Goal: Task Accomplishment & Management: Manage account settings

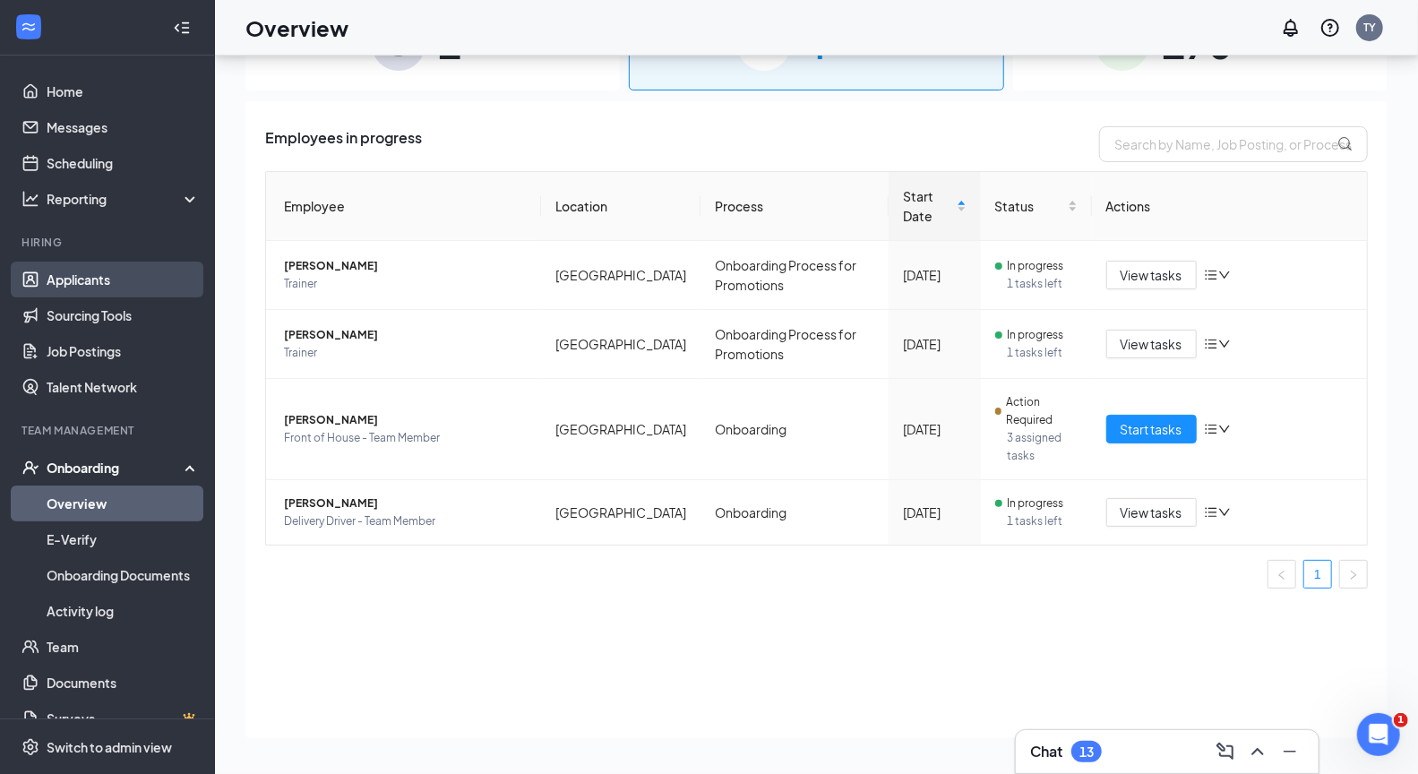
click at [78, 278] on link "Applicants" at bounding box center [123, 280] width 153 height 36
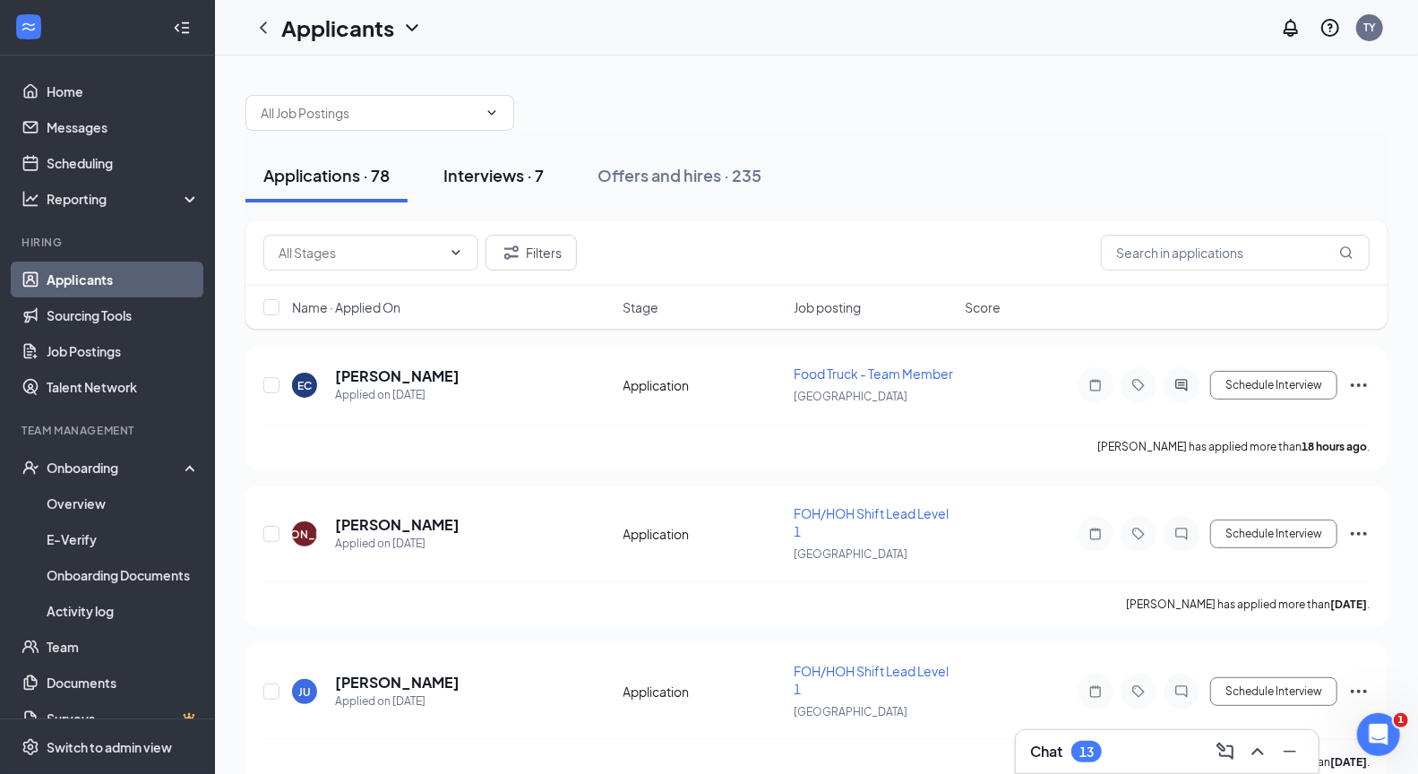
click at [503, 180] on div "Interviews · 7" at bounding box center [493, 175] width 100 height 22
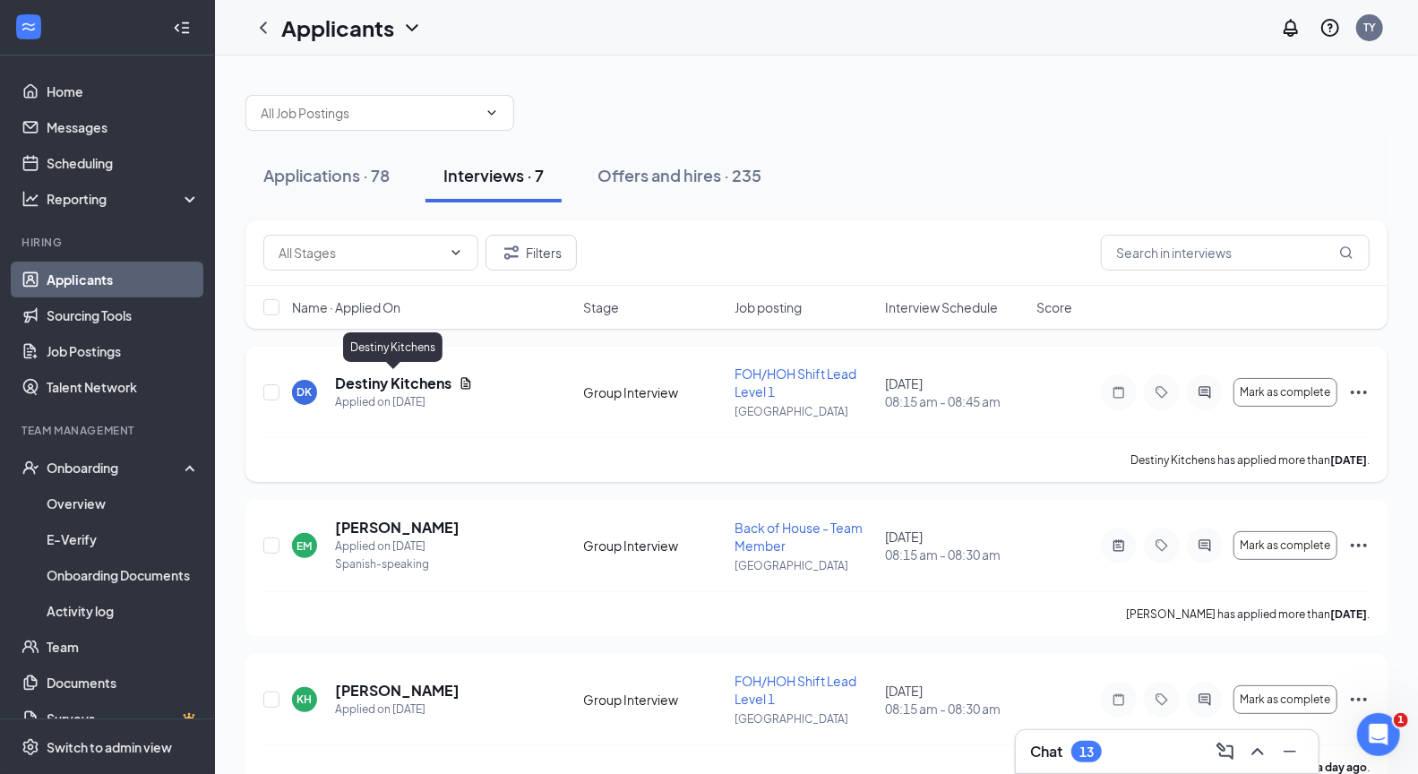
click at [415, 383] on h5 "Destiny Kitchens" at bounding box center [393, 384] width 116 height 20
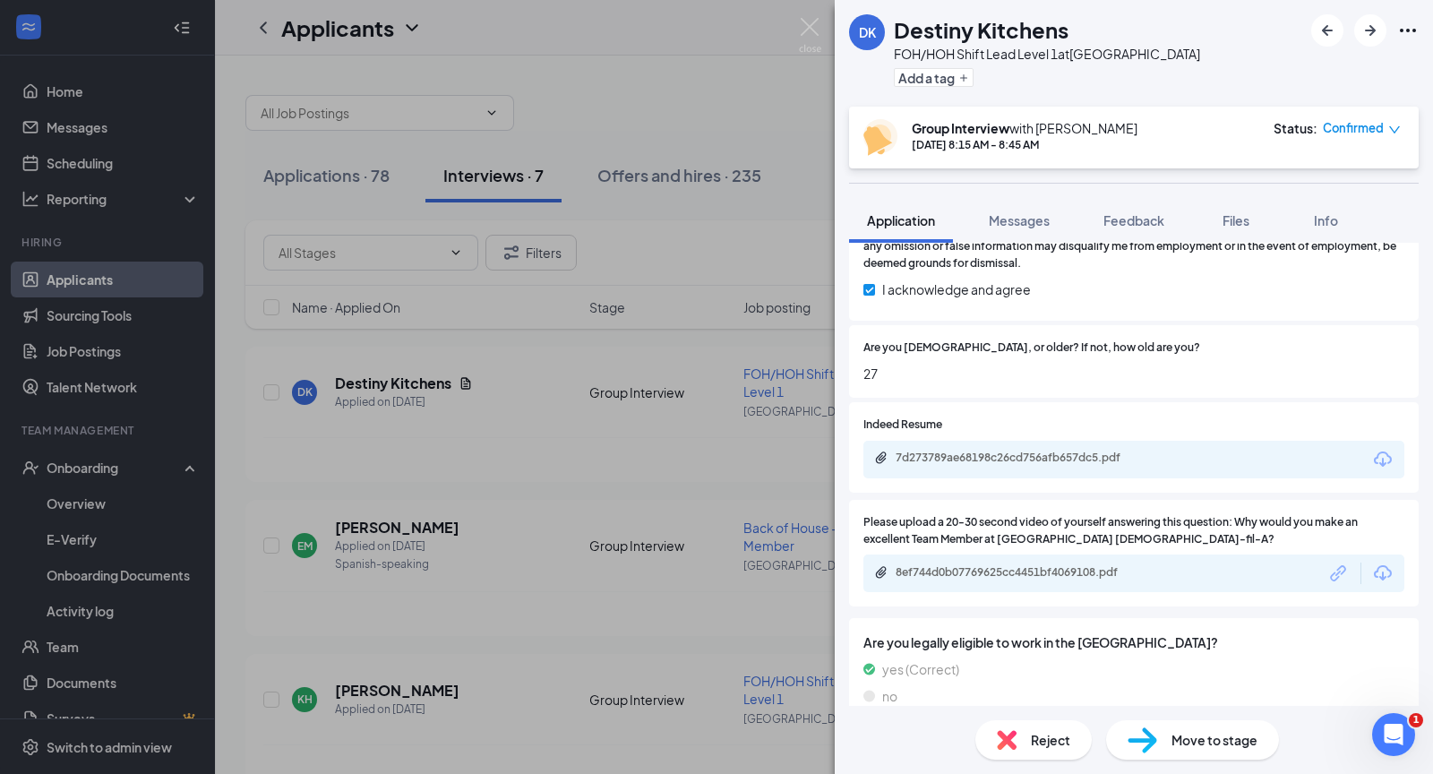
scroll to position [2102, 0]
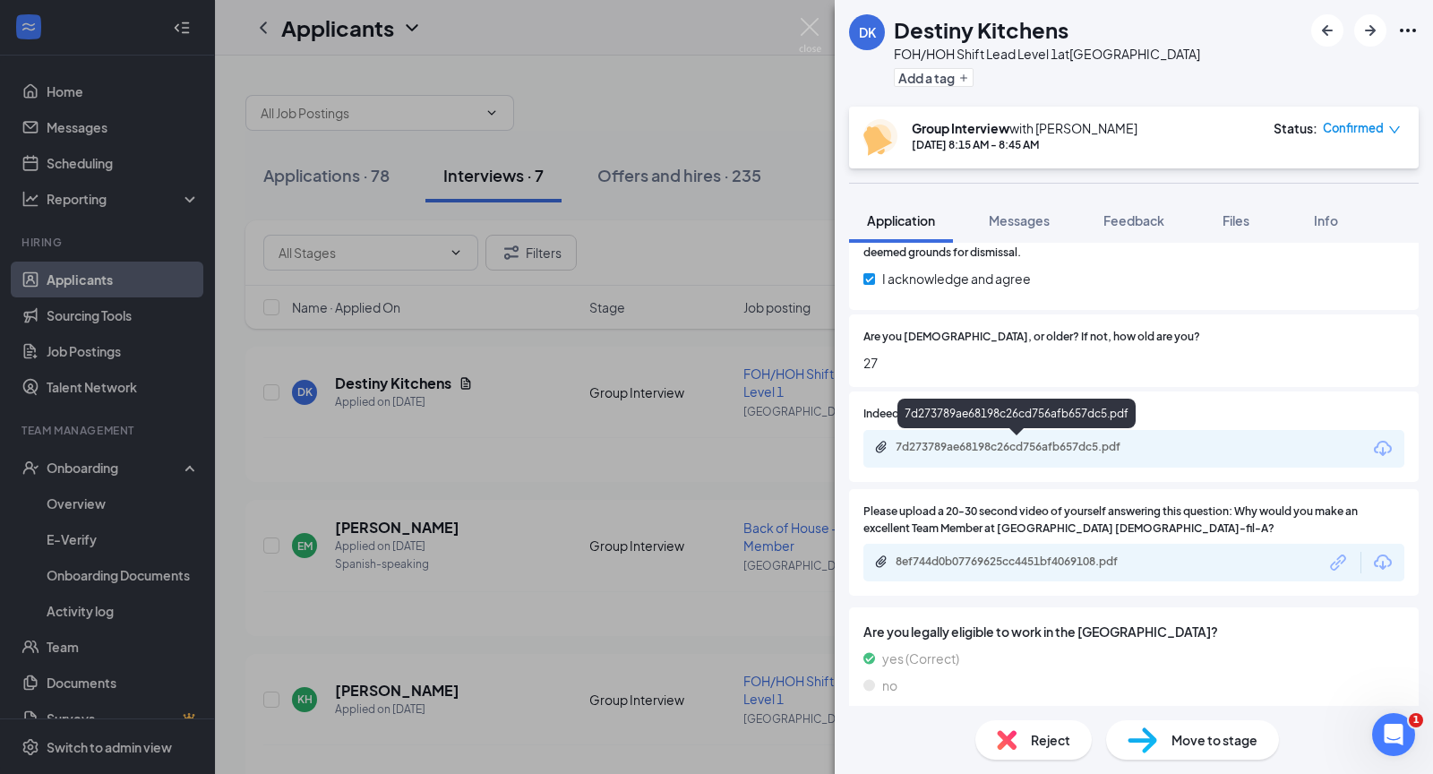
click at [1009, 443] on div "7d273789ae68198c26cd756afb657dc5.pdf" at bounding box center [1021, 447] width 251 height 14
click at [807, 37] on img at bounding box center [810, 35] width 22 height 35
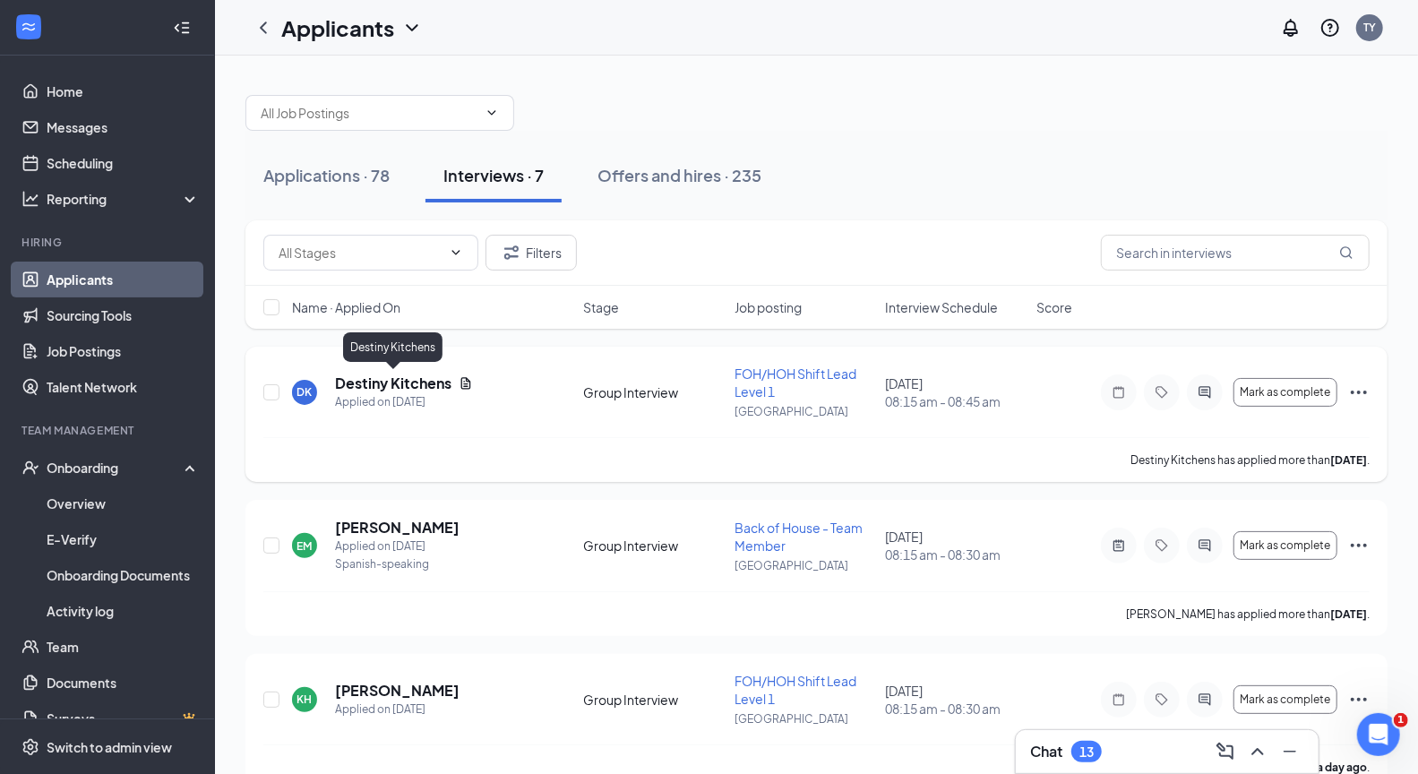
click at [362, 389] on h5 "Destiny Kitchens" at bounding box center [393, 384] width 116 height 20
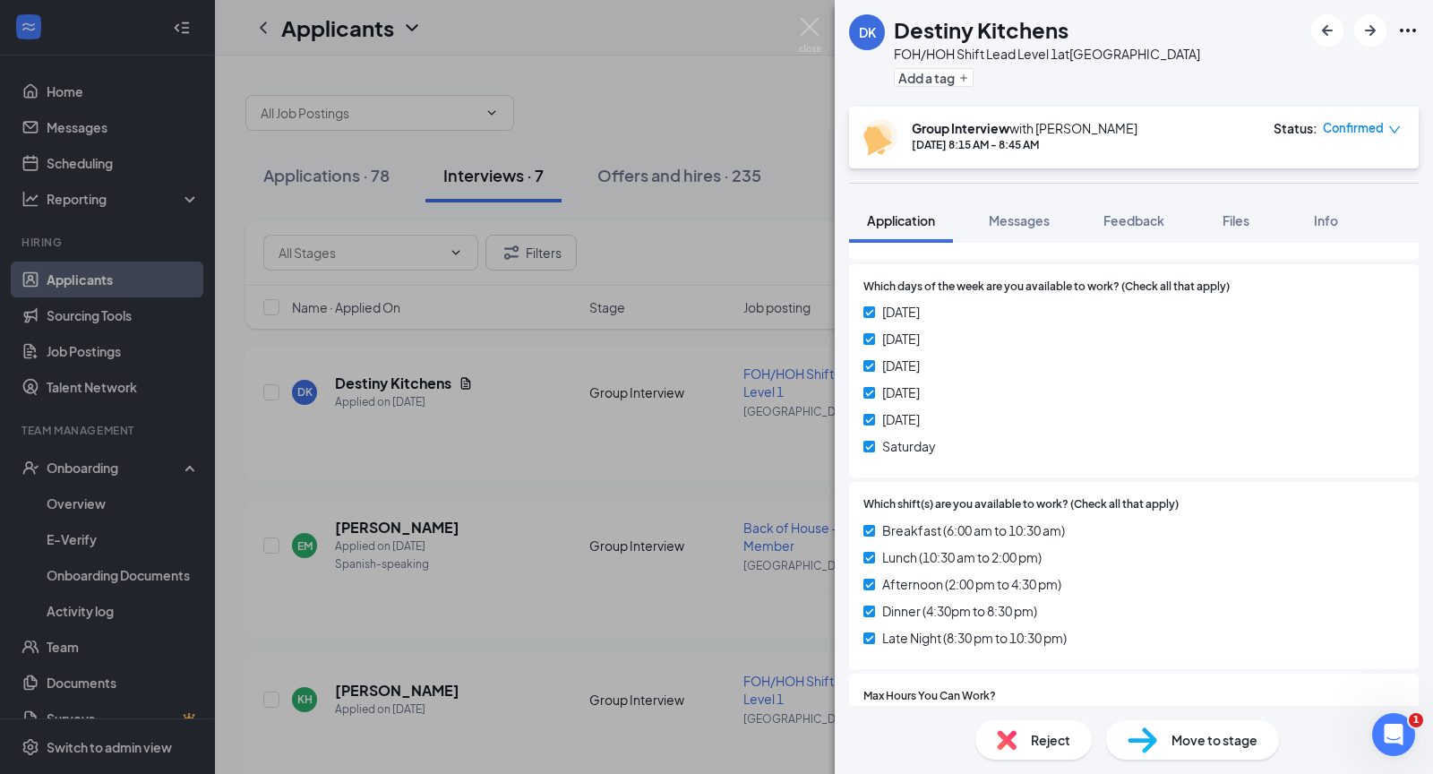
scroll to position [651, 0]
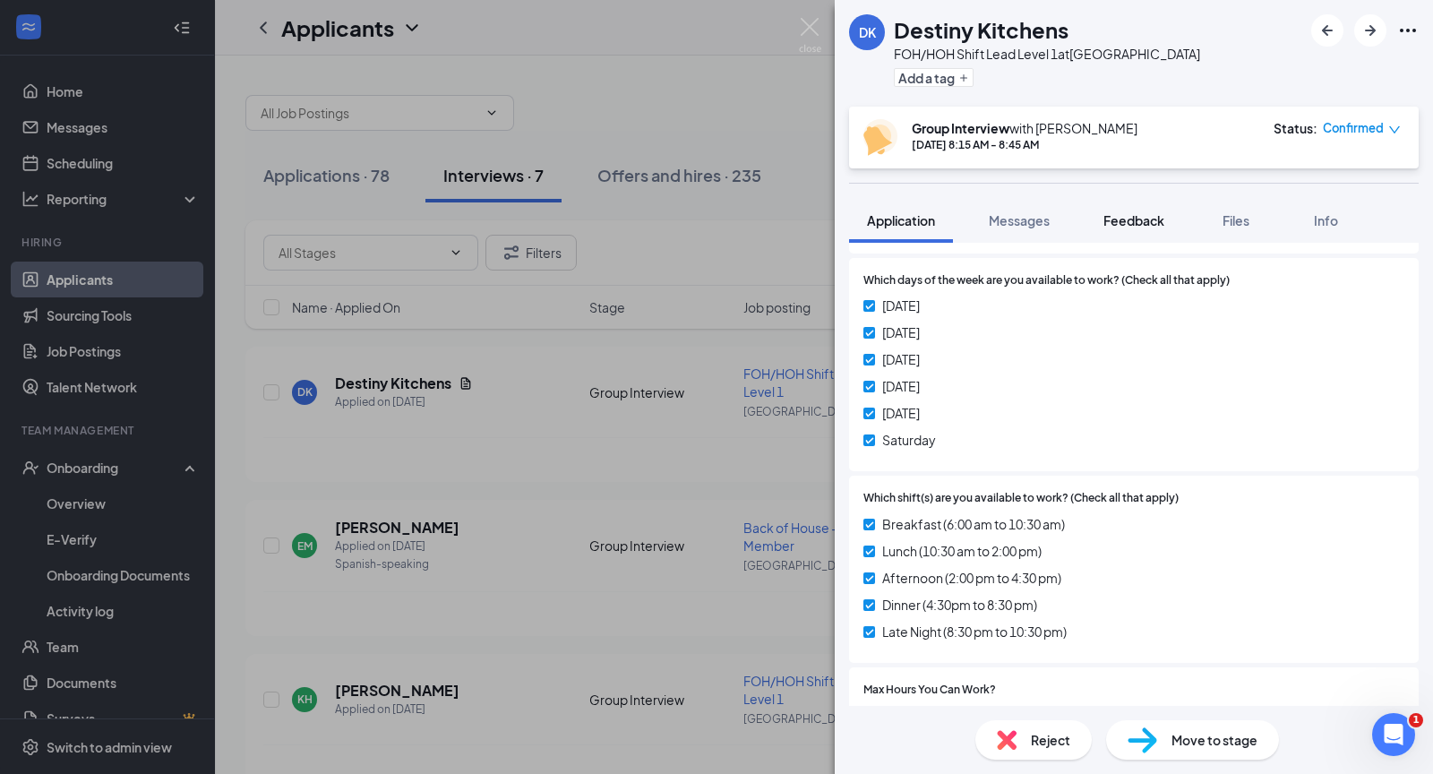
click at [1143, 220] on span "Feedback" at bounding box center [1134, 220] width 61 height 16
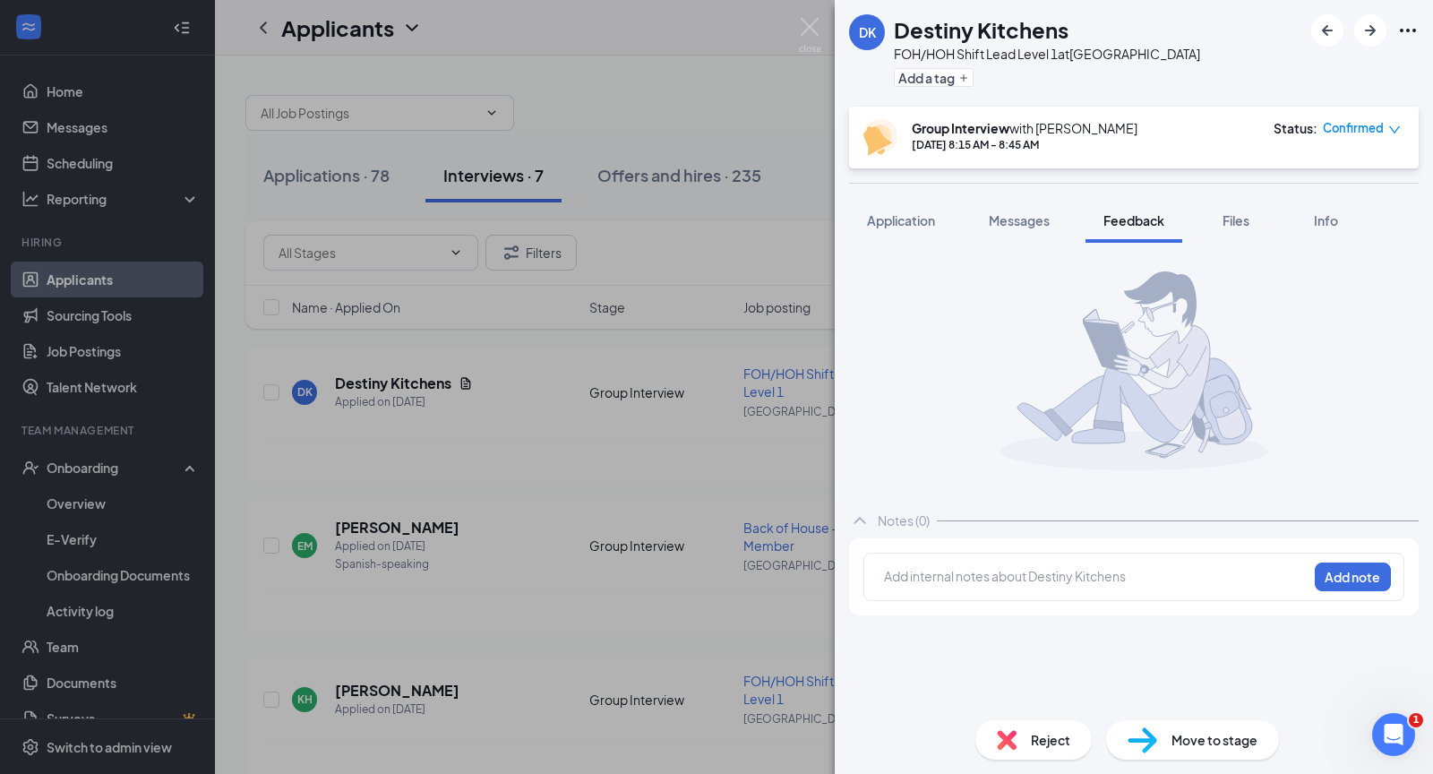
click at [880, 582] on div "Add internal notes about Destiny Kitchens Add note" at bounding box center [1134, 577] width 541 height 48
click at [895, 576] on div at bounding box center [1096, 576] width 422 height 19
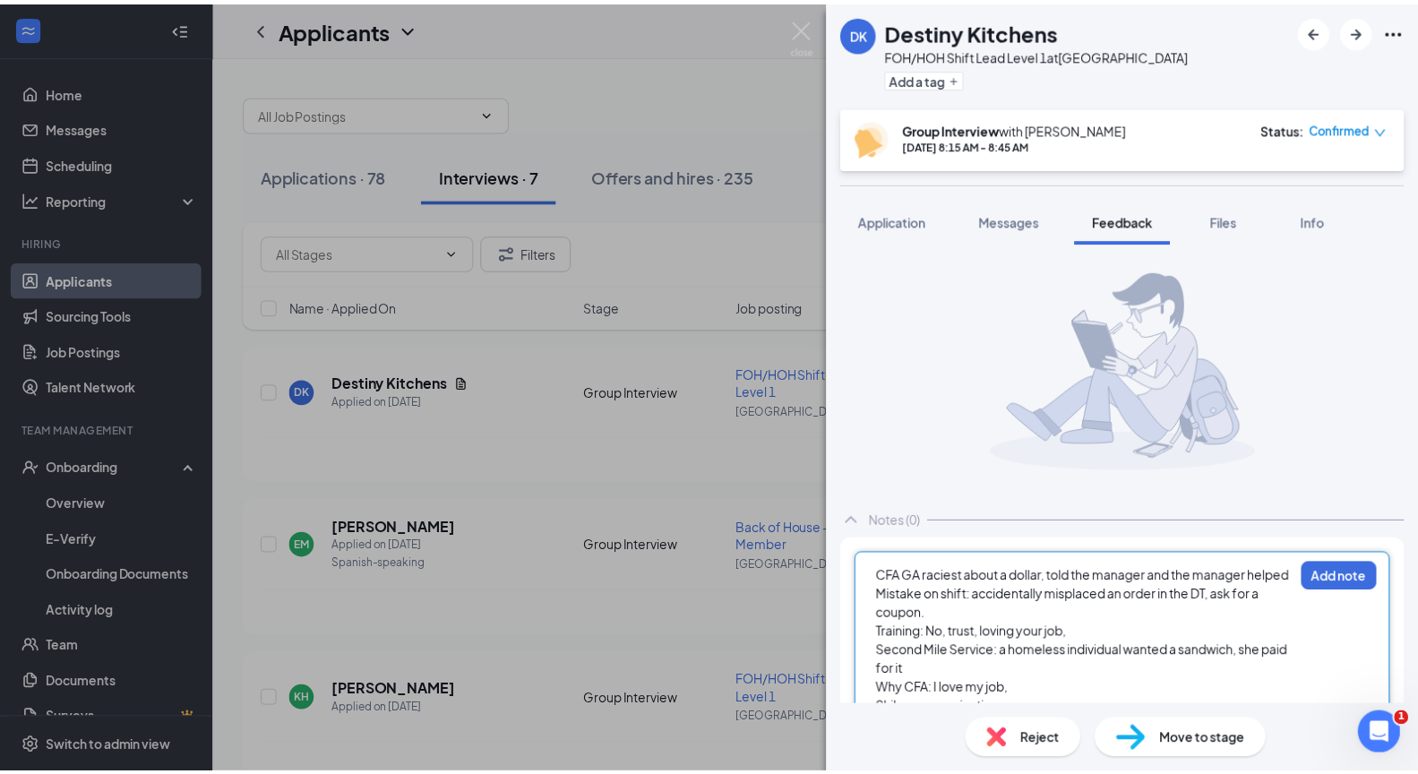
scroll to position [128, 0]
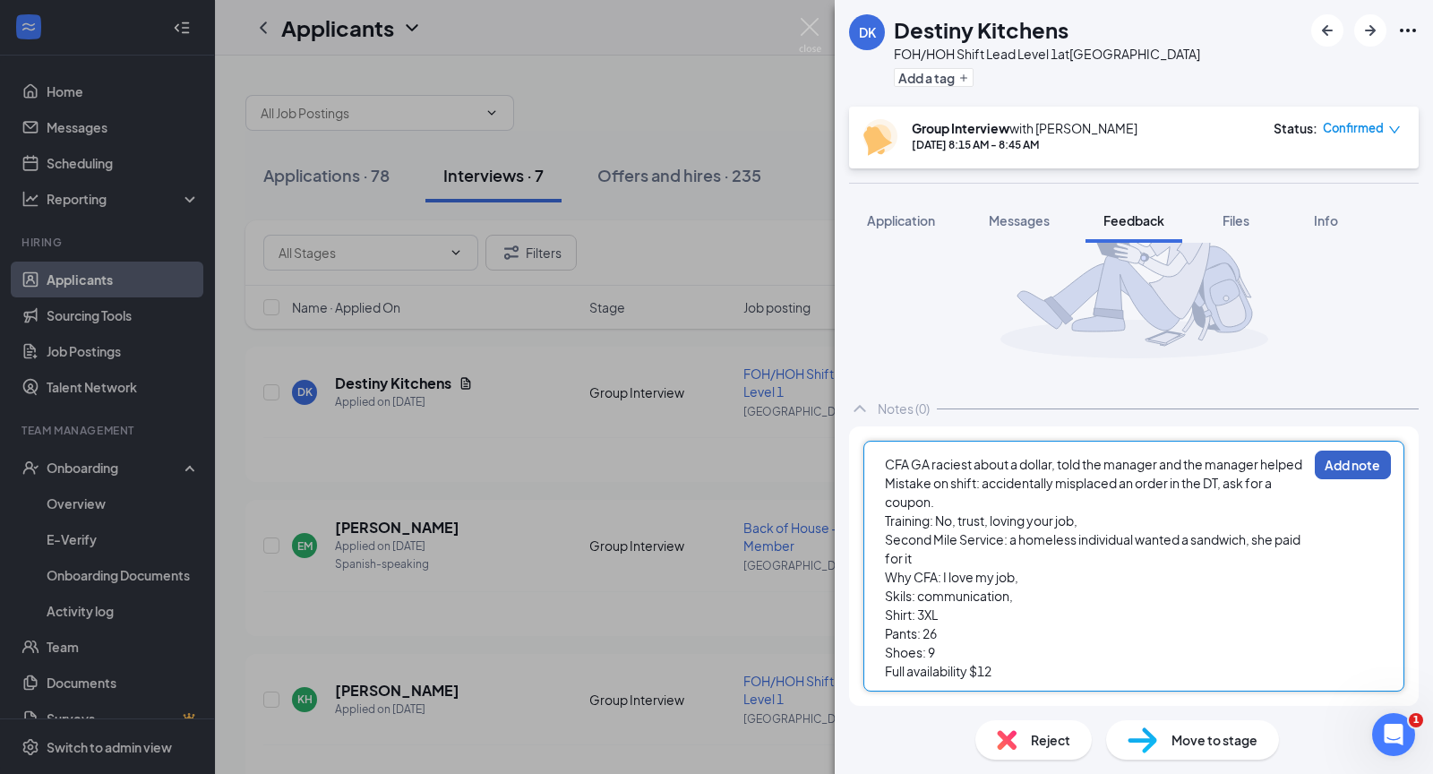
click at [1344, 451] on button "Add note" at bounding box center [1353, 465] width 76 height 29
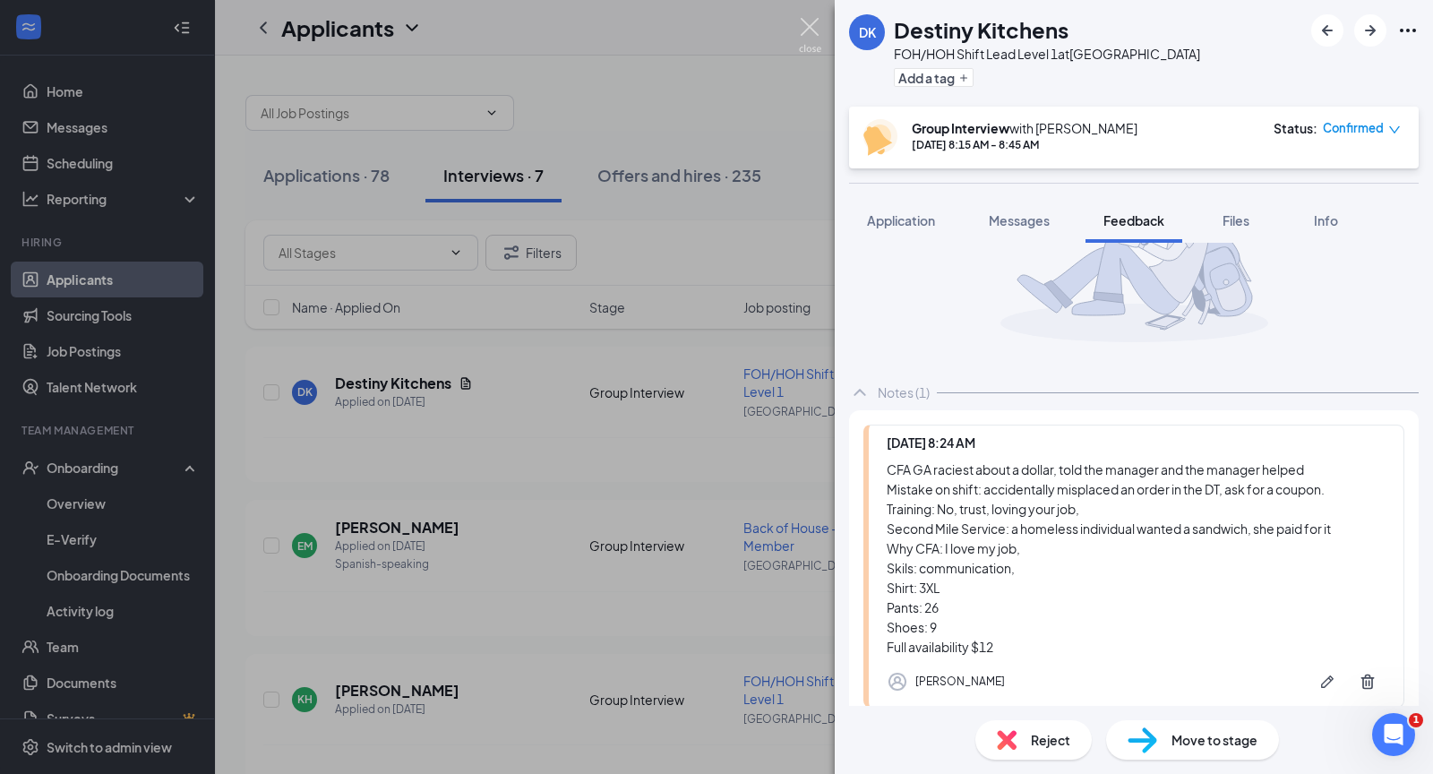
click at [810, 26] on img at bounding box center [810, 35] width 22 height 35
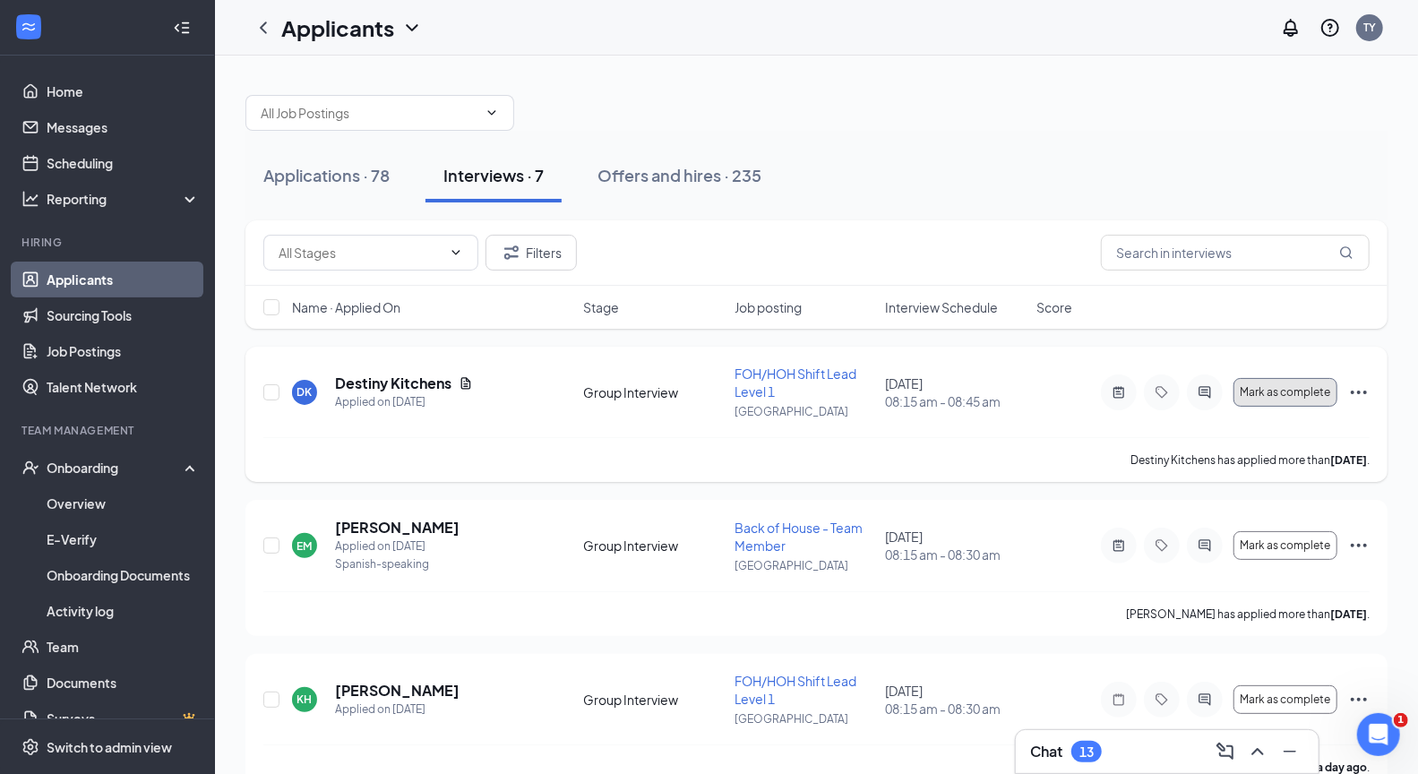
click at [1281, 392] on span "Mark as complete" at bounding box center [1286, 392] width 90 height 13
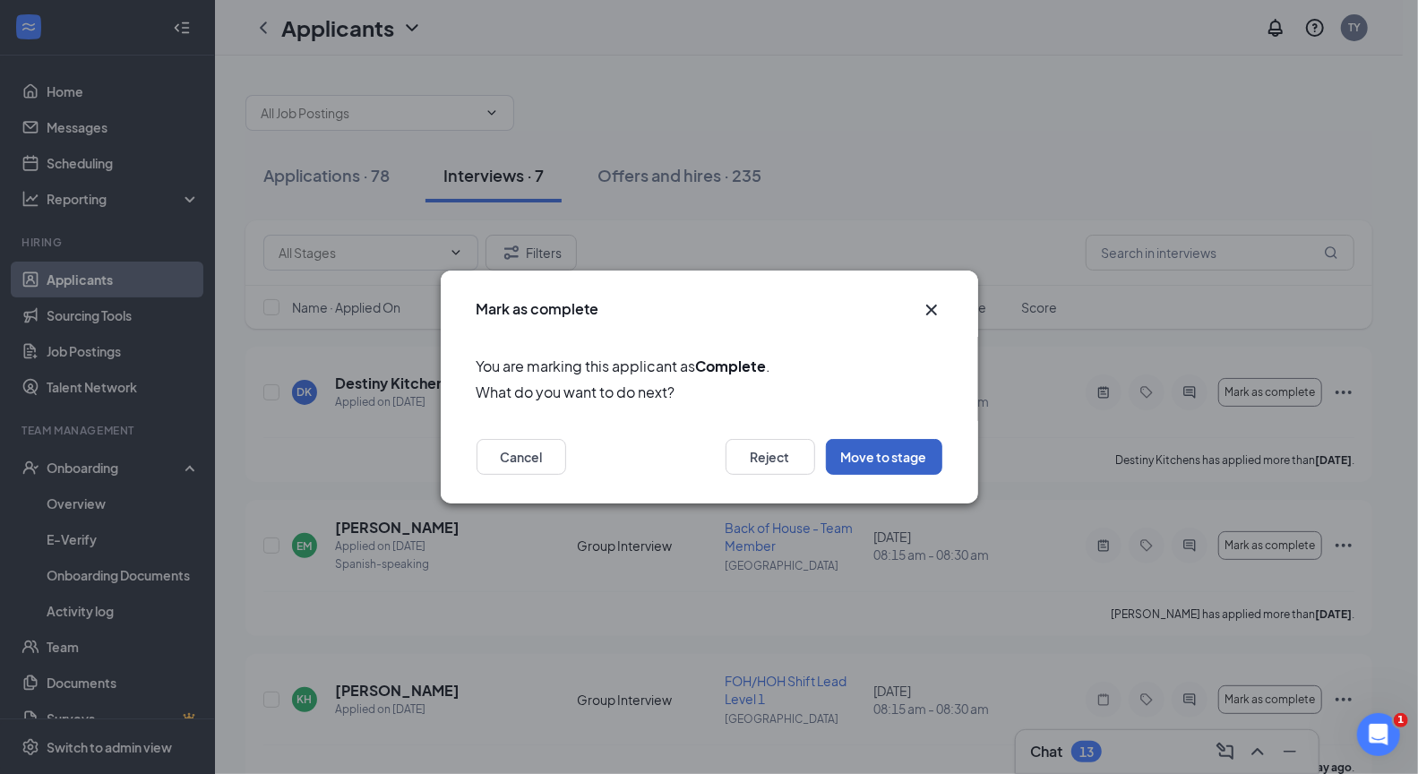
click at [880, 456] on button "Move to stage" at bounding box center [884, 457] width 116 height 36
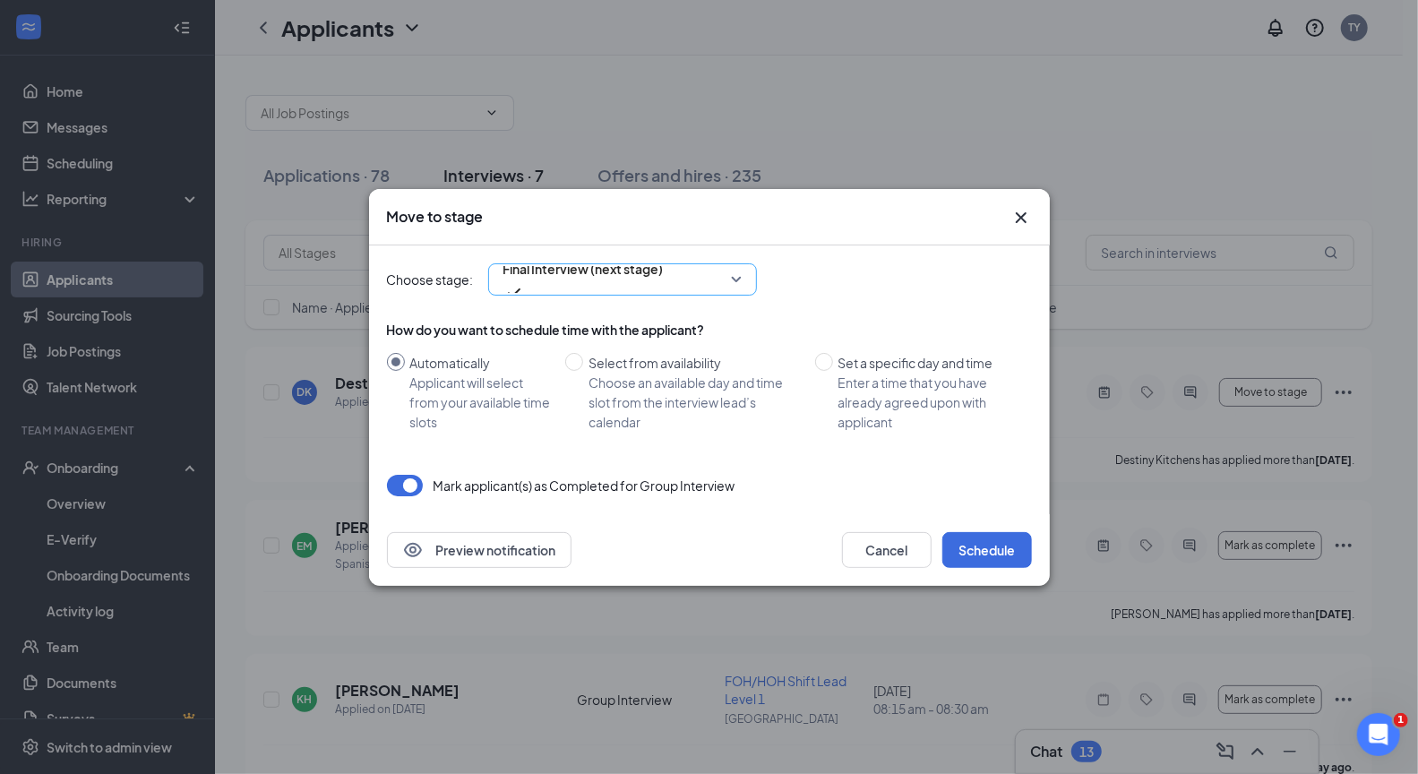
click at [736, 280] on span "Final Interview (next stage)" at bounding box center [622, 279] width 238 height 27
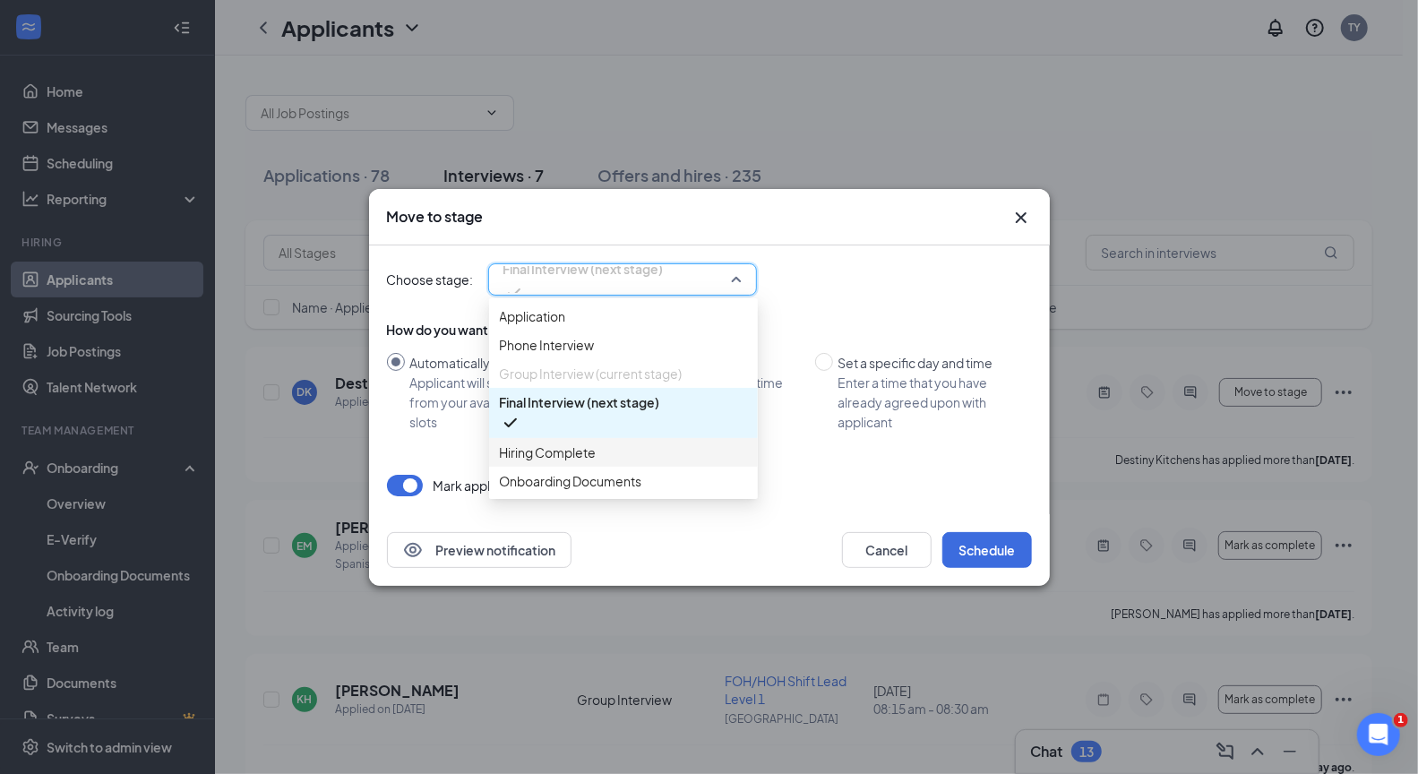
click at [556, 462] on span "Hiring Complete" at bounding box center [548, 453] width 97 height 20
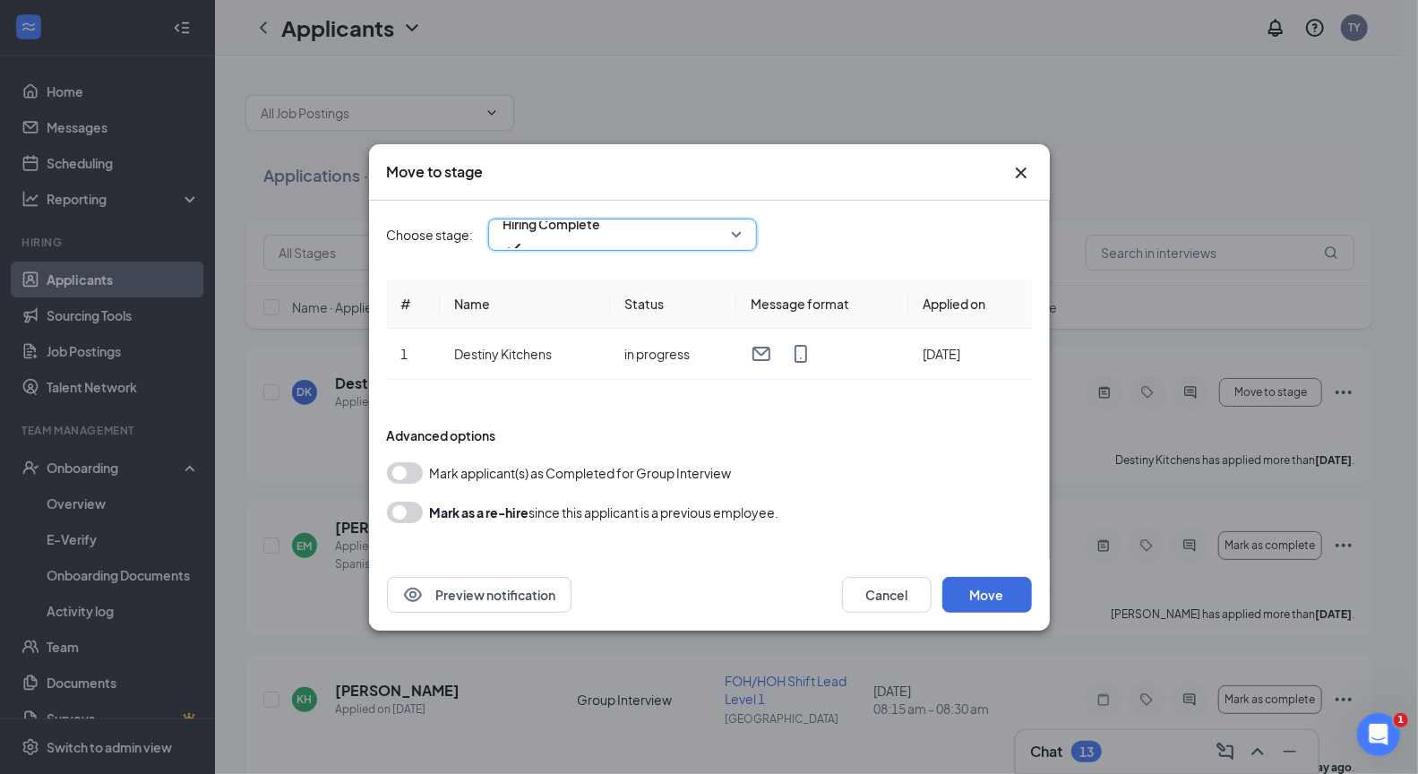
click at [408, 472] on button "button" at bounding box center [405, 473] width 36 height 22
click at [1010, 594] on button "Move" at bounding box center [987, 595] width 90 height 36
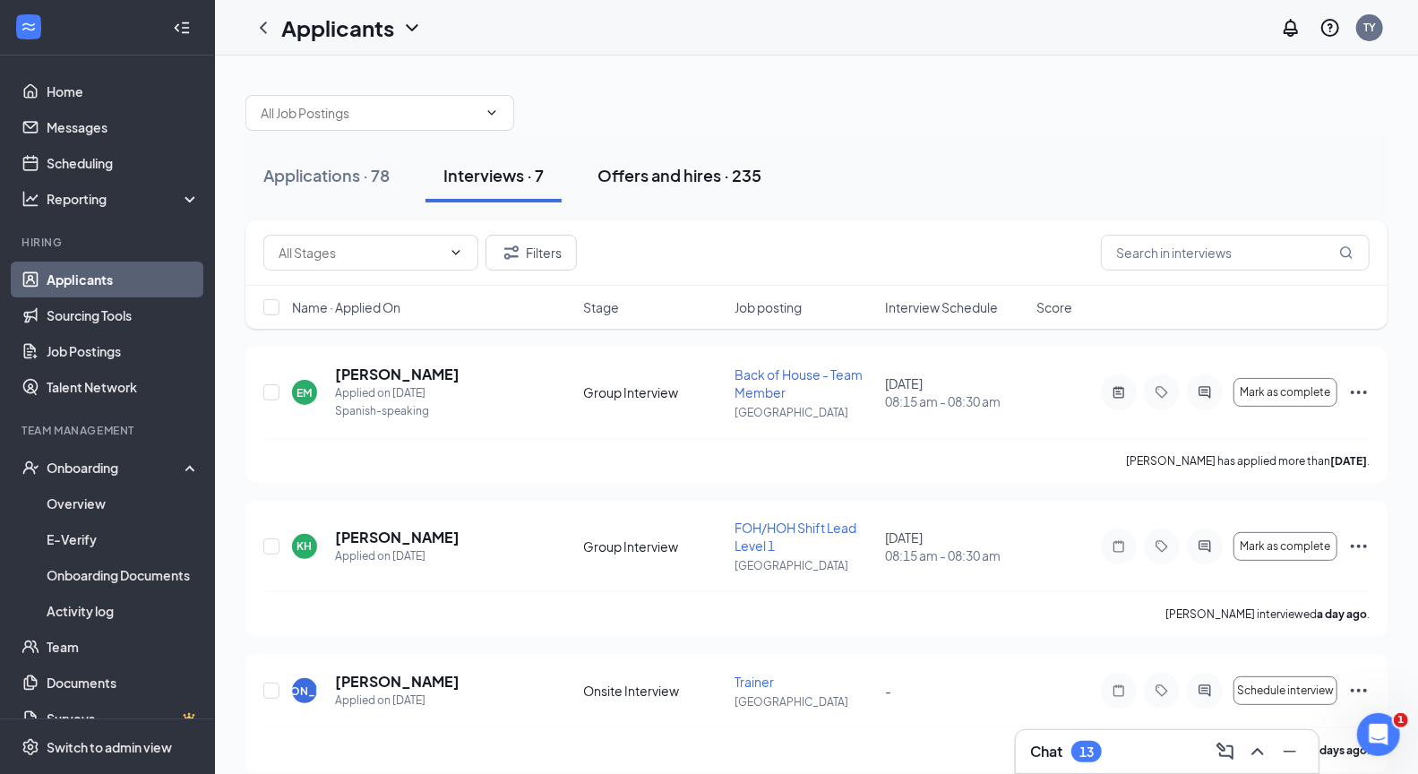
click at [657, 176] on div "Offers and hires · 235" at bounding box center [680, 175] width 164 height 22
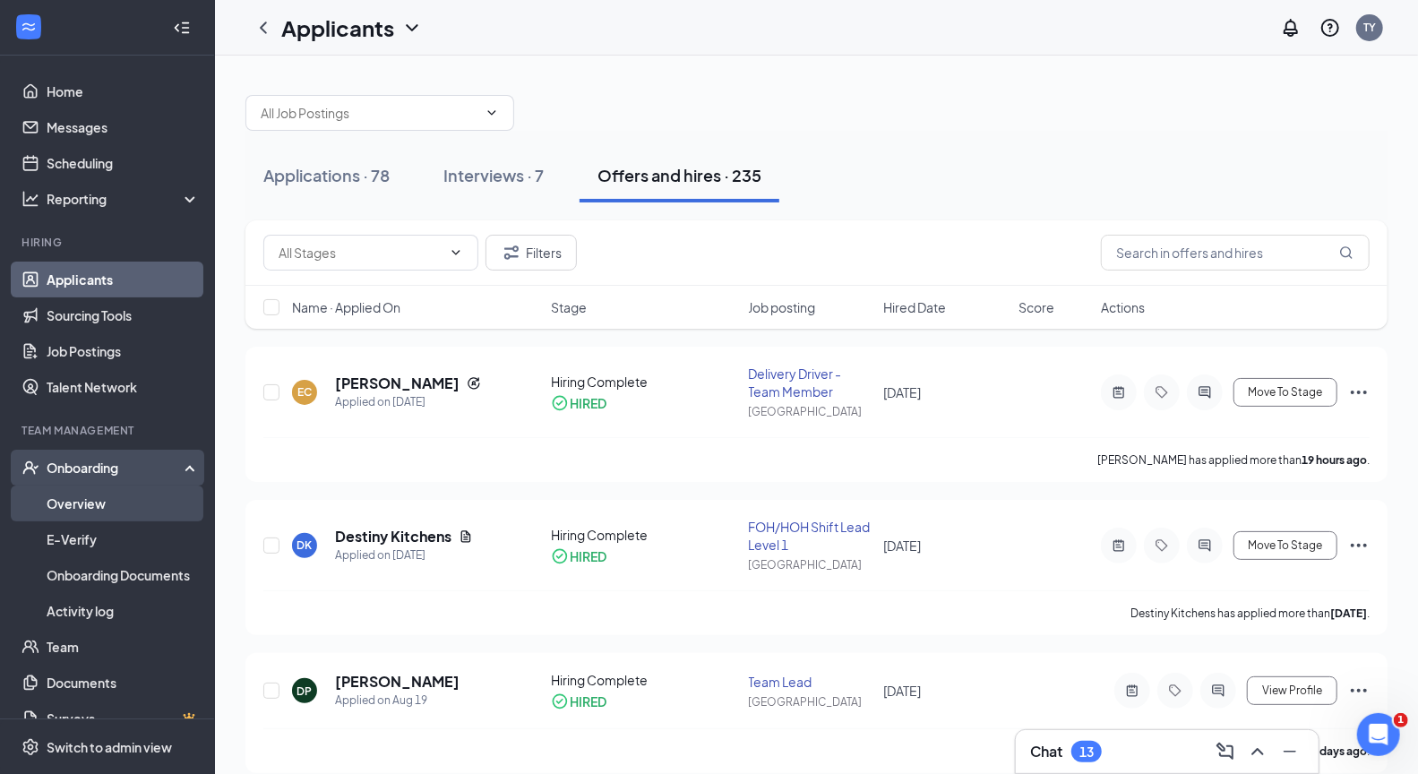
click at [67, 509] on link "Overview" at bounding box center [123, 504] width 153 height 36
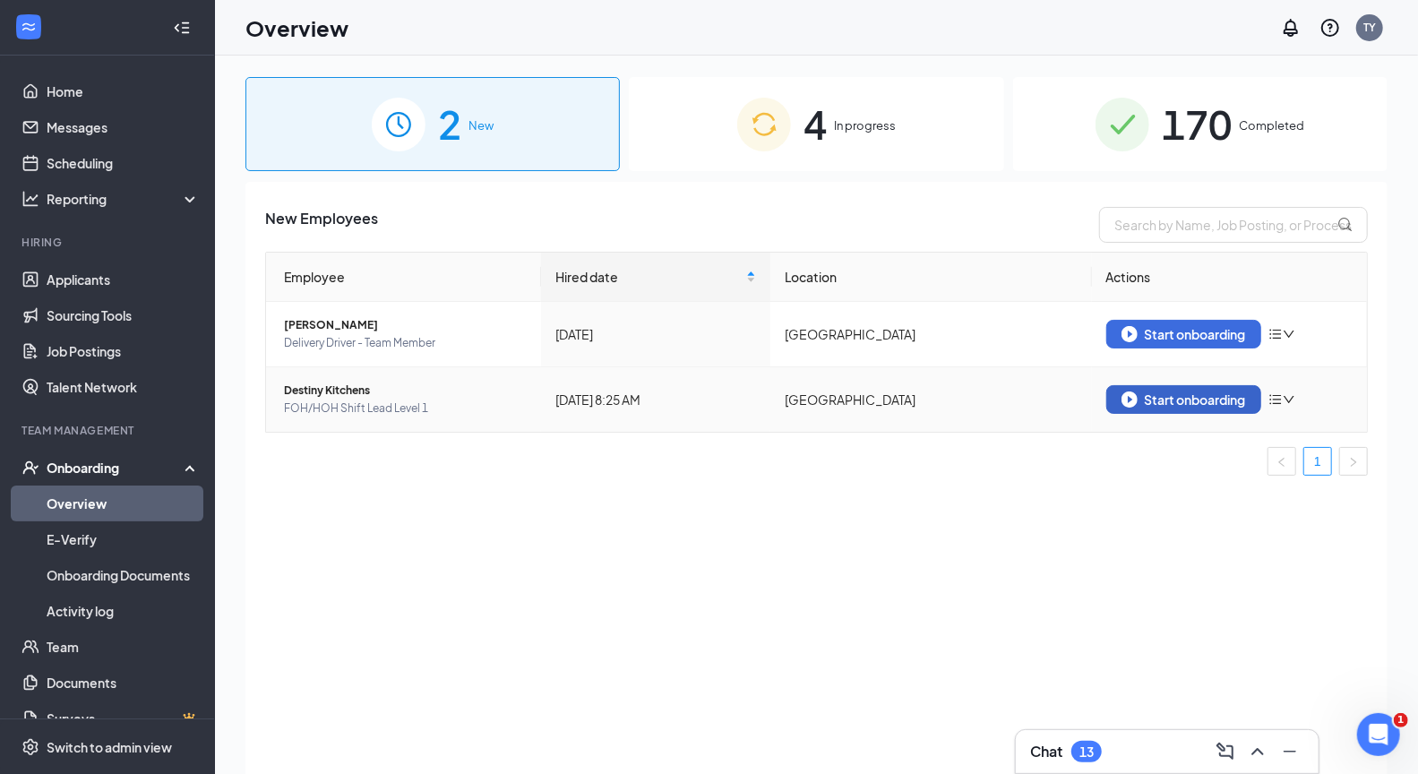
click at [1180, 402] on div "Start onboarding" at bounding box center [1184, 399] width 125 height 16
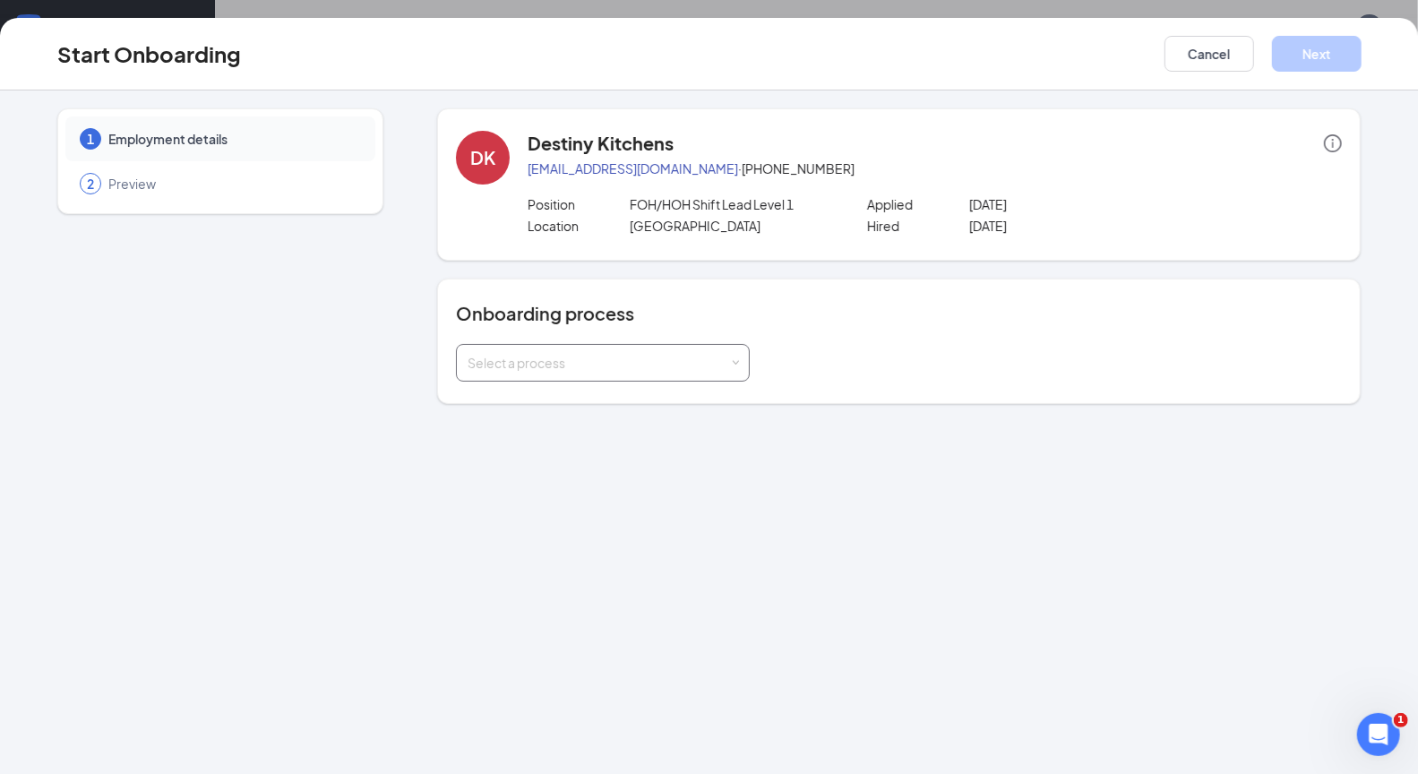
click at [683, 373] on div "Select a process" at bounding box center [603, 363] width 271 height 36
click at [538, 399] on li "Onboarding" at bounding box center [602, 399] width 294 height 32
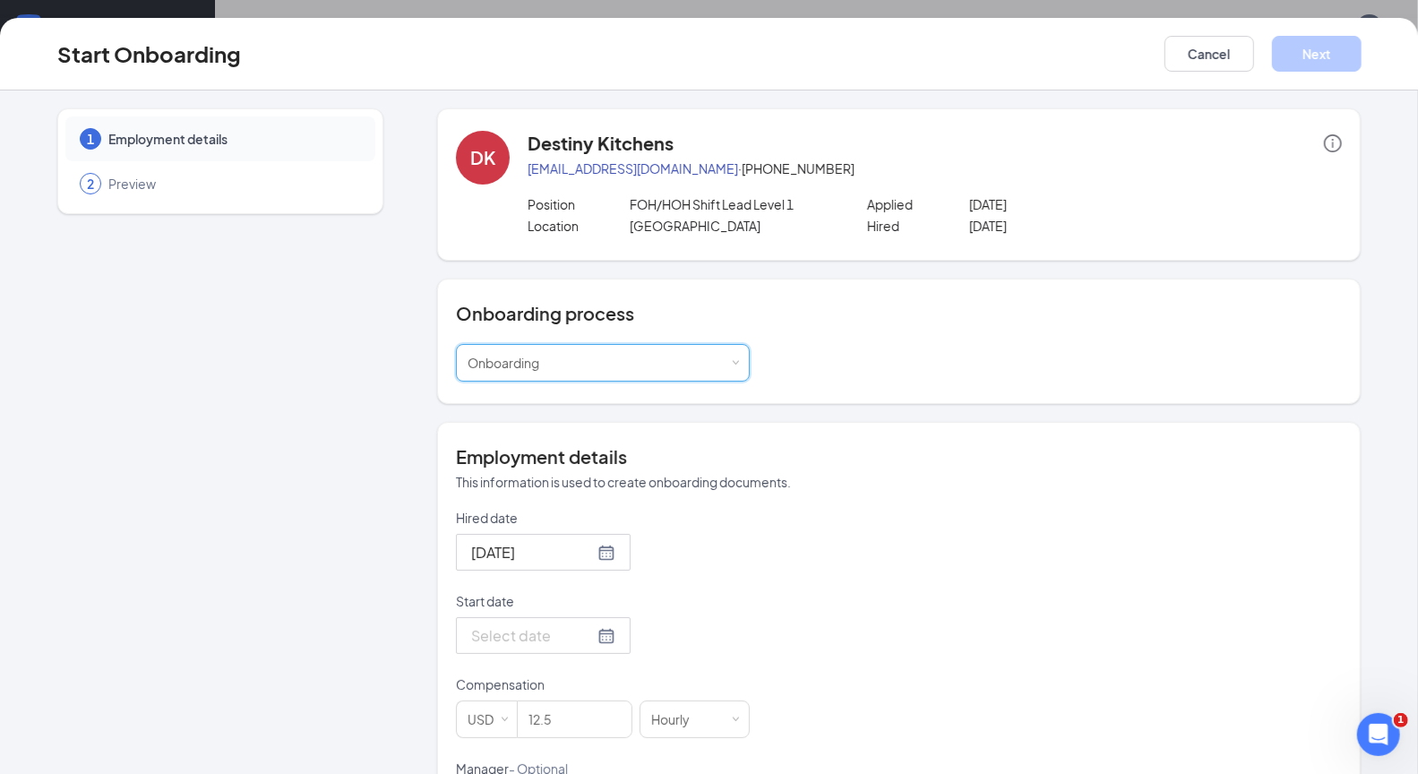
click at [575, 633] on div at bounding box center [543, 635] width 144 height 22
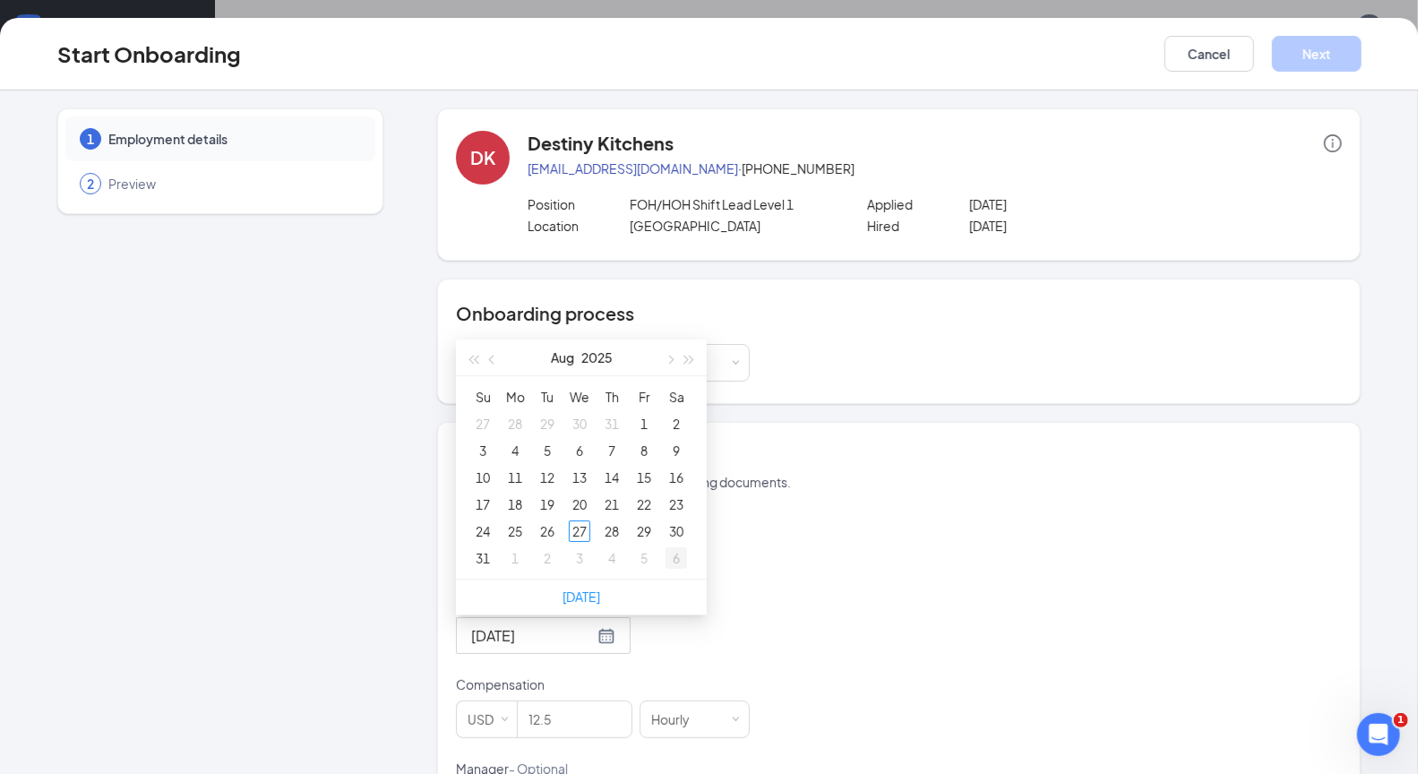
type input "[DATE]"
click at [663, 350] on button "button" at bounding box center [669, 358] width 20 height 36
type input "[DATE]"
click at [510, 451] on div "8" at bounding box center [515, 451] width 22 height 22
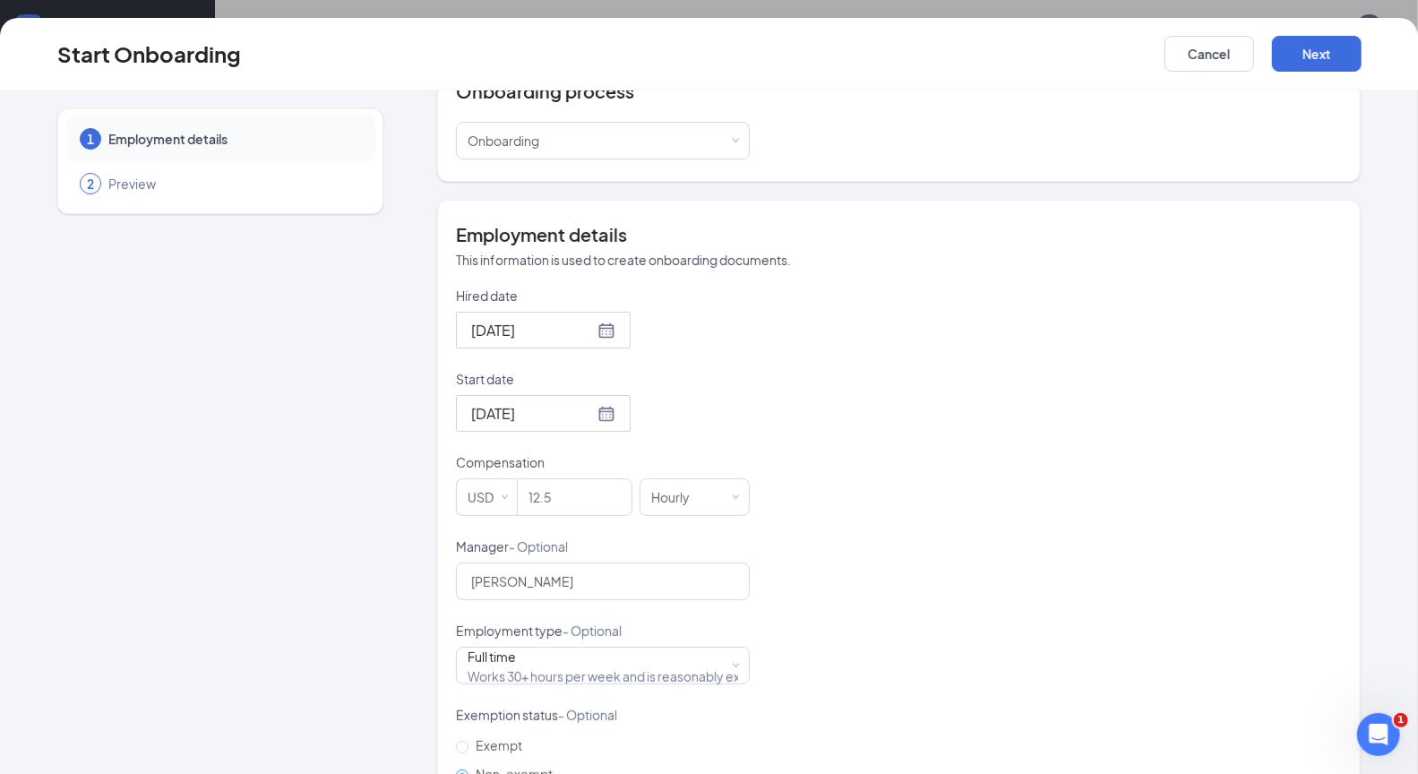
scroll to position [228, 0]
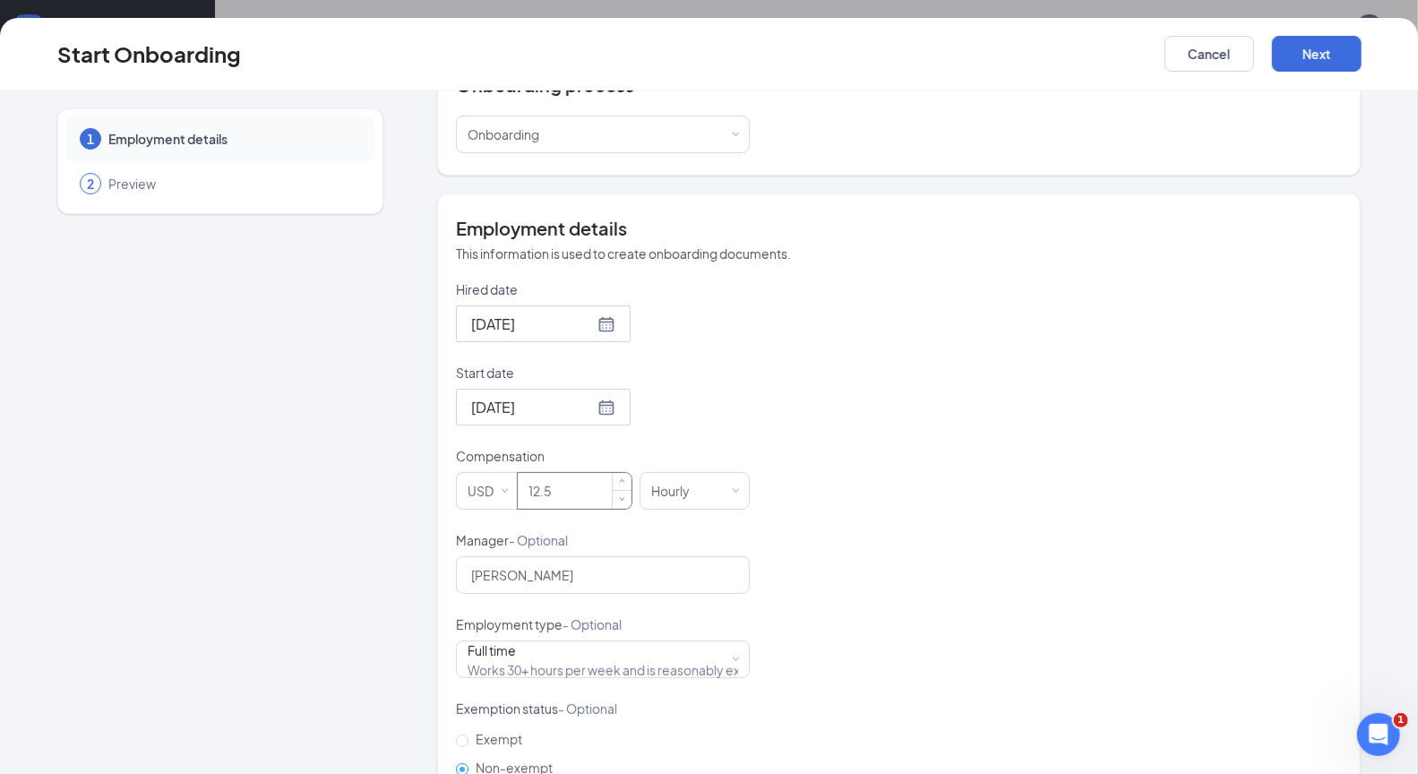
click at [553, 488] on input "12.5" at bounding box center [575, 491] width 114 height 36
type input "12"
click at [571, 570] on input "[PERSON_NAME]" at bounding box center [603, 575] width 294 height 38
type input "A"
type input "[PERSON_NAME]"
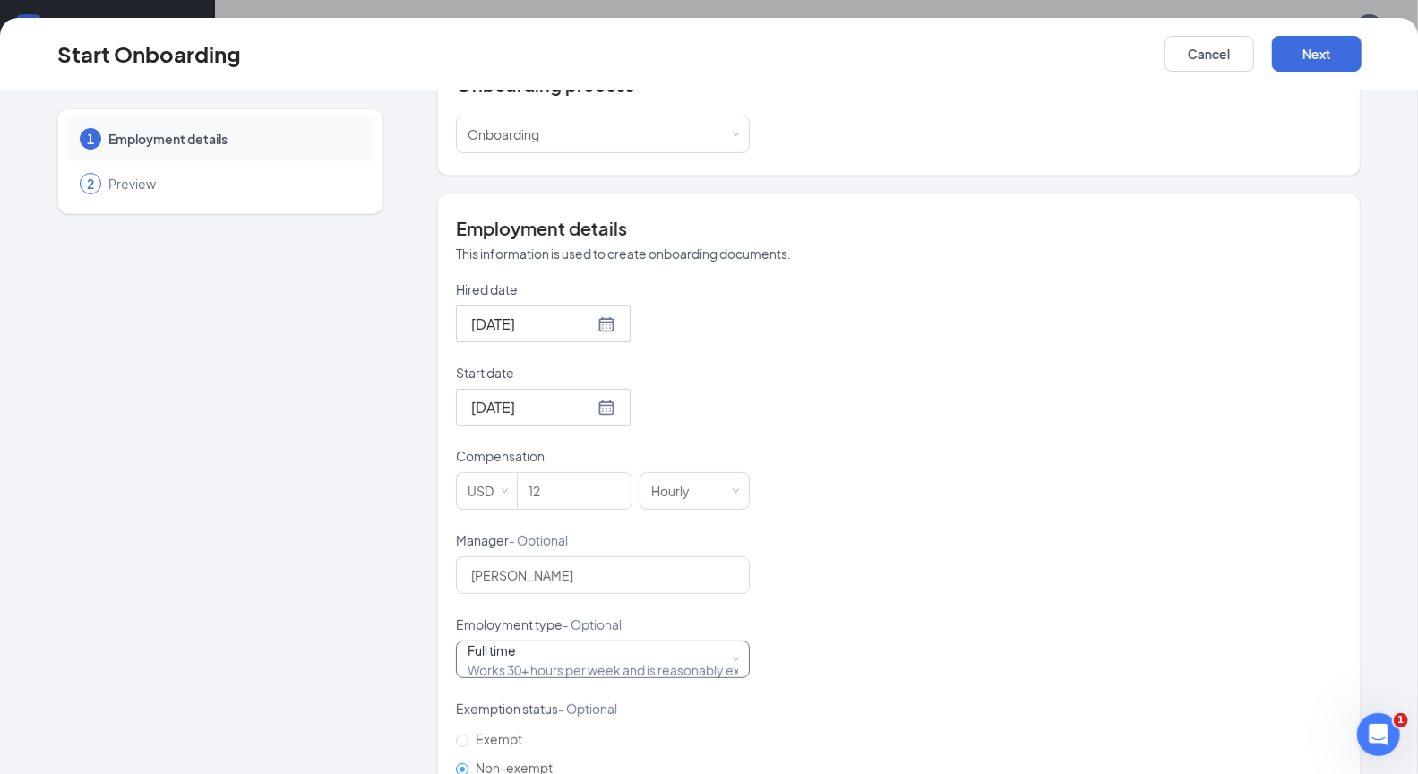
click at [582, 652] on div "Full time Works 30+ hours per week and is reasonably expected to work" at bounding box center [603, 659] width 271 height 36
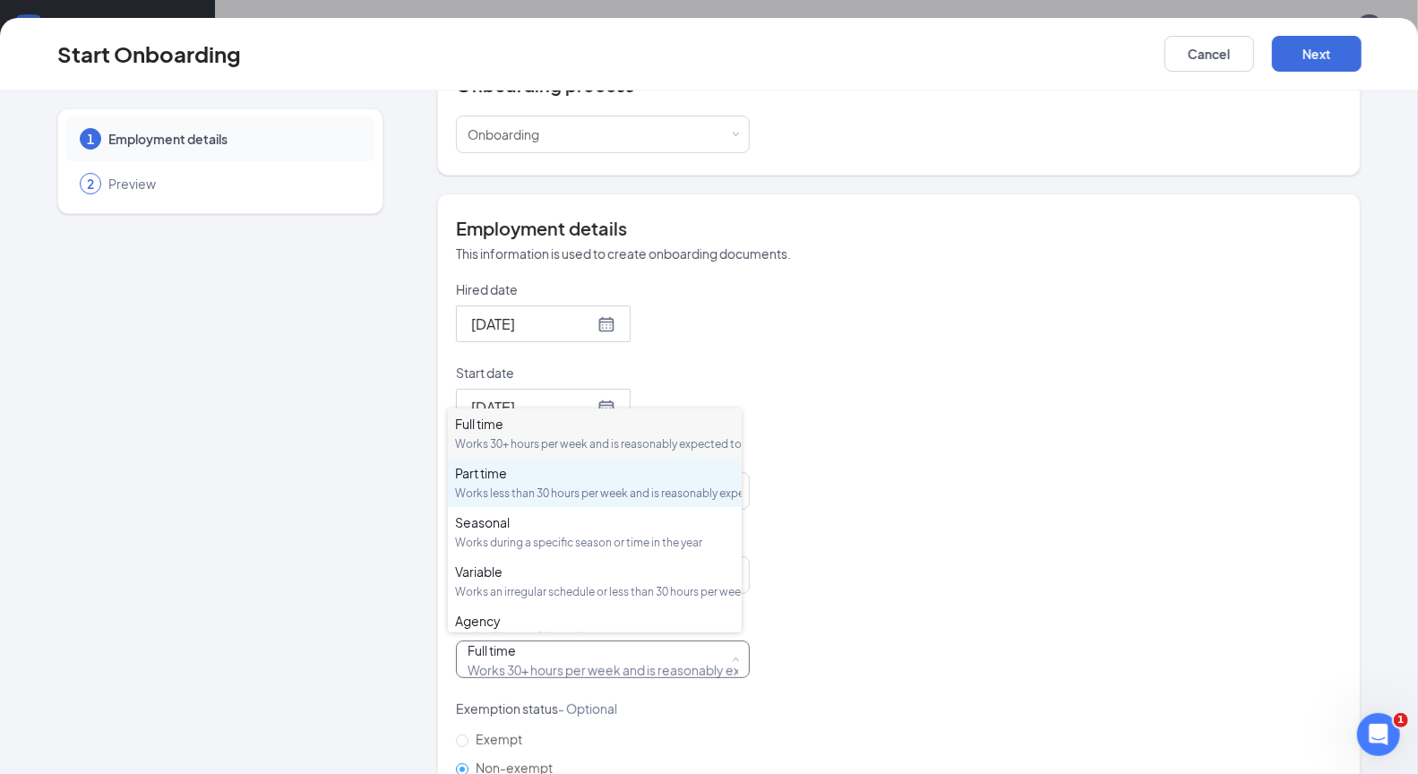
click at [548, 501] on div "Works less than 30 hours per week and is reasonably expected to work" at bounding box center [595, 493] width 280 height 15
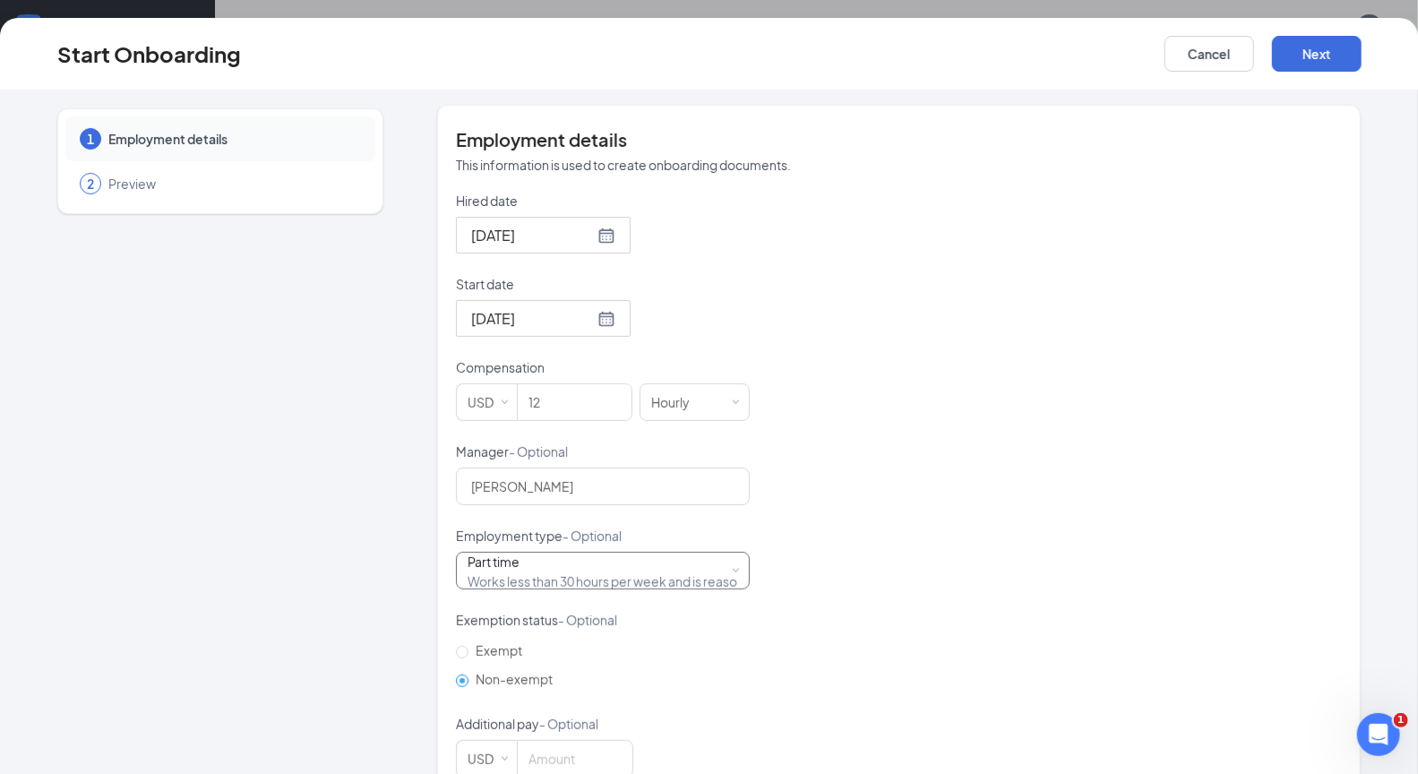
scroll to position [356, 0]
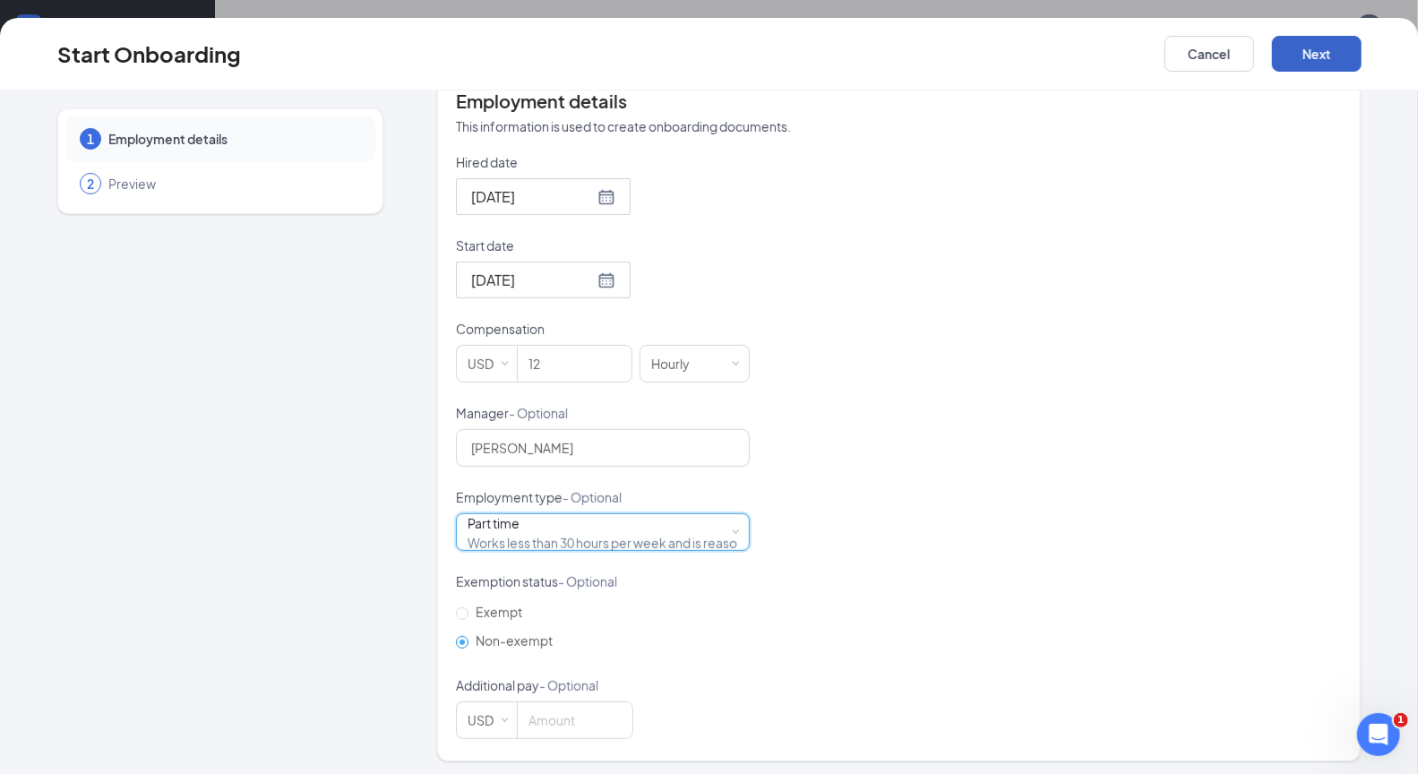
click at [1320, 58] on button "Next" at bounding box center [1317, 54] width 90 height 36
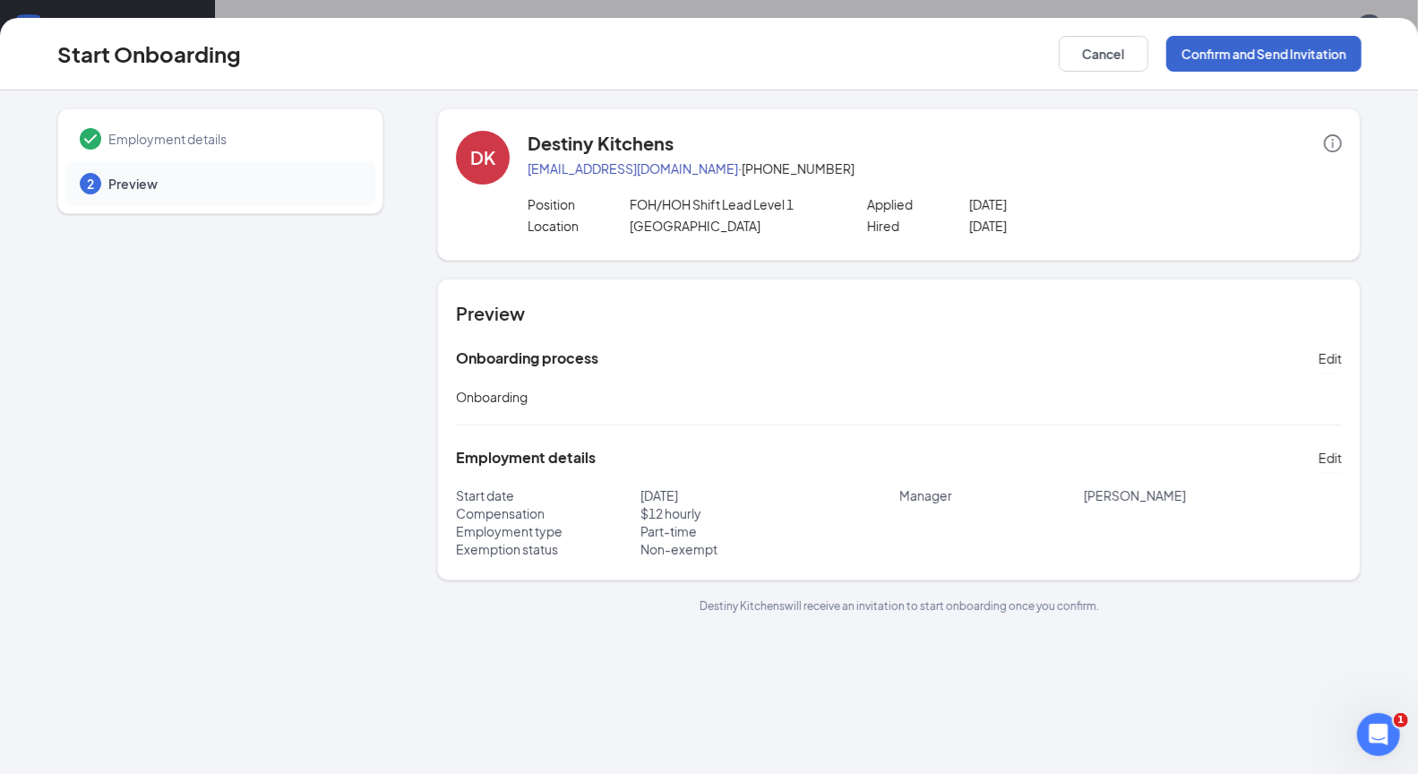
scroll to position [0, 0]
click at [1294, 52] on button "Confirm and Send Invitation" at bounding box center [1263, 54] width 195 height 36
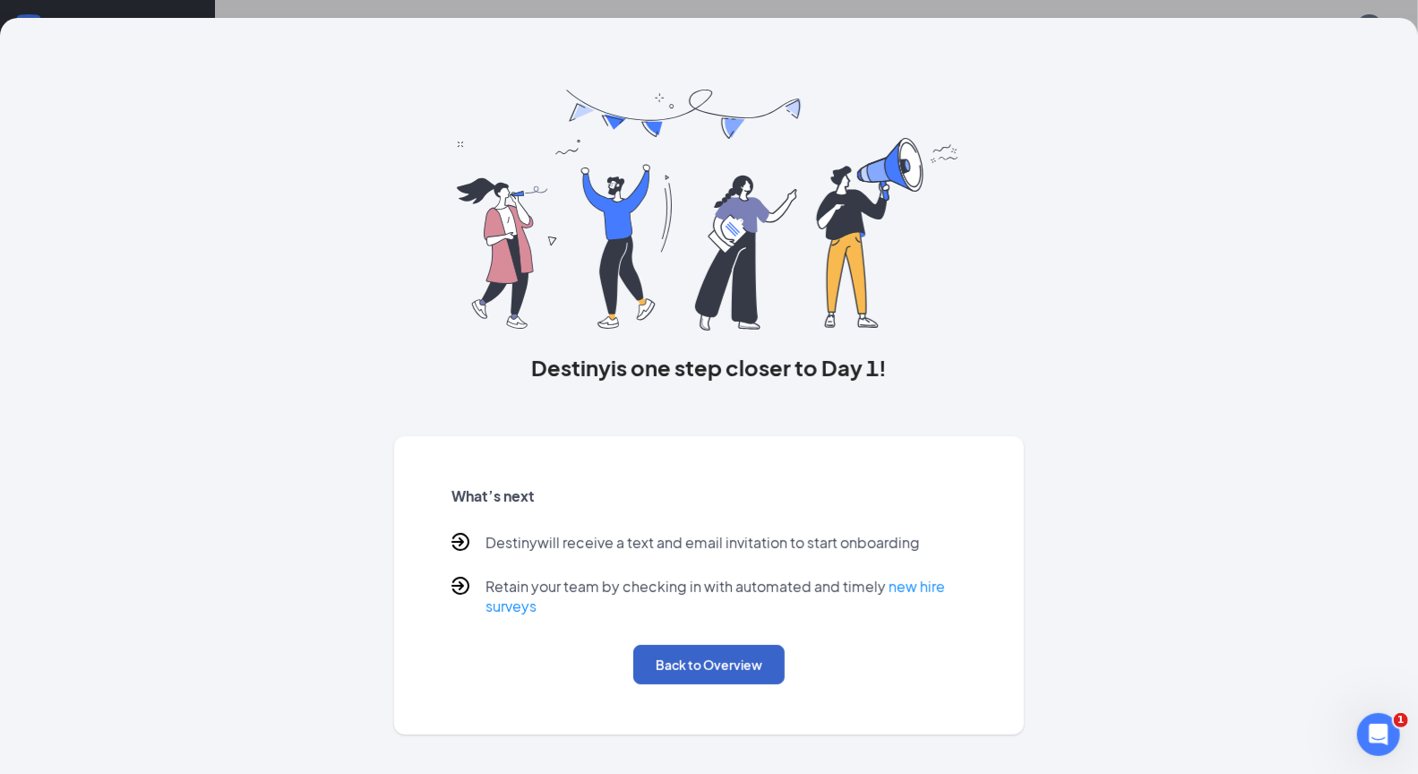
click at [756, 659] on button "Back to Overview" at bounding box center [708, 664] width 151 height 39
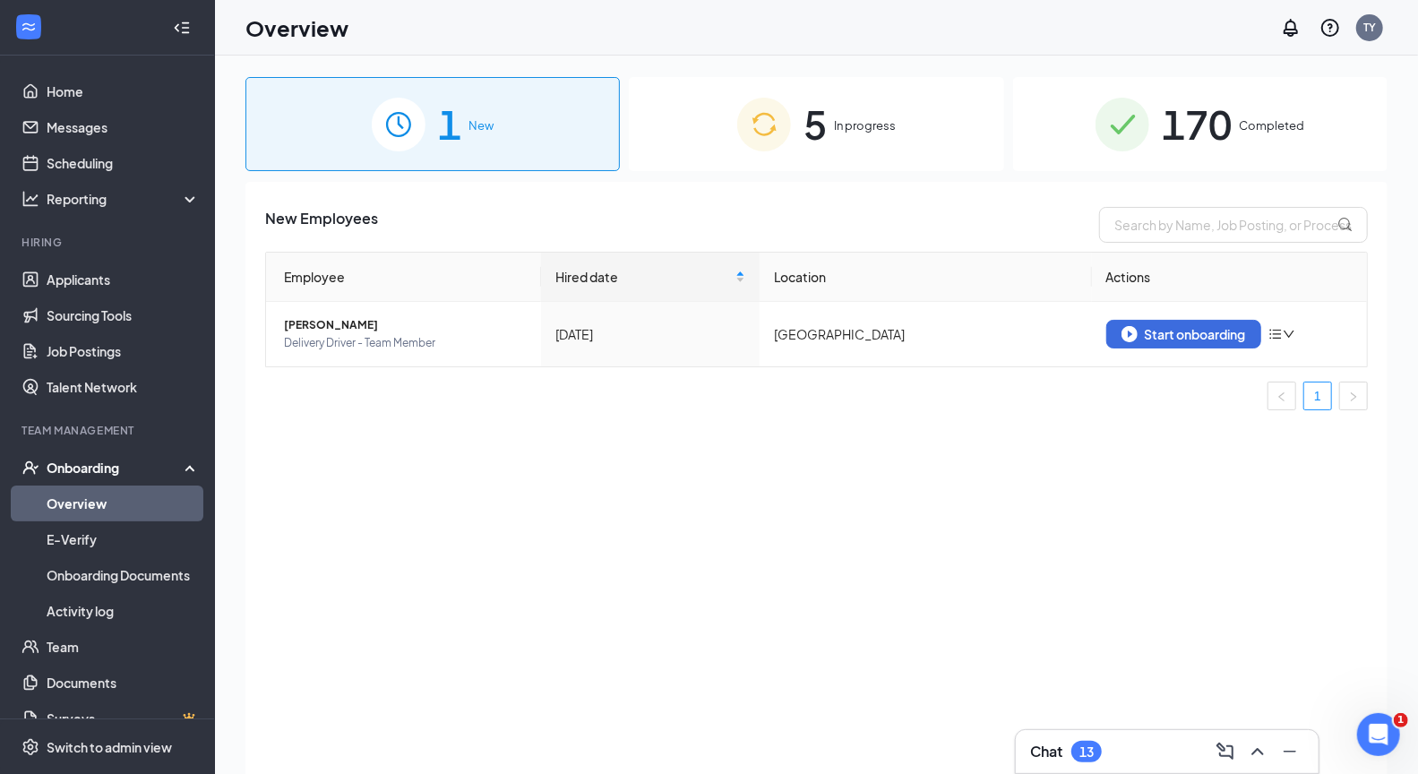
click at [841, 126] on span "In progress" at bounding box center [865, 125] width 62 height 18
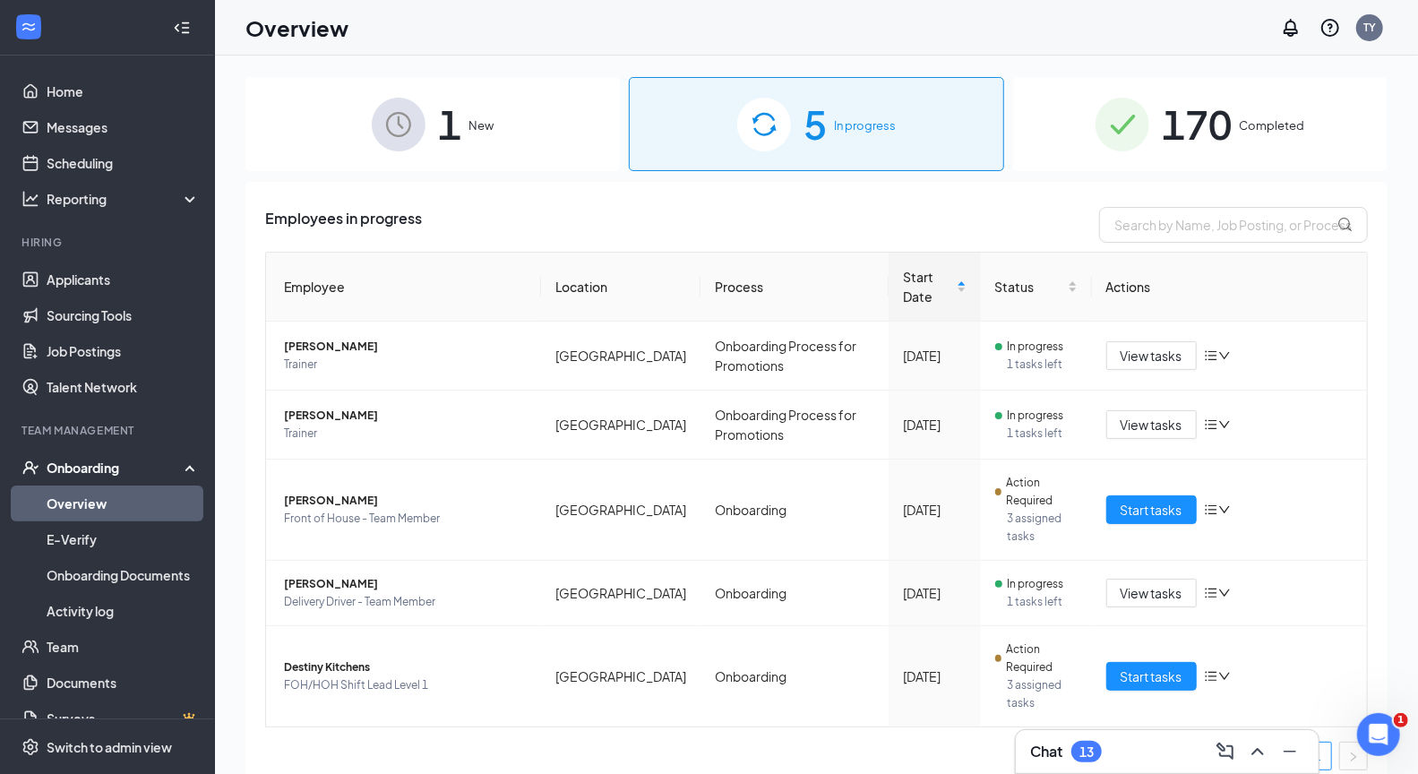
scroll to position [15, 0]
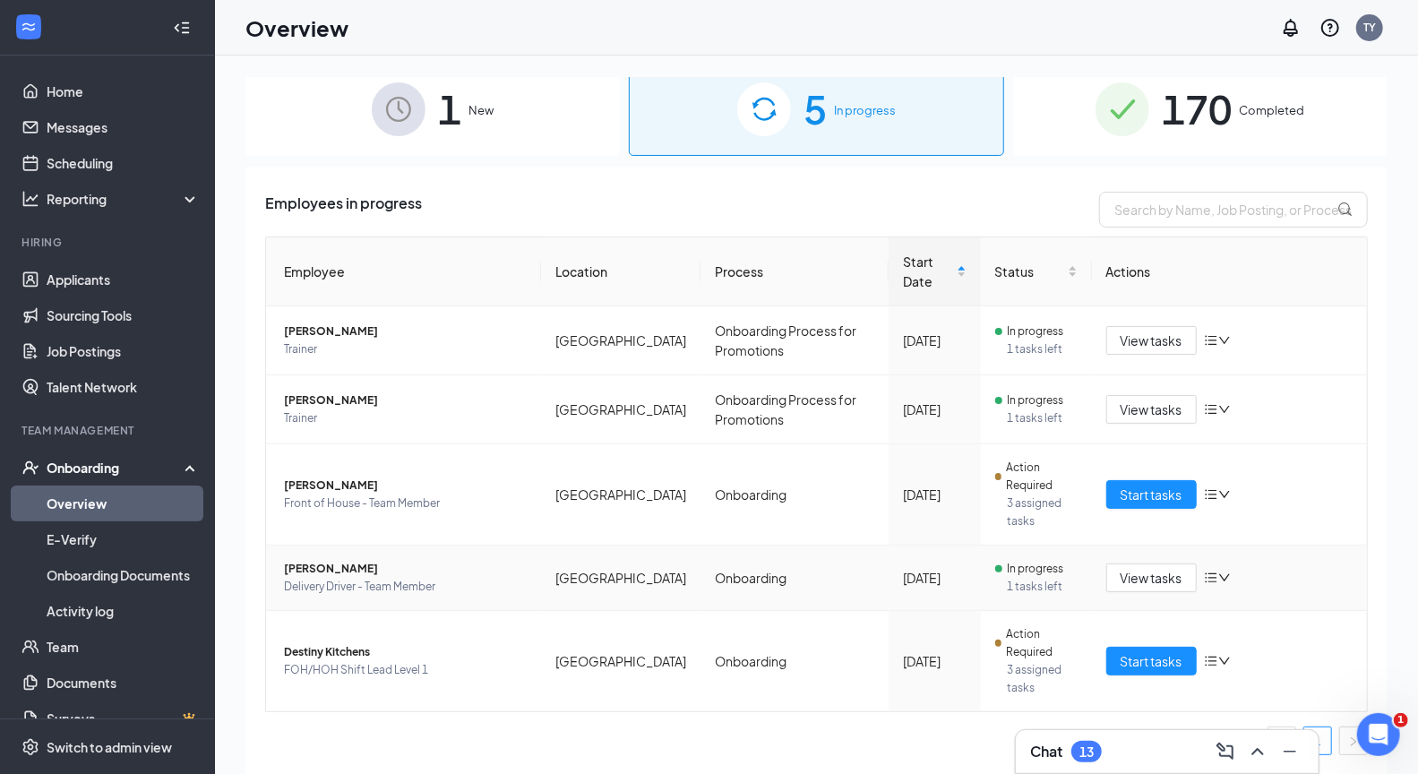
click at [310, 566] on span "[PERSON_NAME]" at bounding box center [405, 569] width 243 height 18
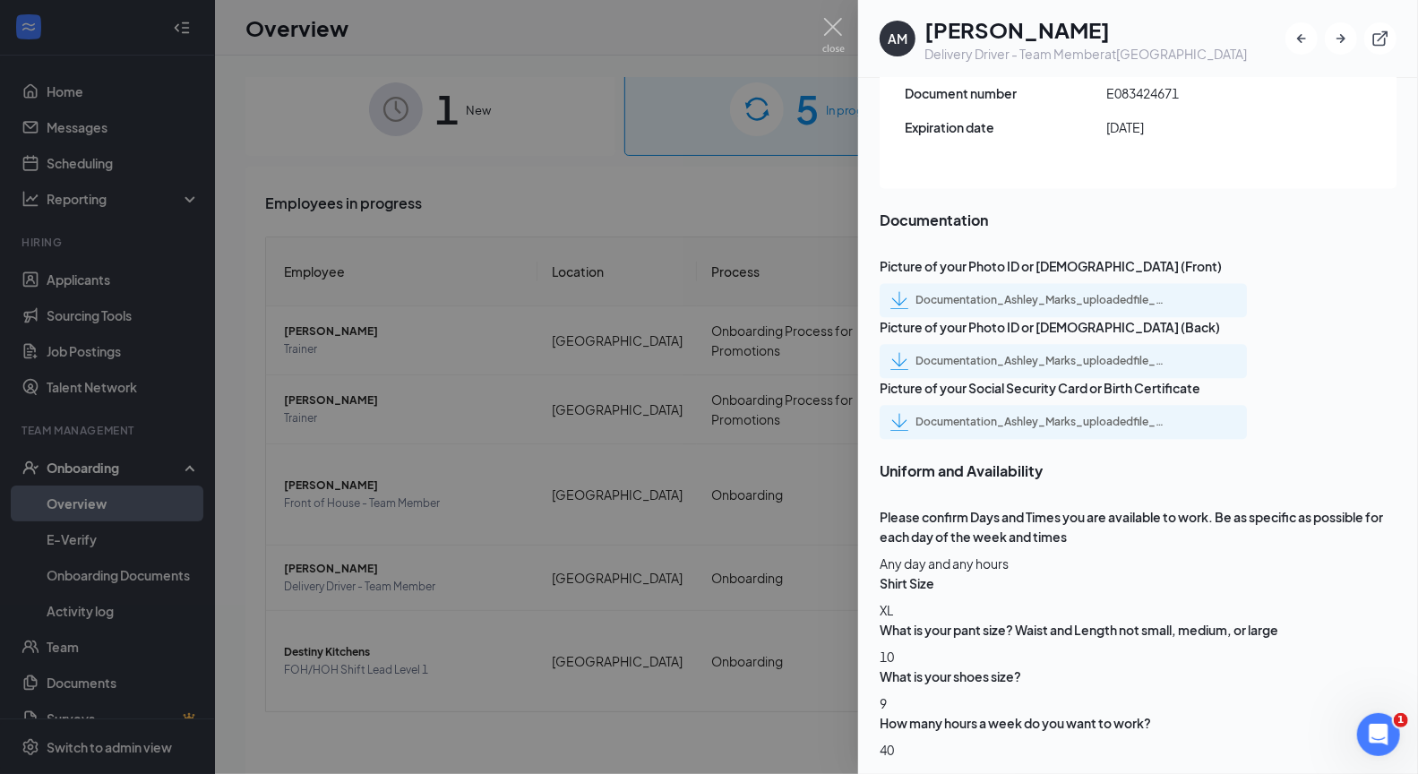
scroll to position [2736, 0]
click at [374, 660] on div at bounding box center [709, 387] width 1418 height 774
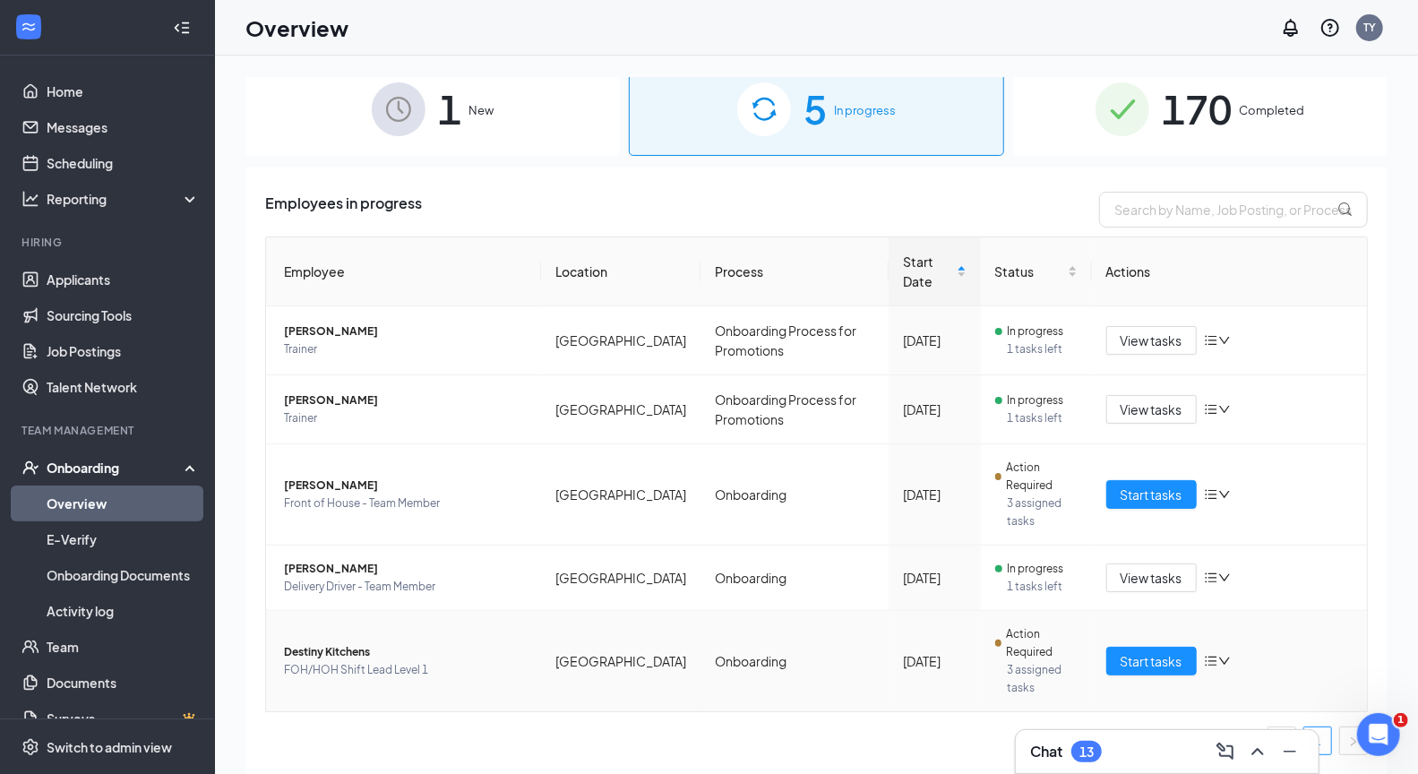
click at [305, 656] on span "Destiny Kitchens" at bounding box center [405, 652] width 243 height 18
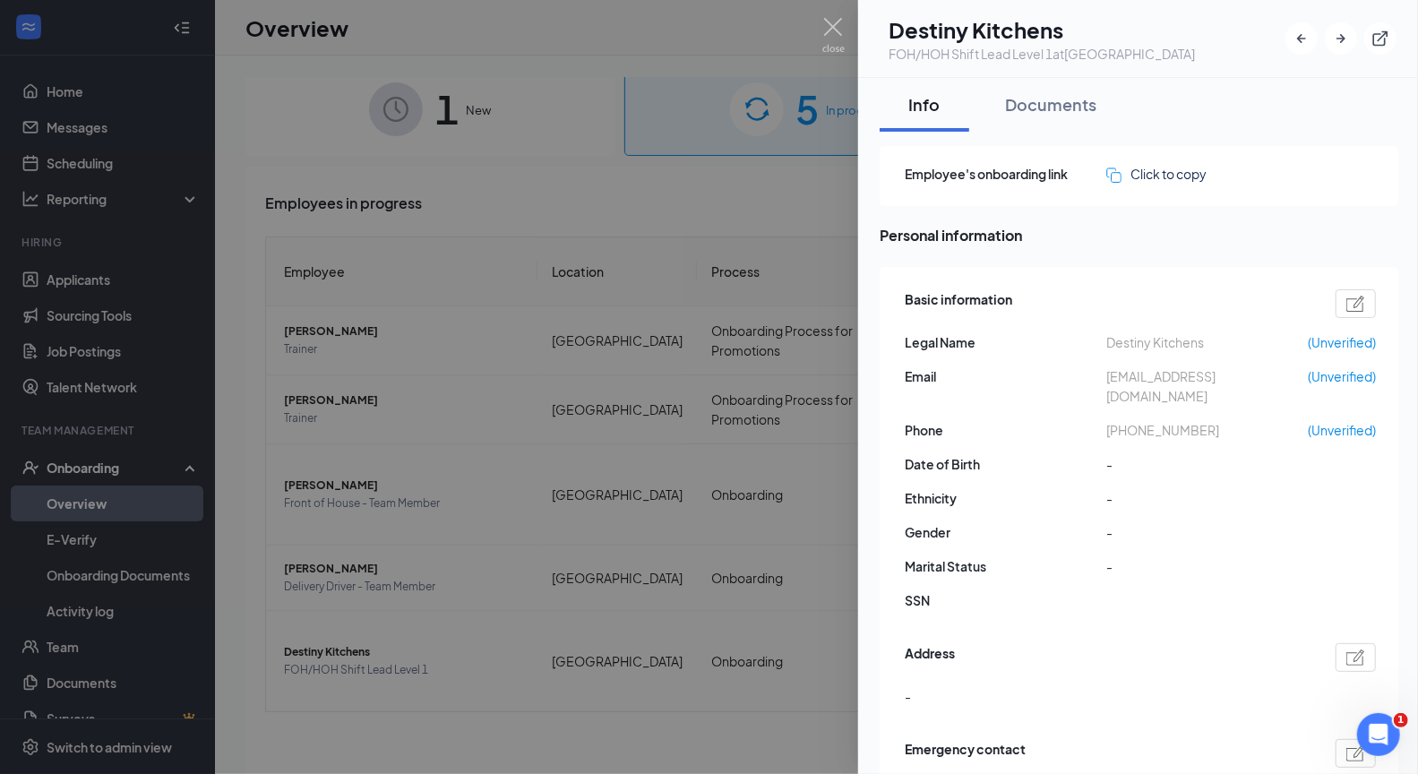
click at [102, 274] on div at bounding box center [709, 387] width 1418 height 774
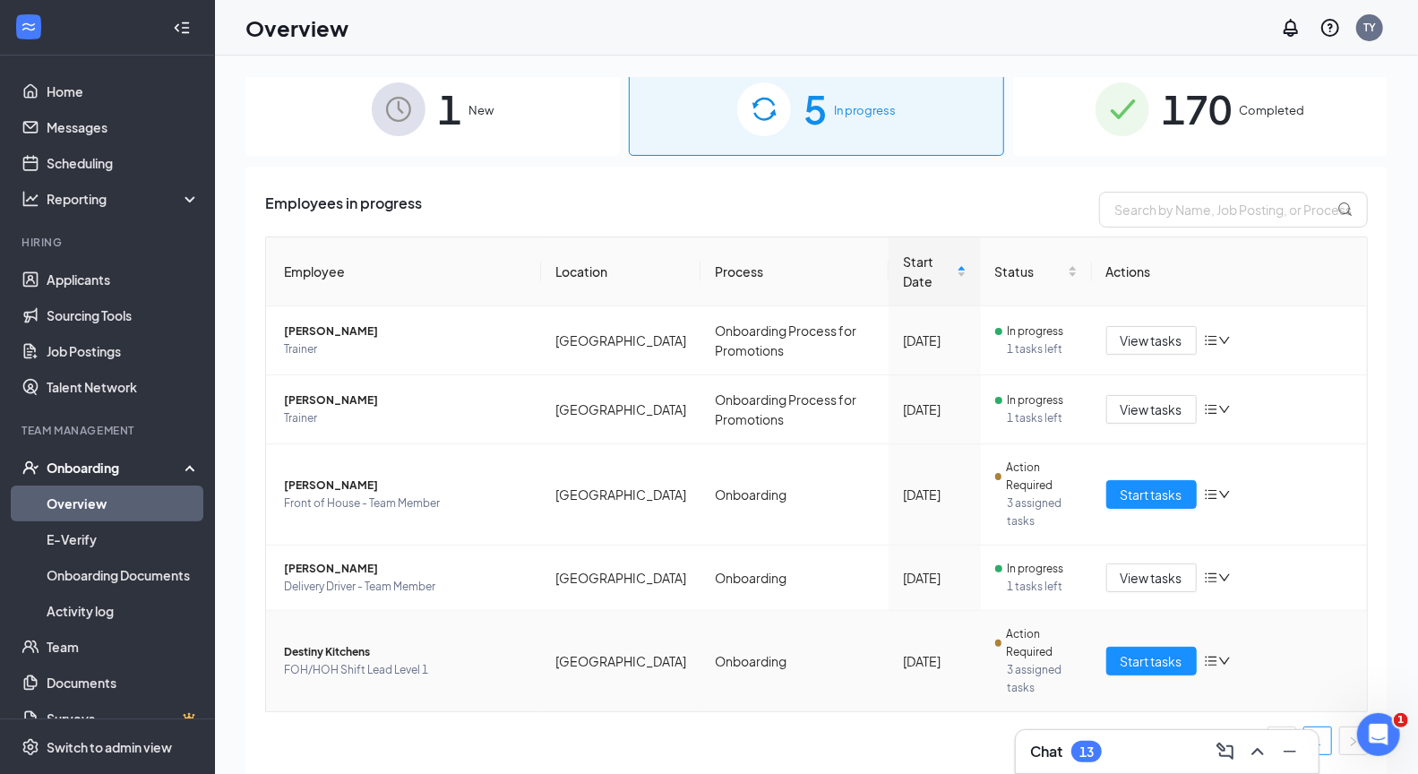
click at [329, 656] on span "Destiny Kitchens" at bounding box center [405, 652] width 243 height 18
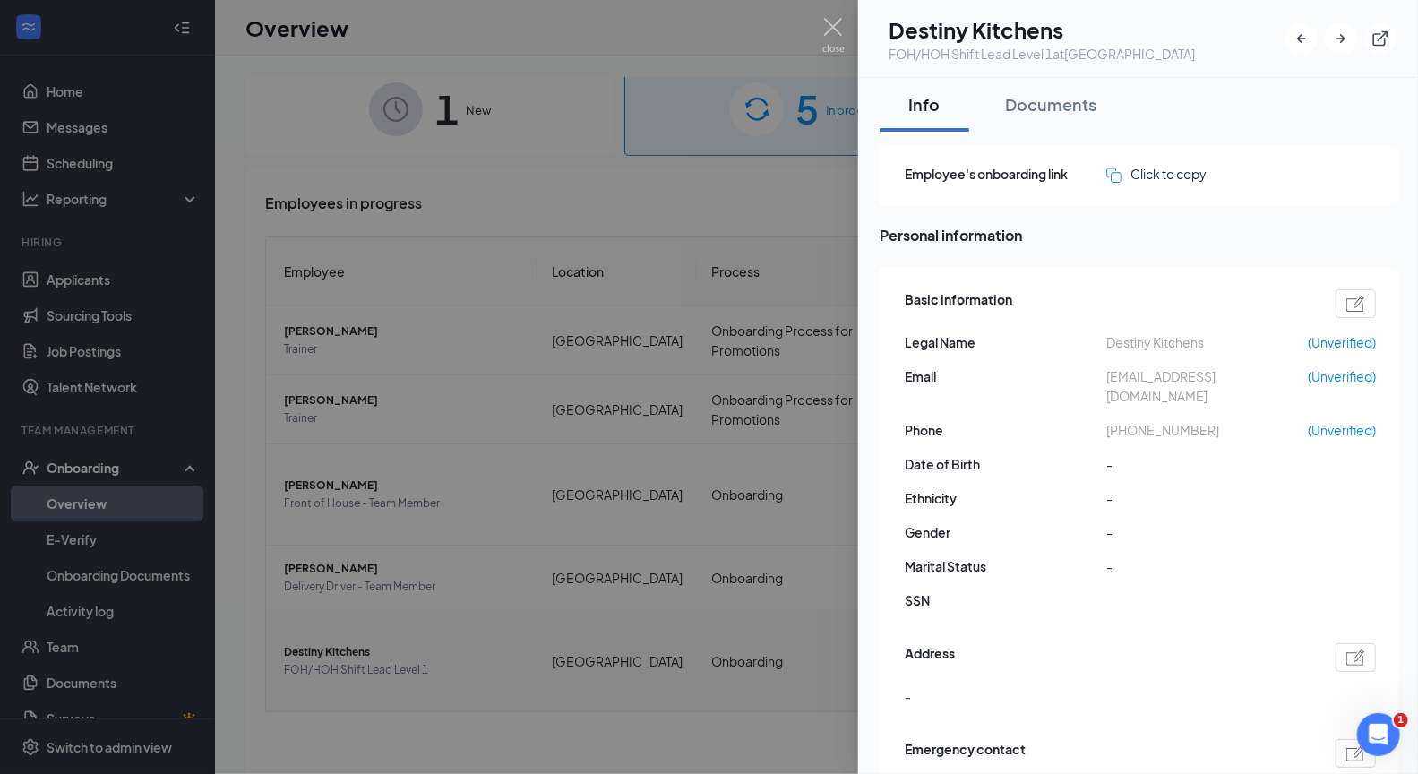
click at [329, 656] on div at bounding box center [709, 387] width 1418 height 774
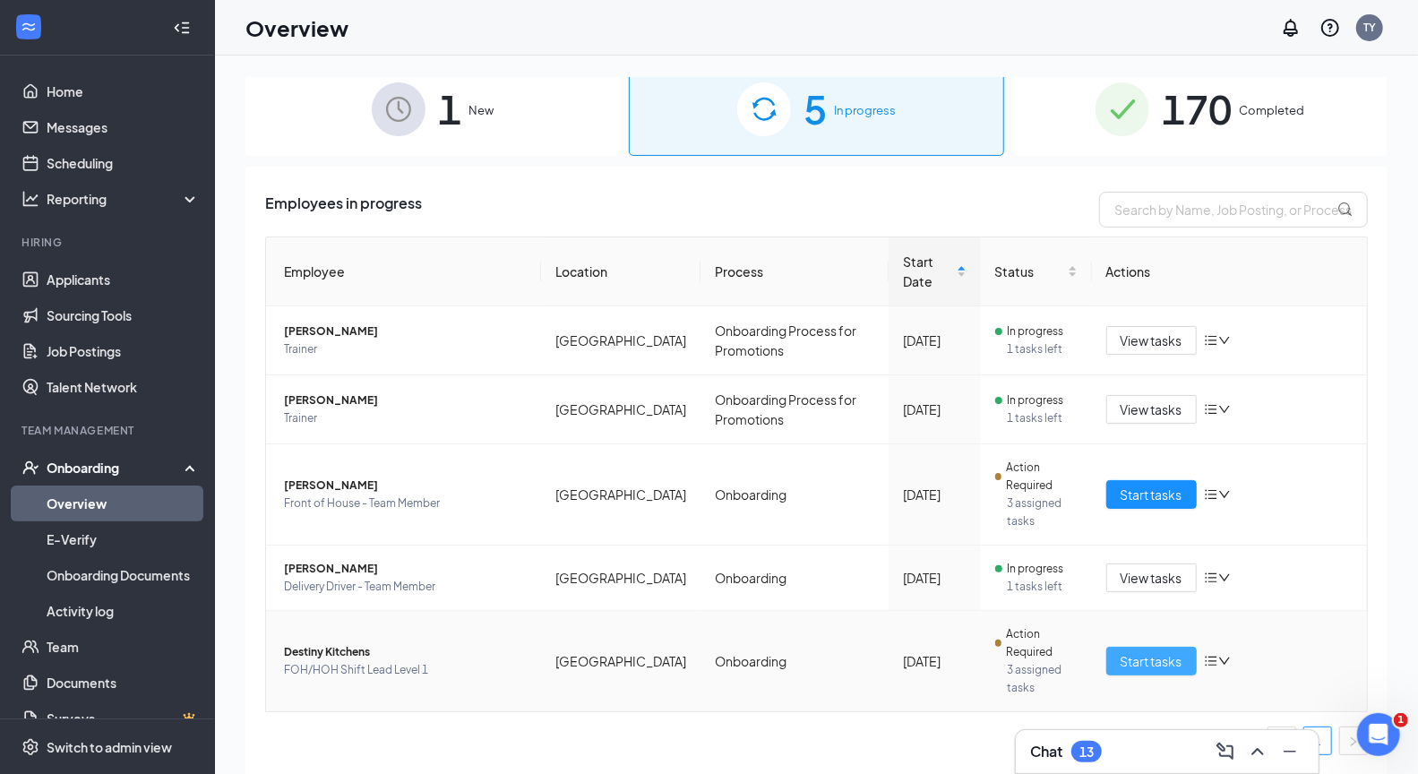
click at [1149, 664] on span "Start tasks" at bounding box center [1152, 661] width 62 height 20
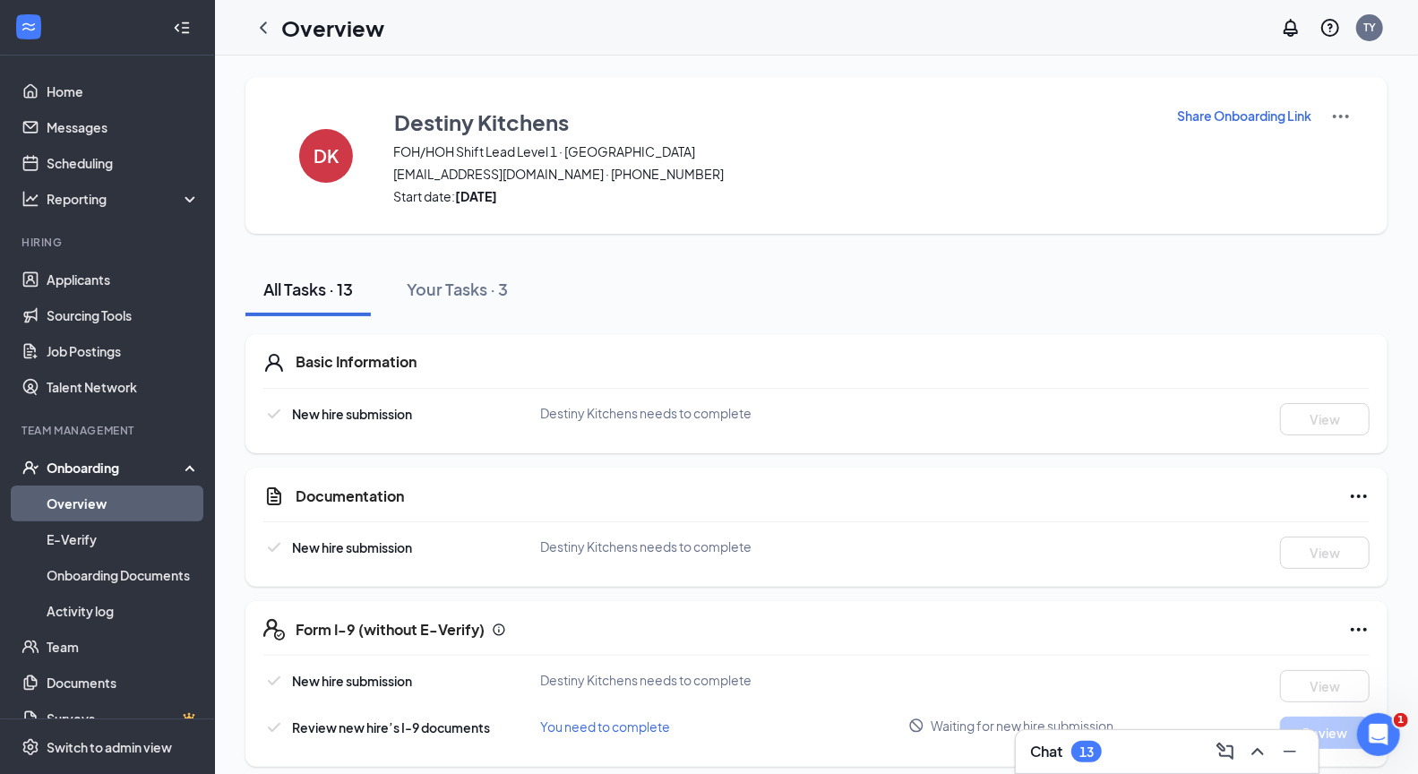
click at [1342, 113] on img at bounding box center [1341, 117] width 22 height 22
click at [1068, 99] on div "DK Destiny Kitchens FOH/HOH Shift Lead Level 1 · [GEOGRAPHIC_DATA] [EMAIL_ADDRE…" at bounding box center [816, 155] width 1142 height 157
click at [257, 23] on icon "ChevronLeft" at bounding box center [264, 28] width 22 height 22
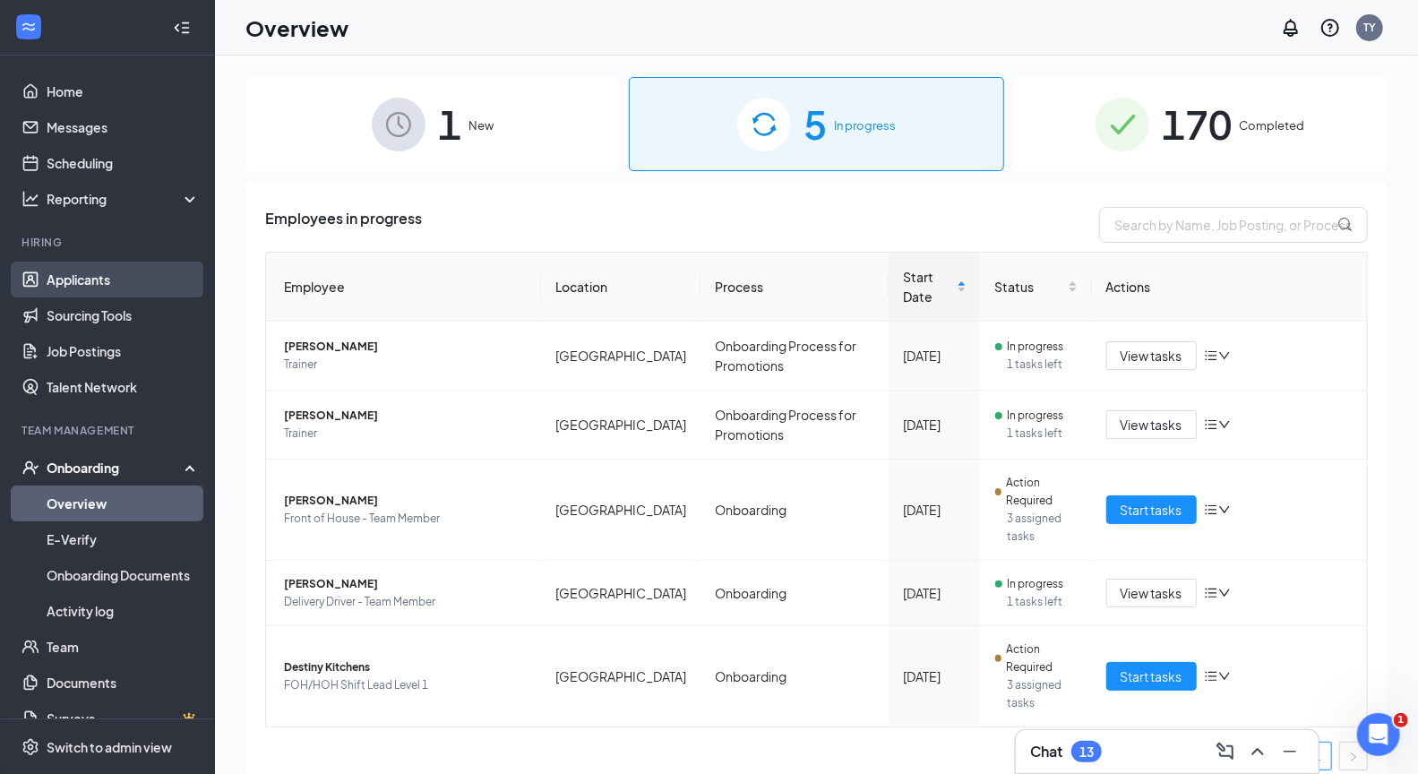
click at [75, 295] on link "Applicants" at bounding box center [123, 280] width 153 height 36
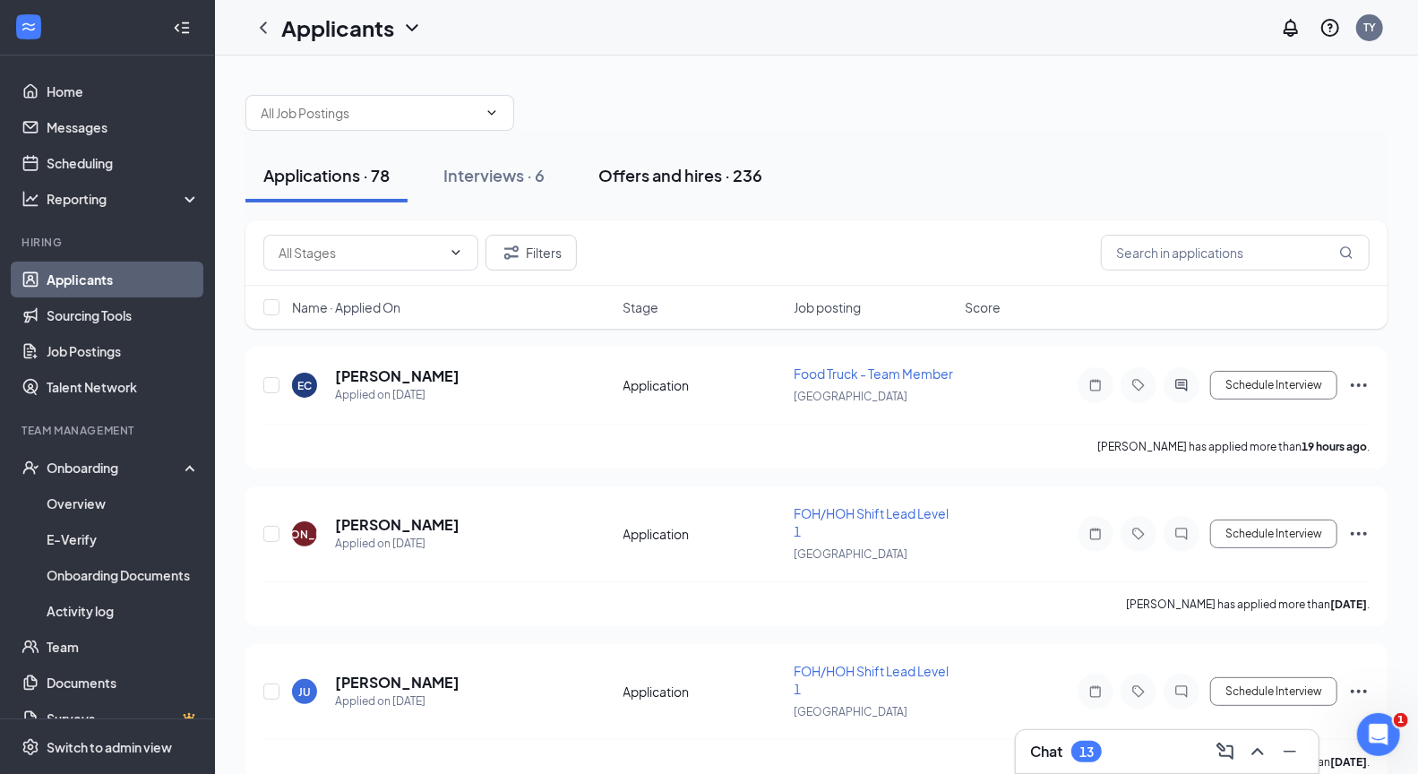
click at [654, 174] on div "Offers and hires · 236" at bounding box center [680, 175] width 164 height 22
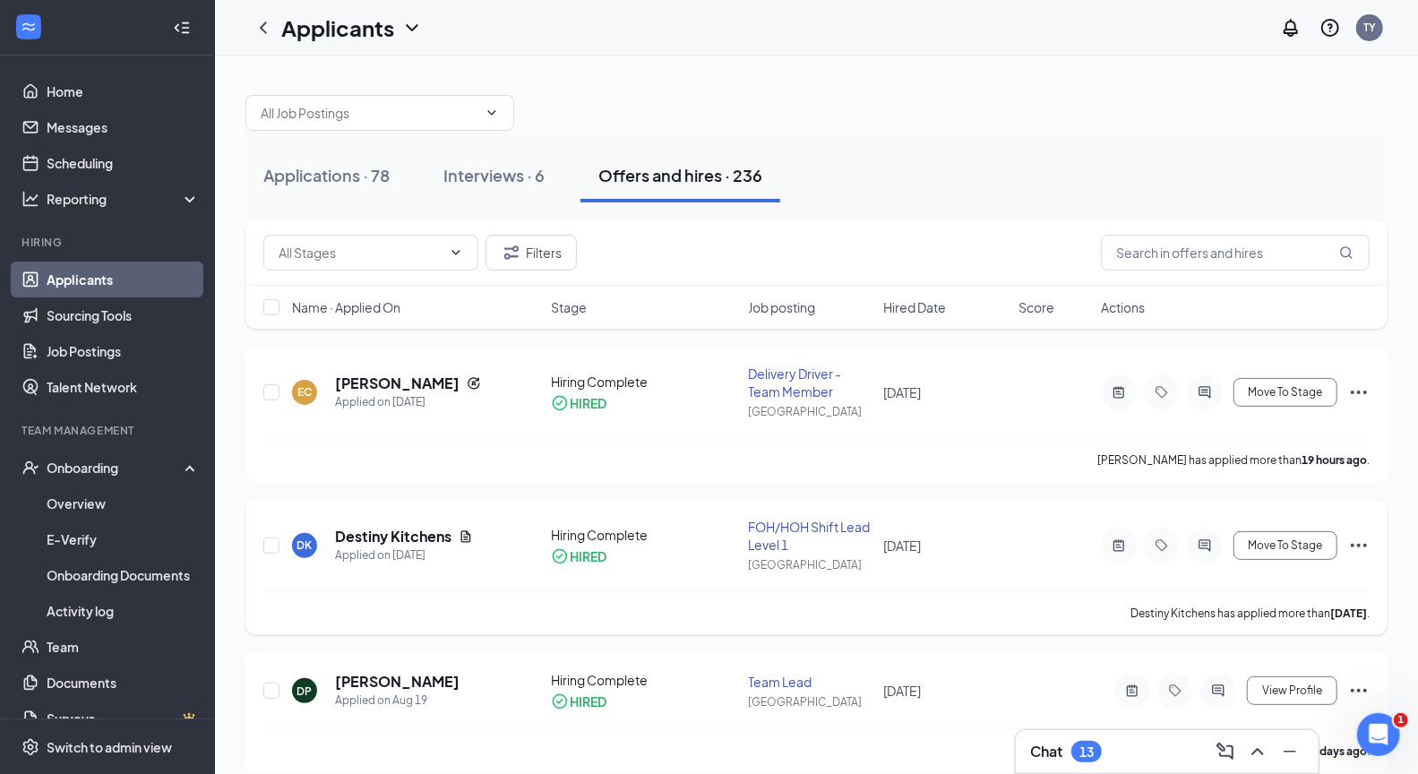
click at [1359, 544] on icon "Ellipses" at bounding box center [1359, 546] width 16 height 4
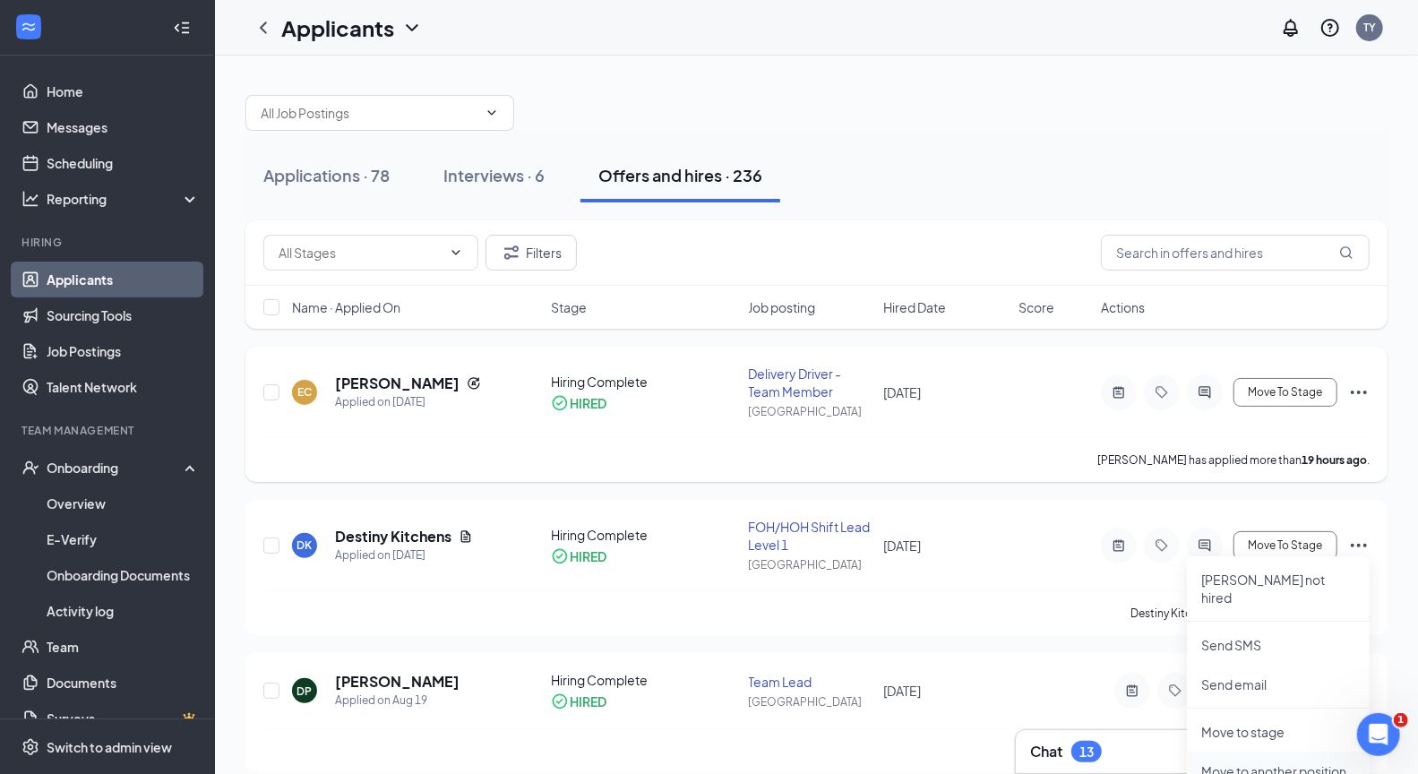
click at [1243, 762] on p "Move to another position" at bounding box center [1278, 771] width 154 height 18
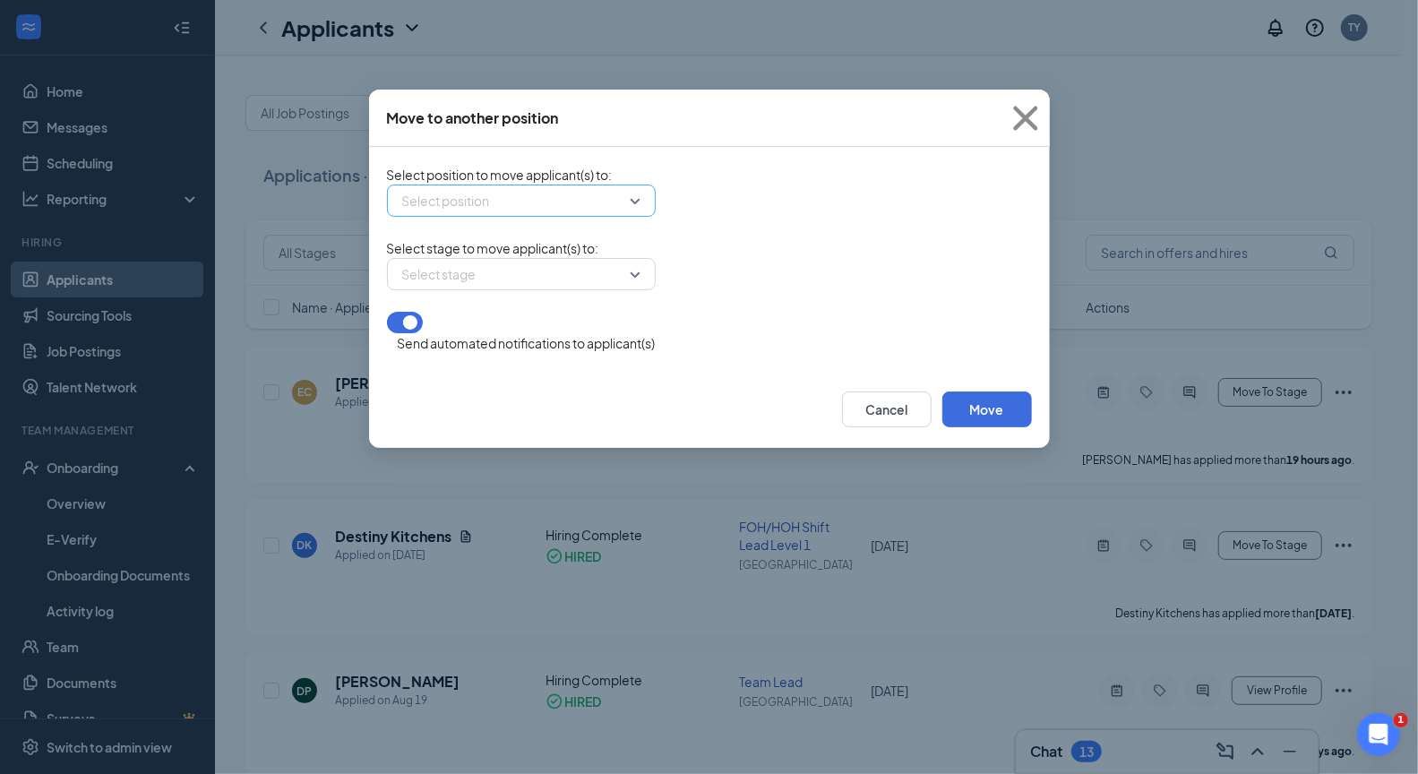
click at [632, 204] on input "search" at bounding box center [515, 200] width 235 height 30
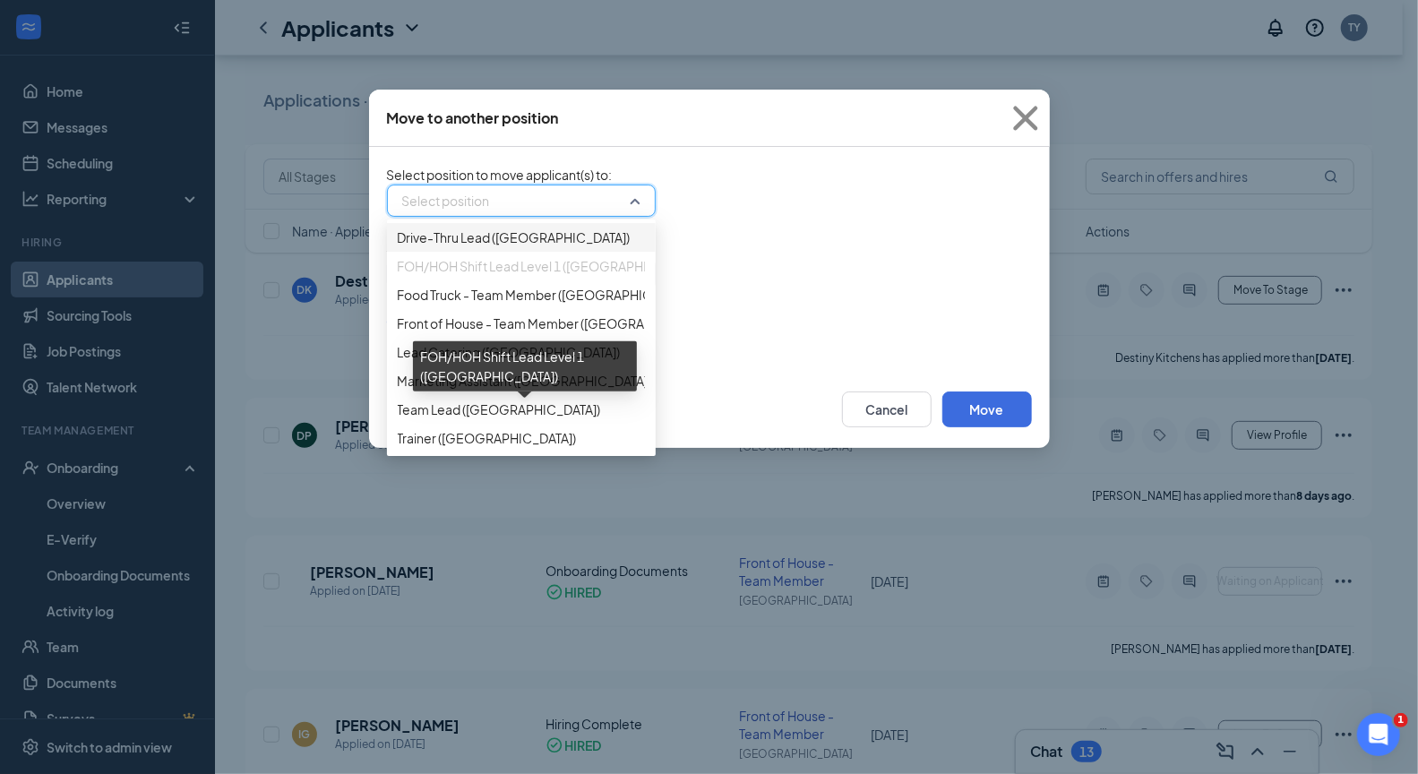
scroll to position [73, 0]
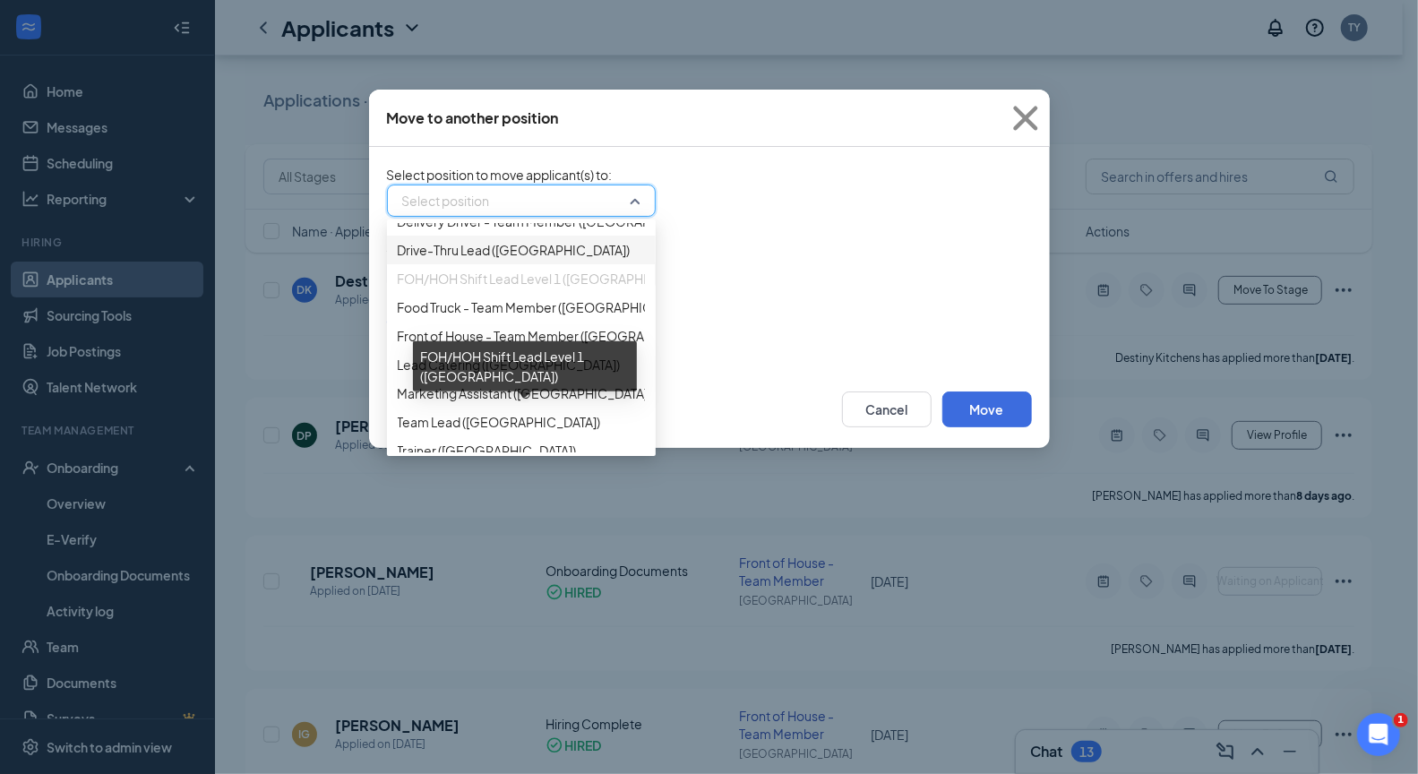
click at [470, 346] on span "Front of House - Team Member ([GEOGRAPHIC_DATA])" at bounding box center [559, 336] width 322 height 20
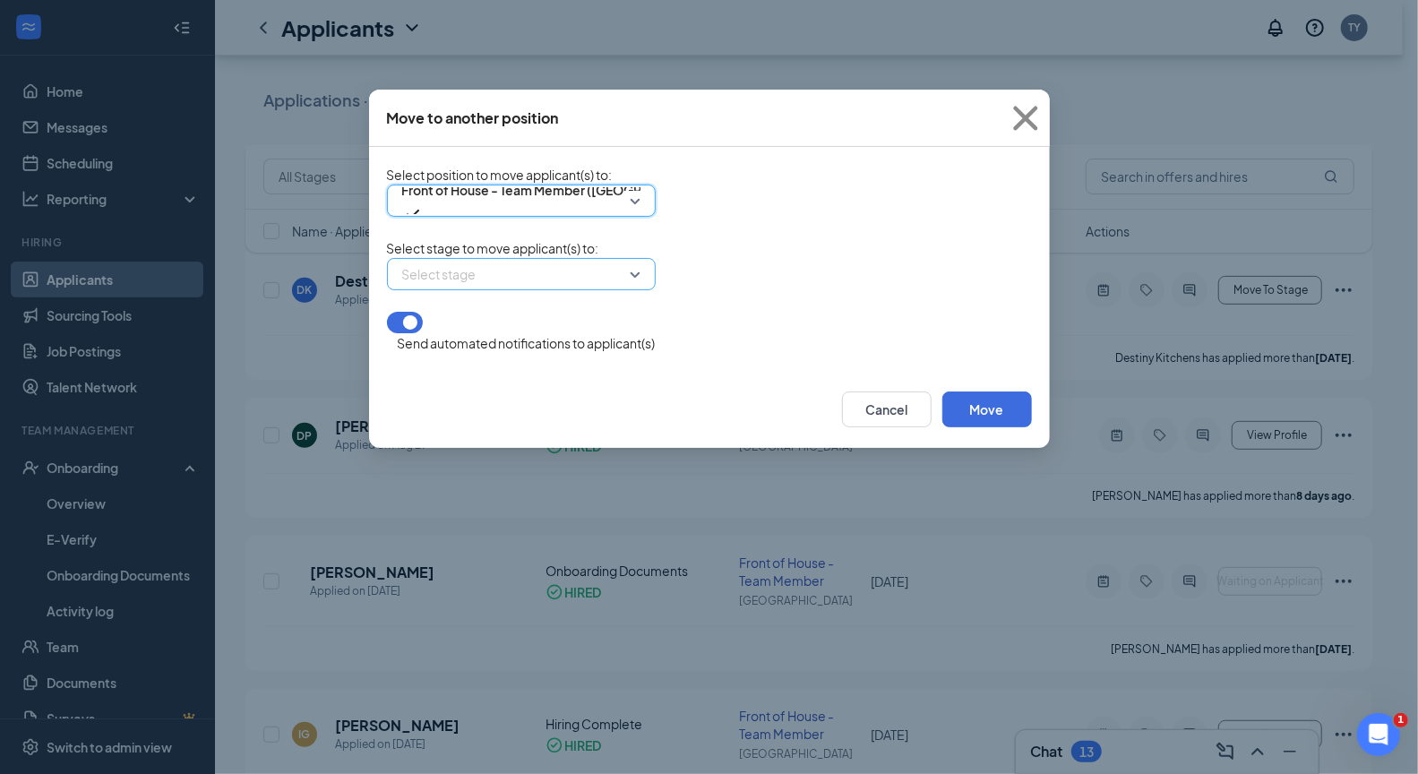
click at [633, 290] on div "Select stage" at bounding box center [521, 274] width 269 height 32
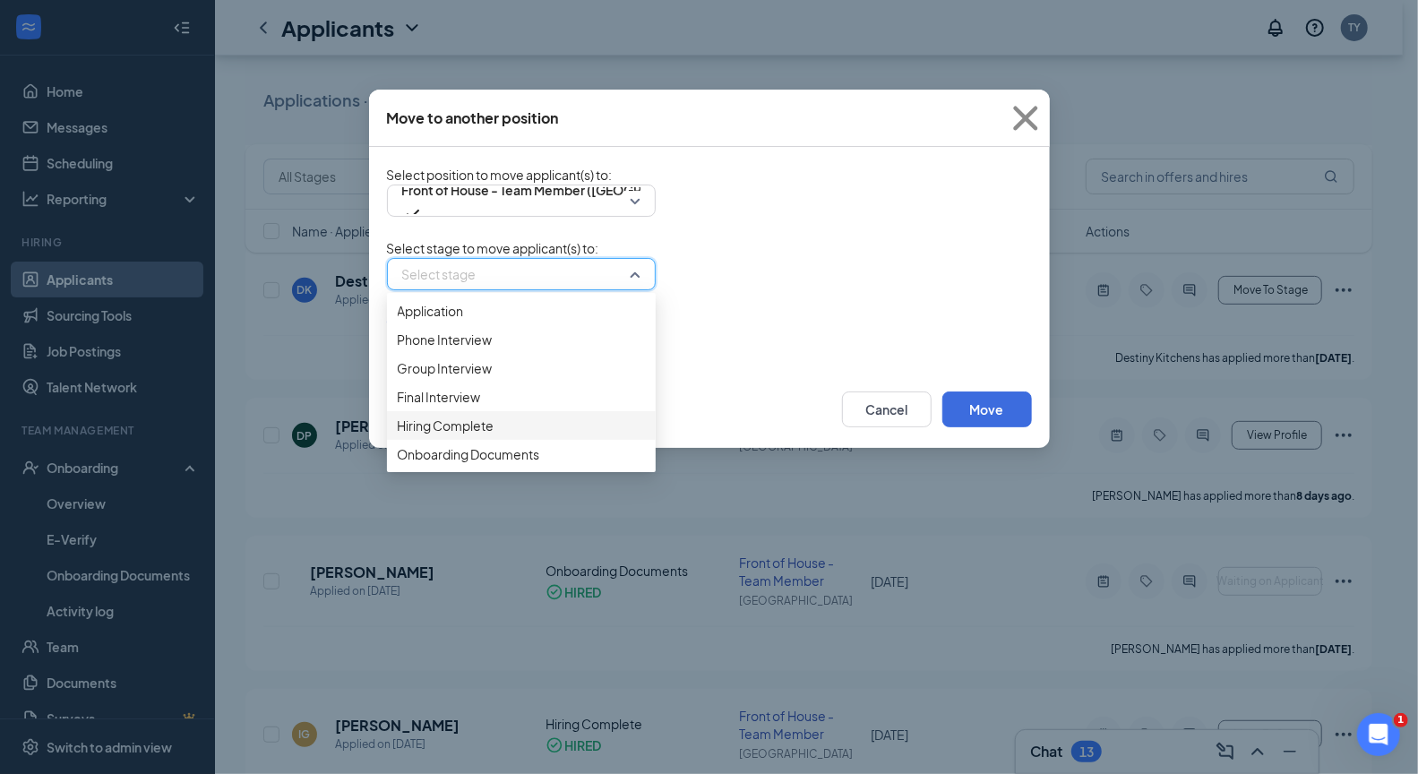
click at [464, 435] on span "Hiring Complete" at bounding box center [446, 426] width 97 height 20
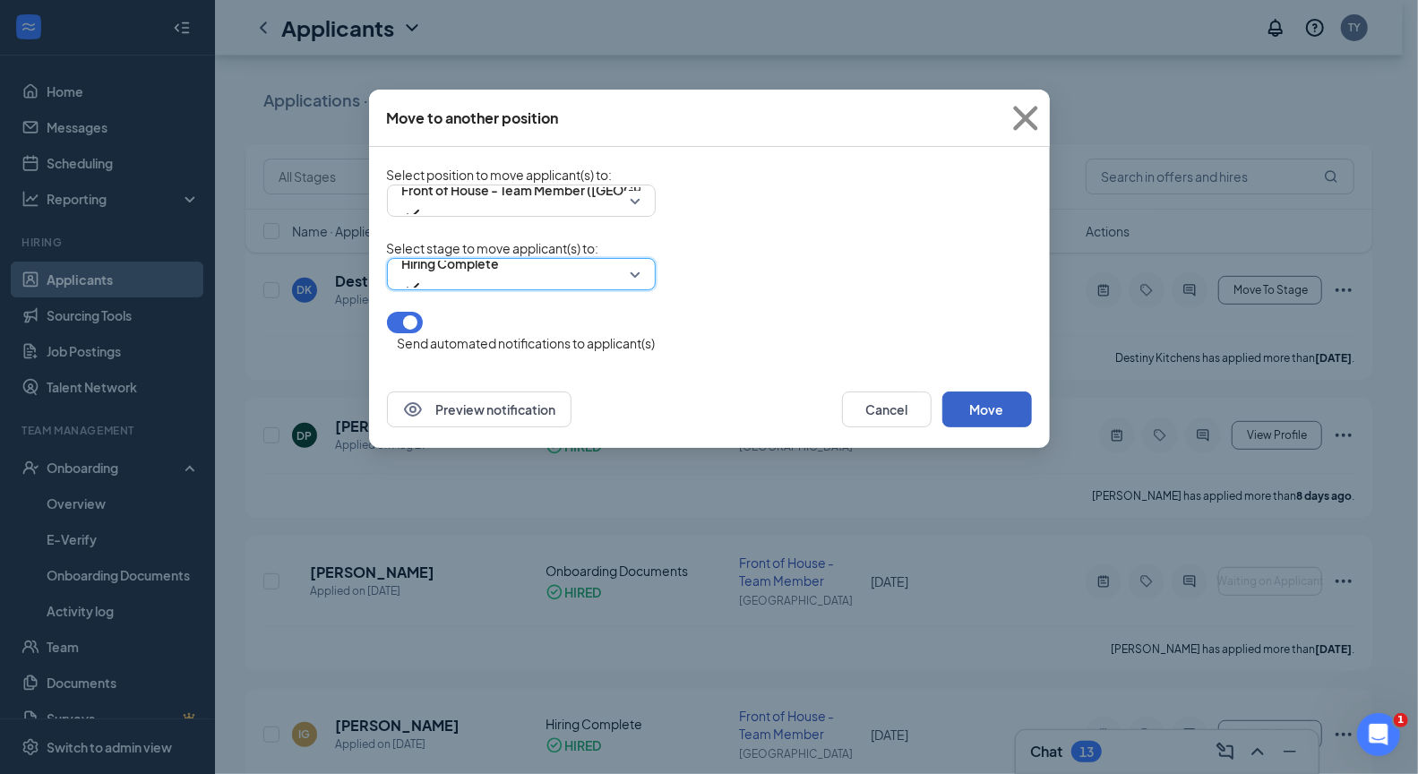
click at [987, 417] on button "Move" at bounding box center [987, 409] width 90 height 36
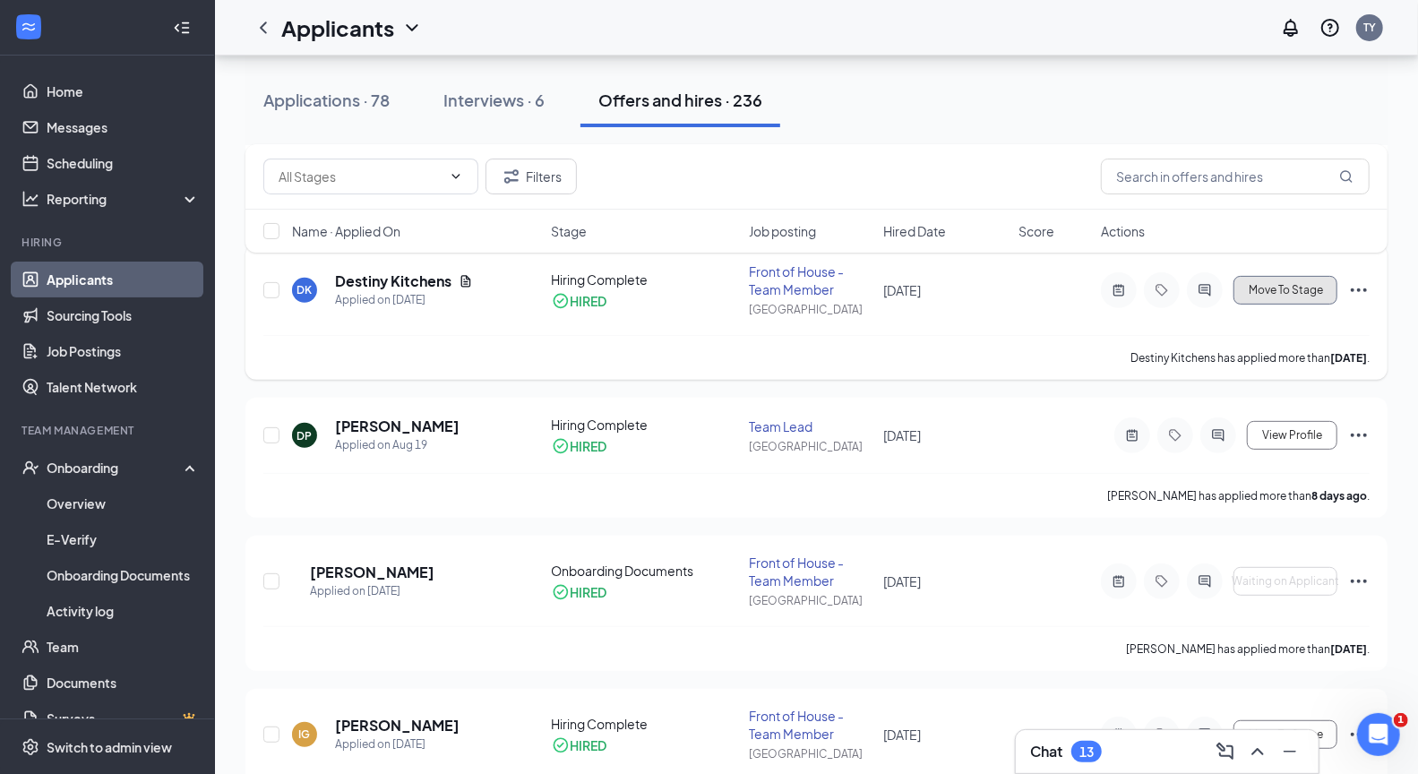
click at [1296, 287] on span "Move To Stage" at bounding box center [1286, 290] width 74 height 13
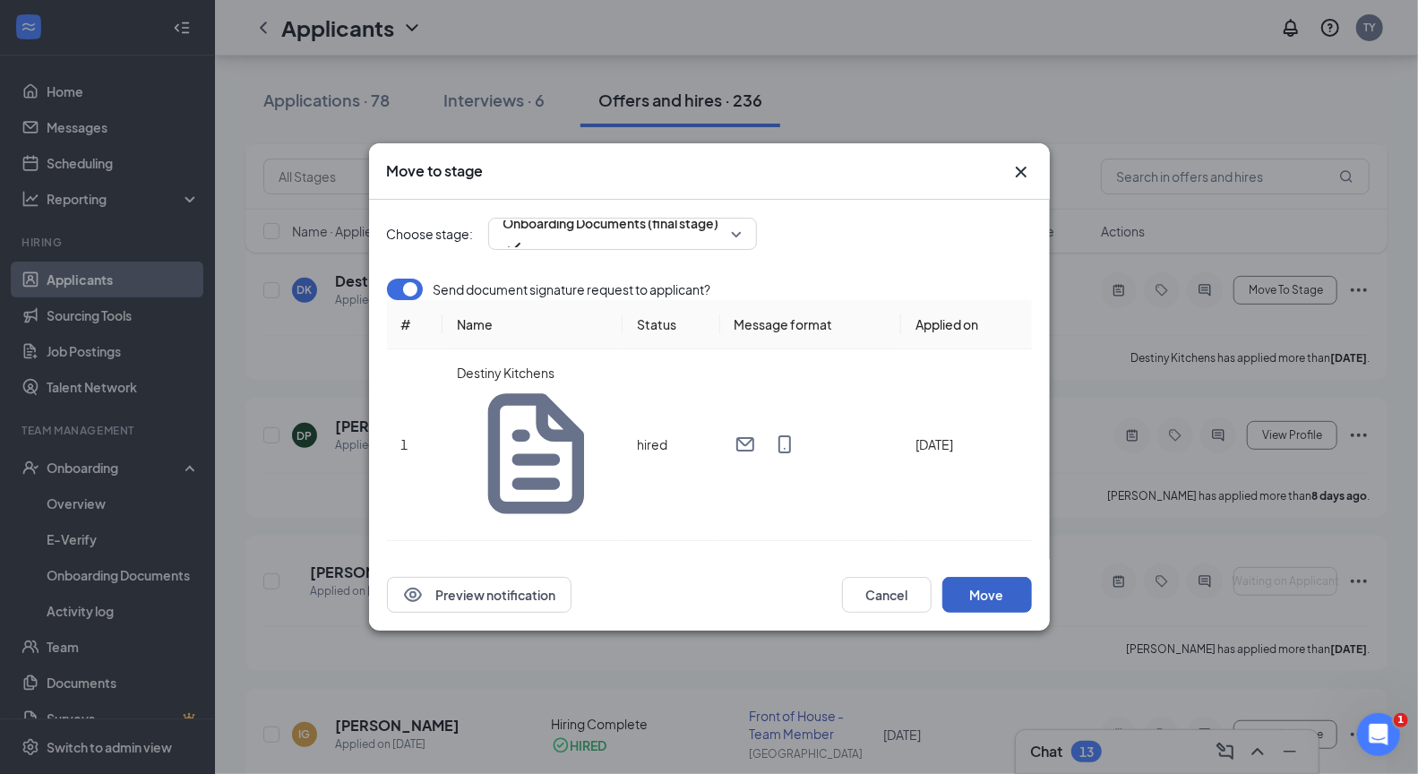
click at [992, 577] on button "Move" at bounding box center [987, 595] width 90 height 36
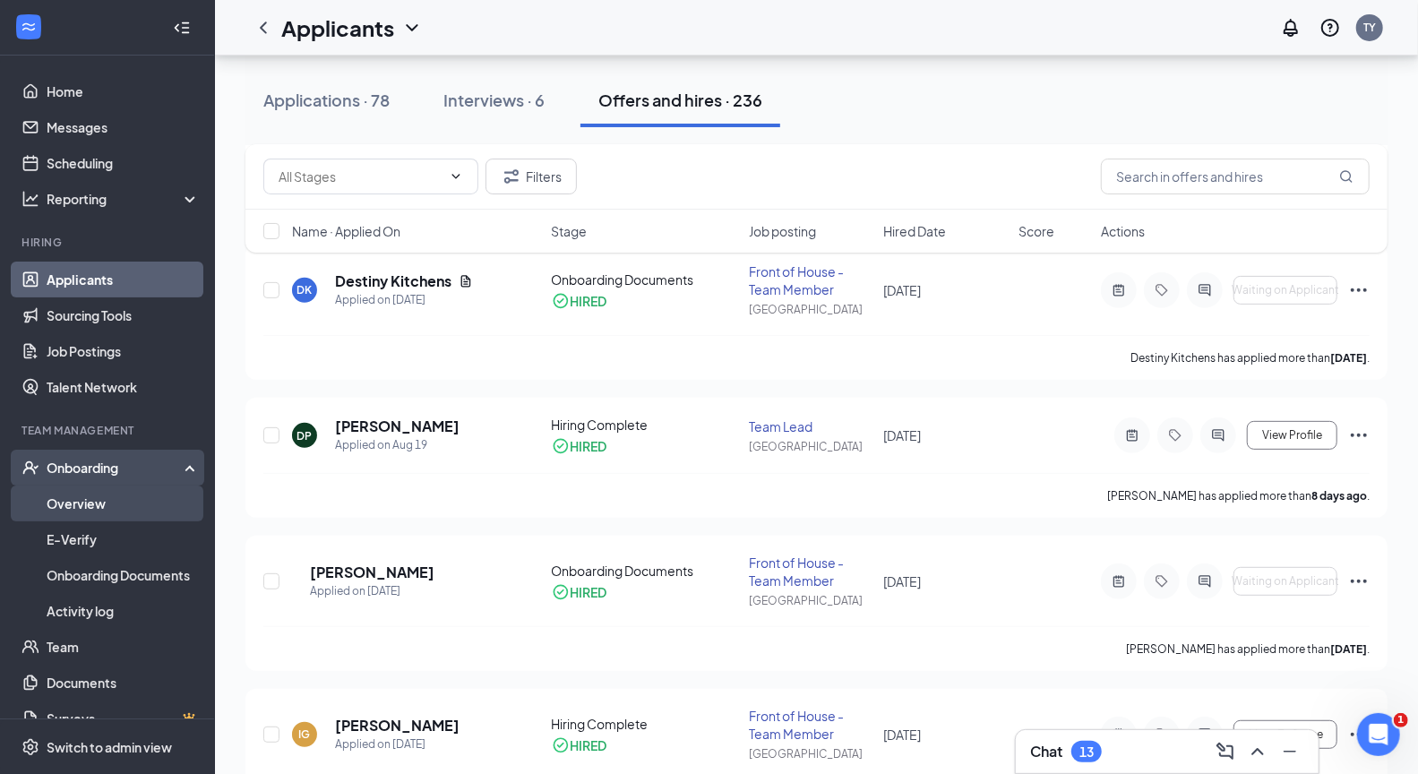
click at [73, 506] on link "Overview" at bounding box center [123, 504] width 153 height 36
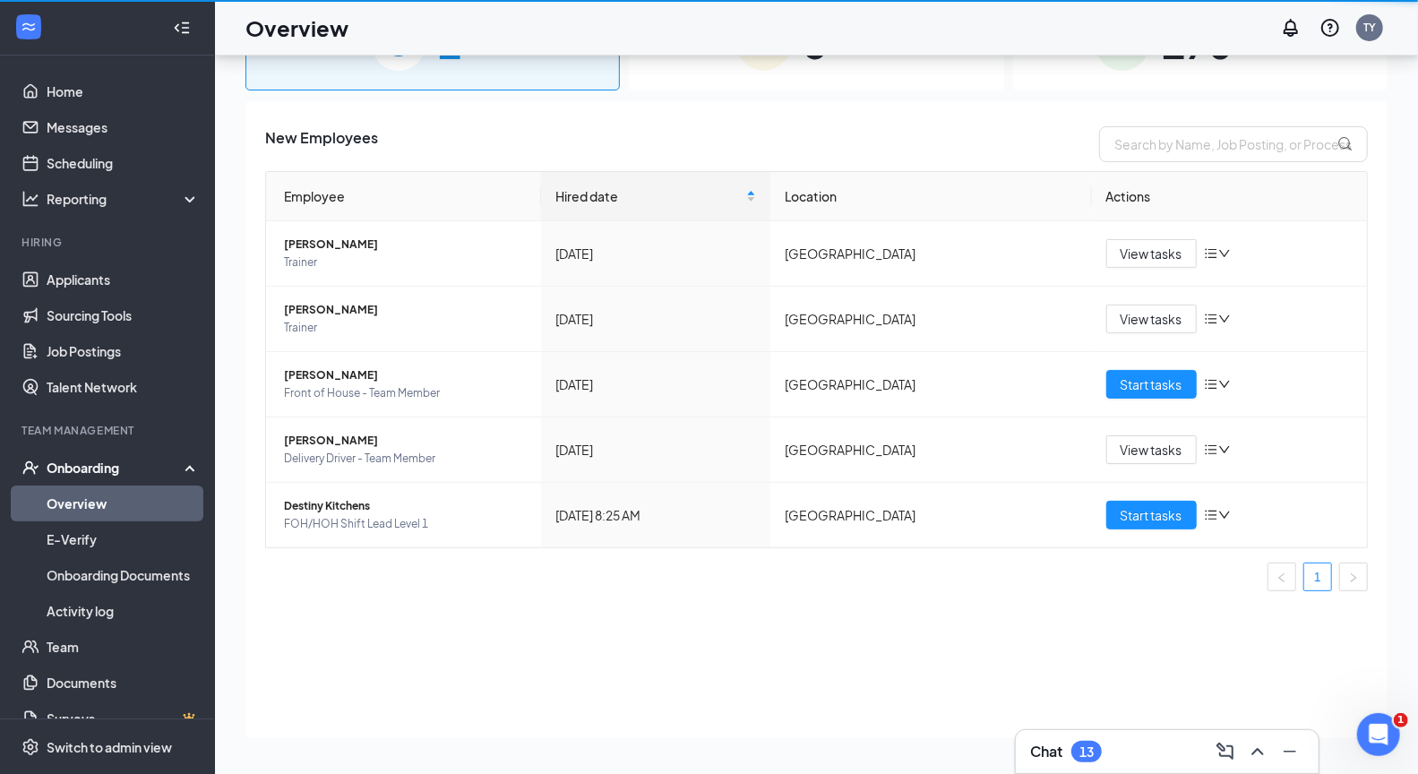
scroll to position [81, 0]
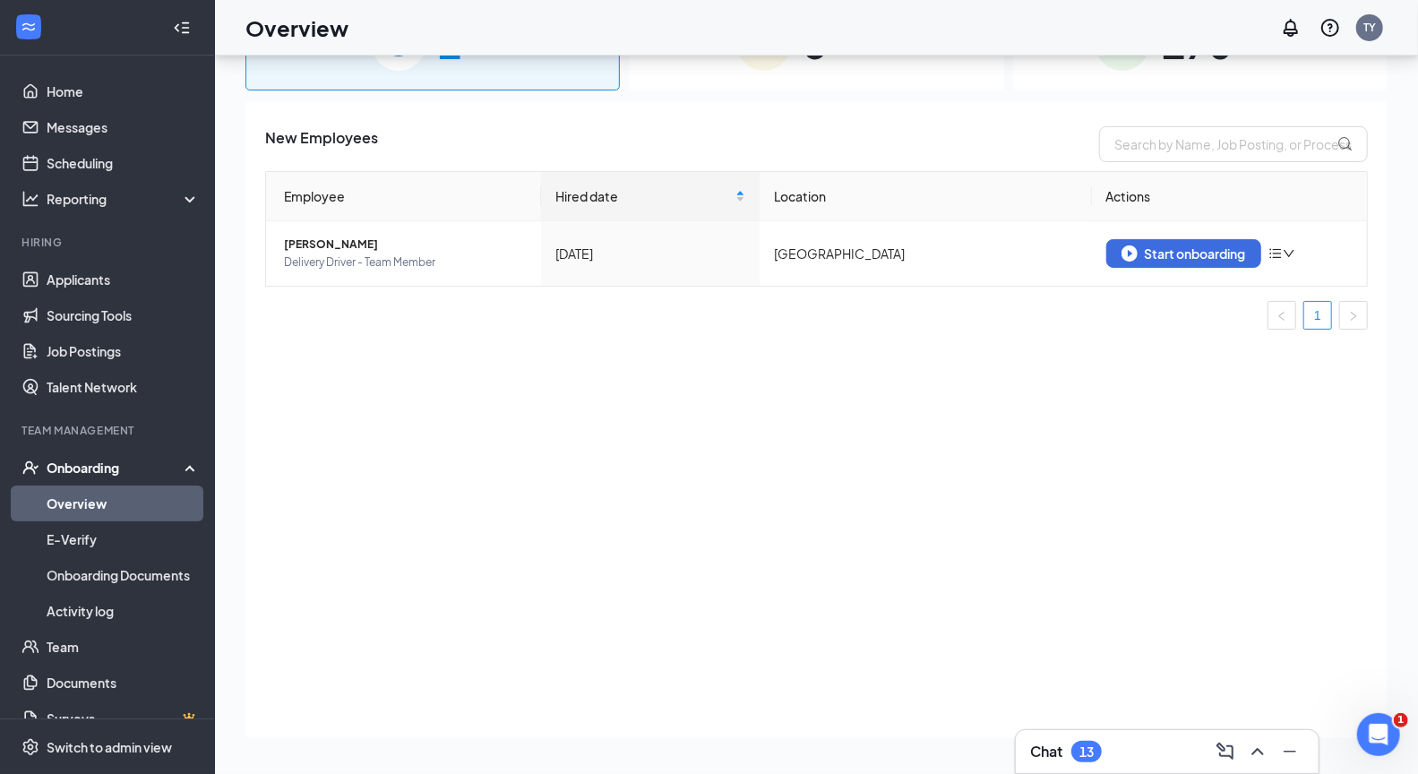
click at [822, 67] on span "5" at bounding box center [815, 44] width 23 height 62
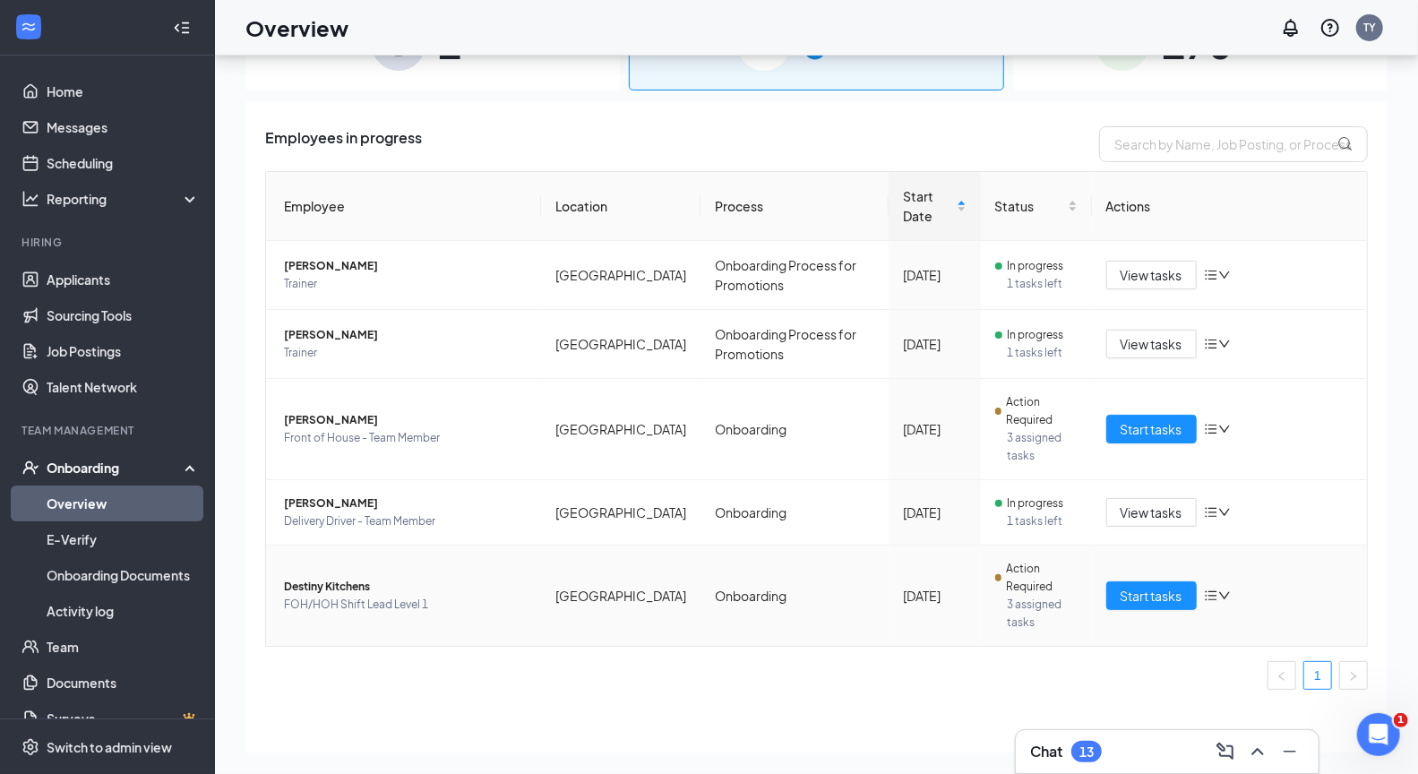
click at [319, 590] on span "Destiny Kitchens" at bounding box center [405, 587] width 243 height 18
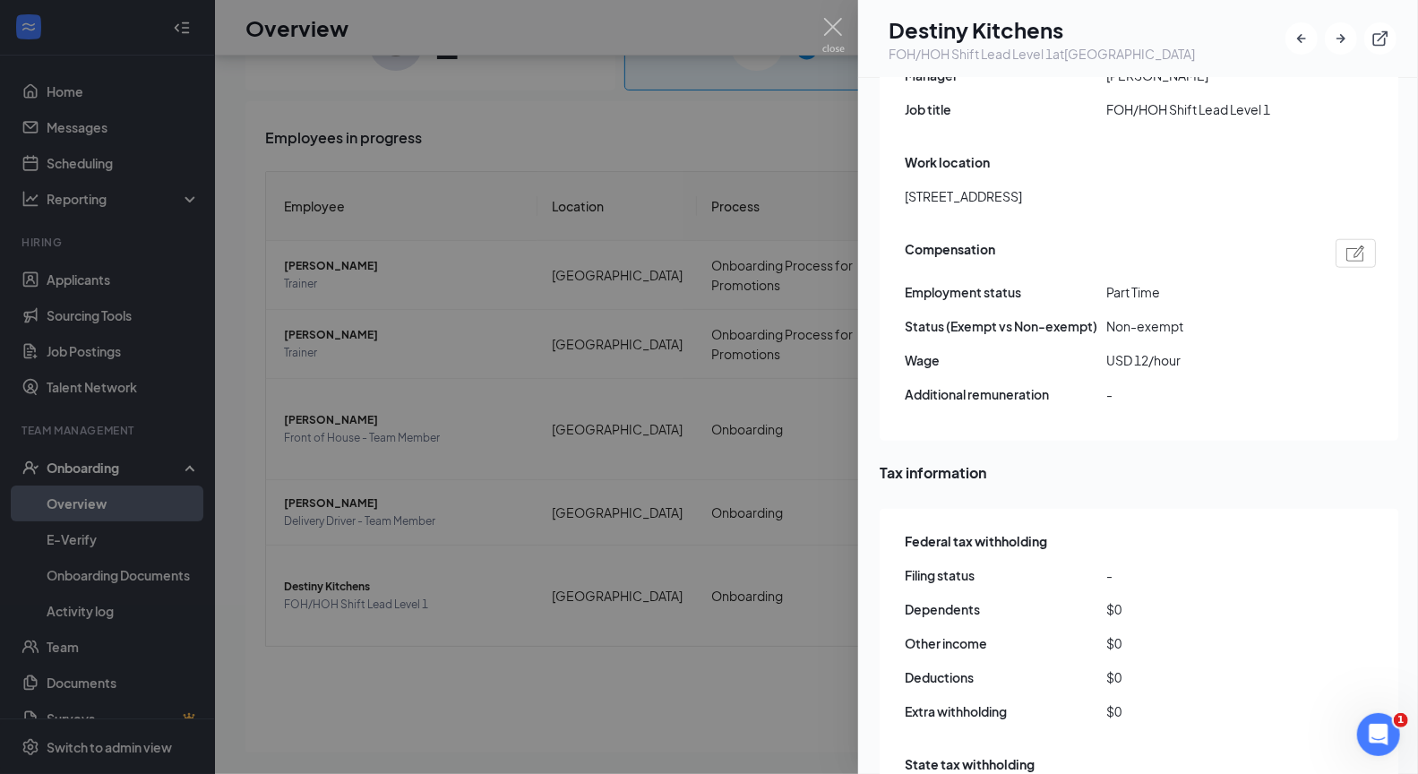
scroll to position [1113, 0]
click at [757, 520] on div at bounding box center [709, 387] width 1418 height 774
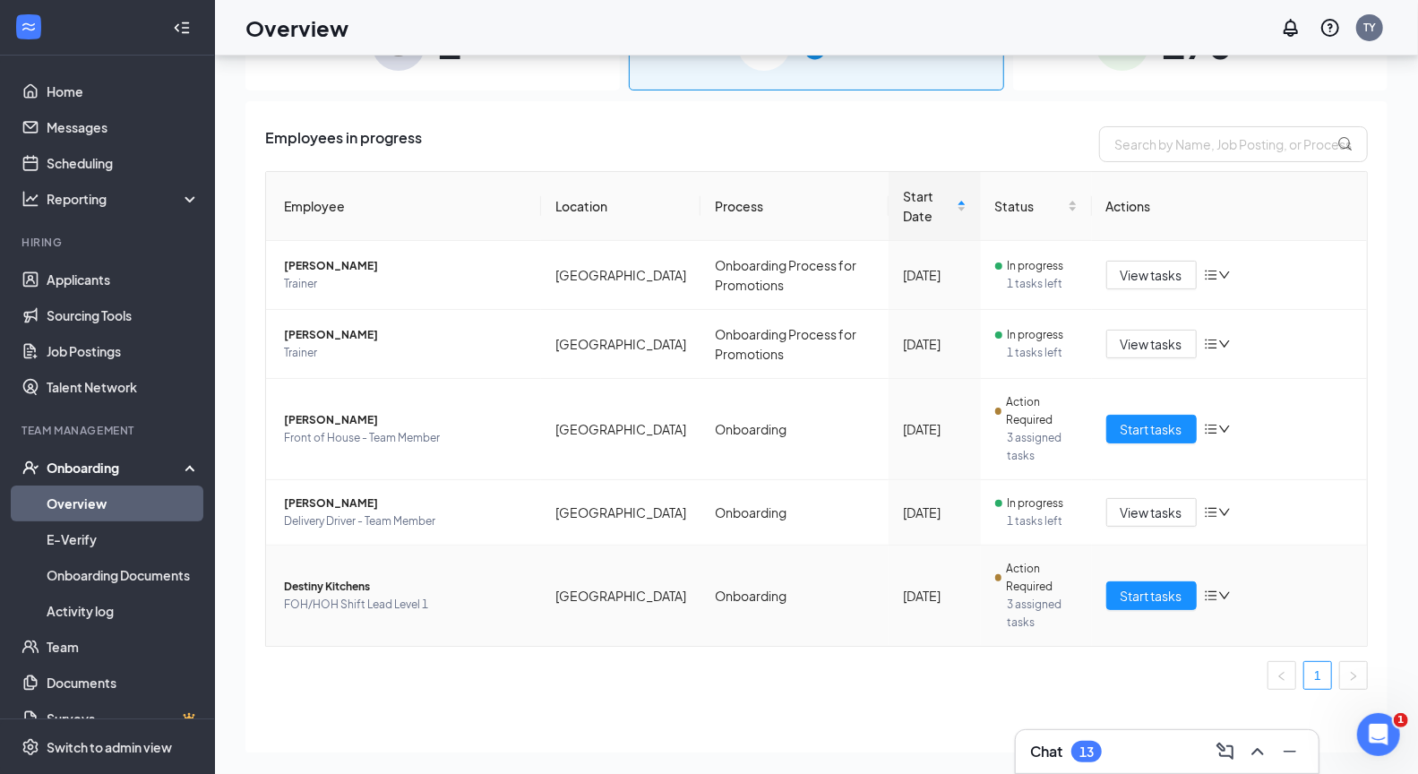
click at [346, 605] on span "FOH/HOH Shift Lead Level 1" at bounding box center [405, 605] width 243 height 18
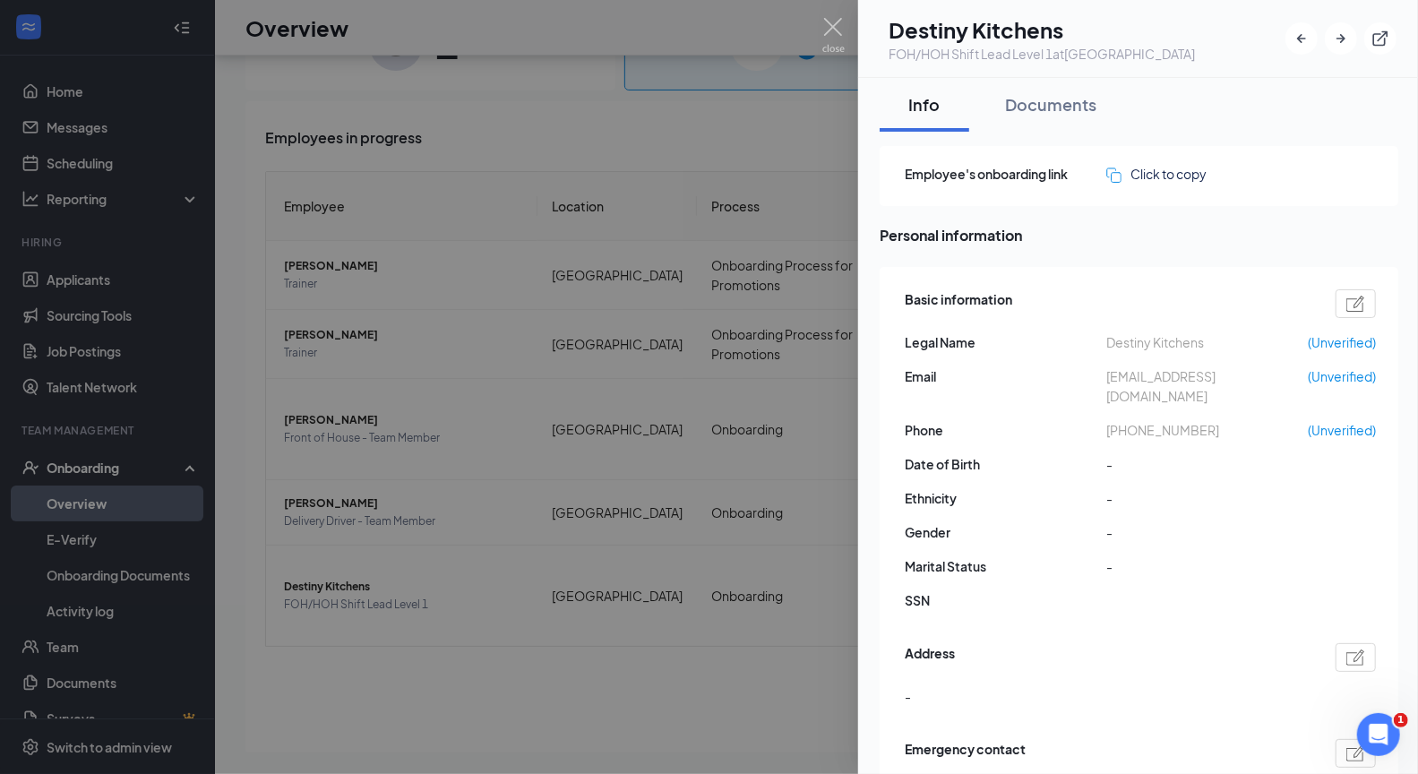
click at [1014, 52] on div "FOH/HOH Shift Lead Level 1 at [GEOGRAPHIC_DATA]" at bounding box center [1042, 54] width 306 height 18
click at [714, 143] on div at bounding box center [709, 387] width 1418 height 774
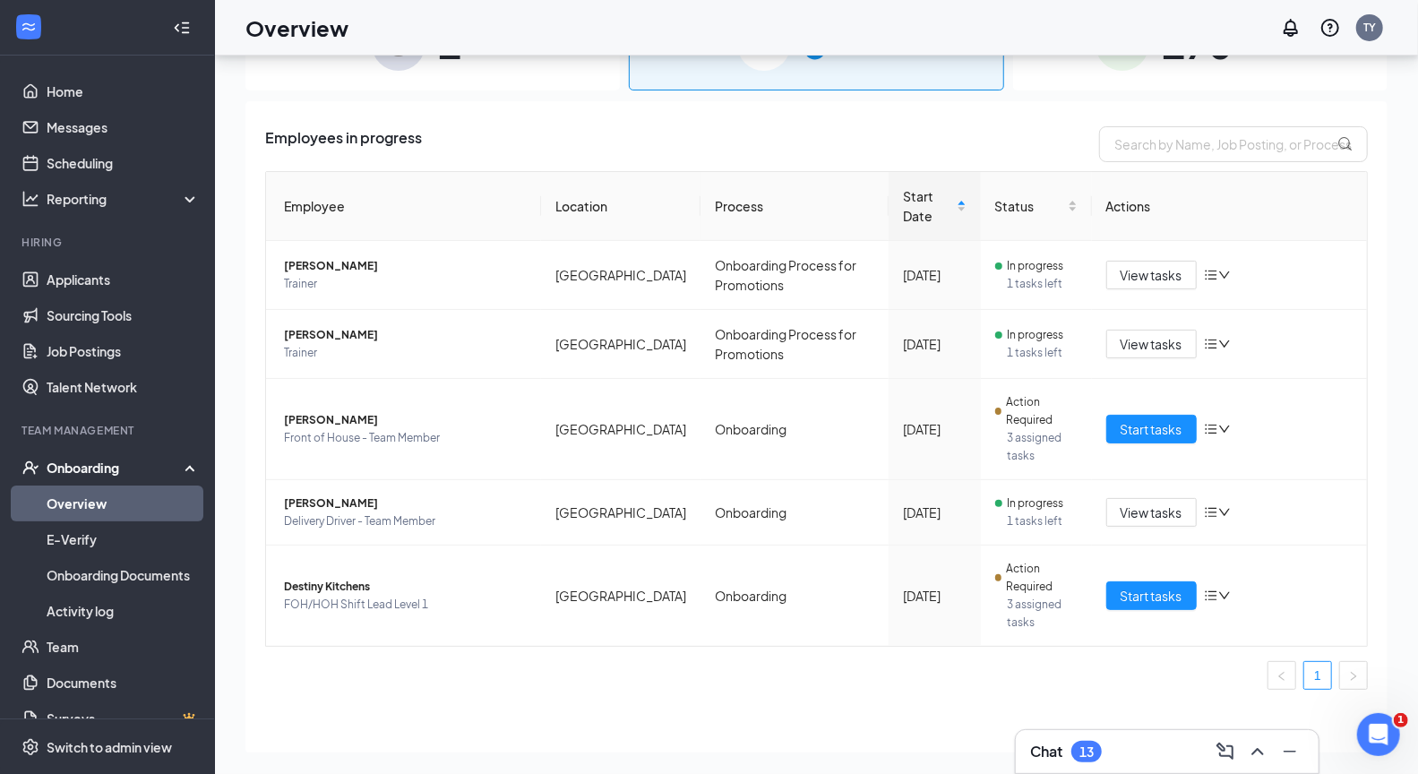
click at [560, 82] on div "1 New" at bounding box center [432, 43] width 374 height 94
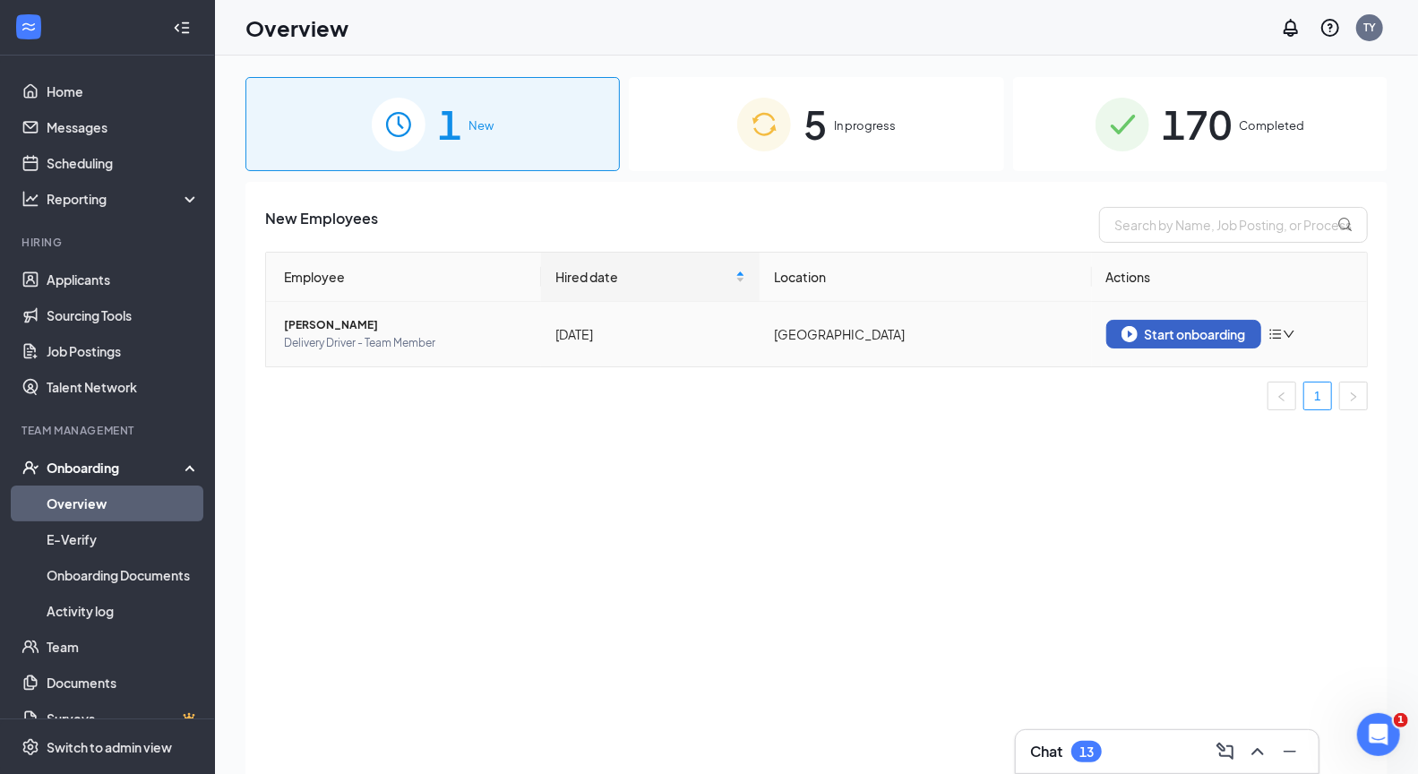
click at [1181, 333] on div "Start onboarding" at bounding box center [1184, 334] width 125 height 16
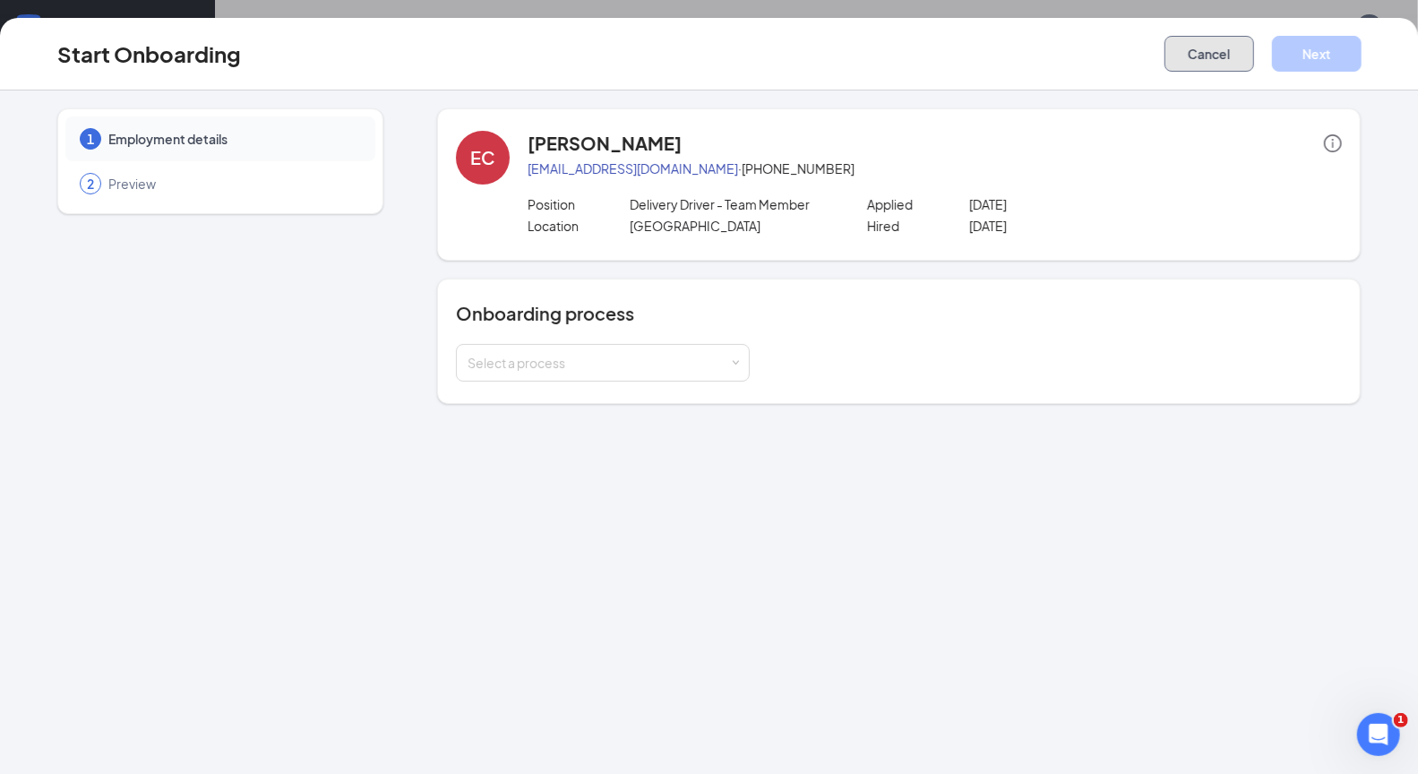
click at [1208, 57] on button "Cancel" at bounding box center [1210, 54] width 90 height 36
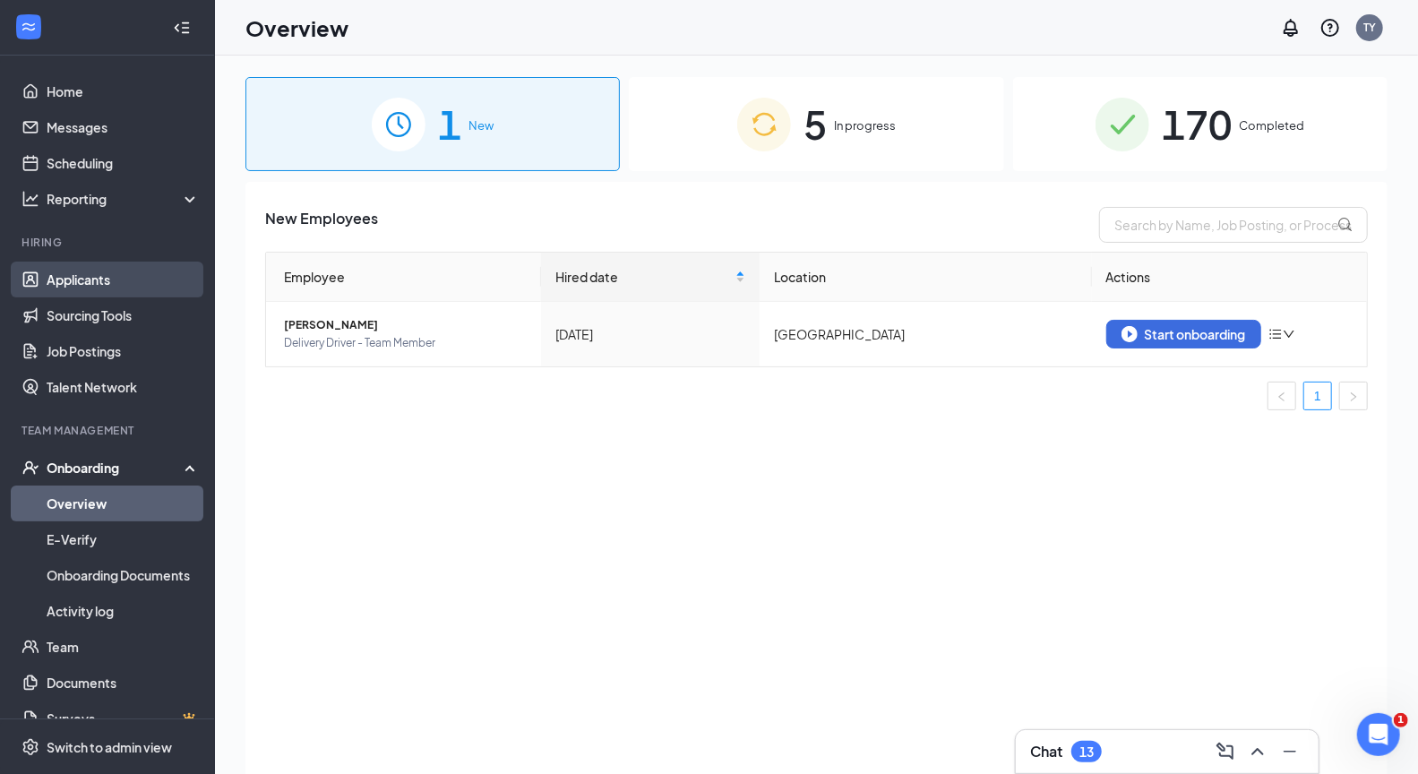
click at [70, 281] on link "Applicants" at bounding box center [123, 280] width 153 height 36
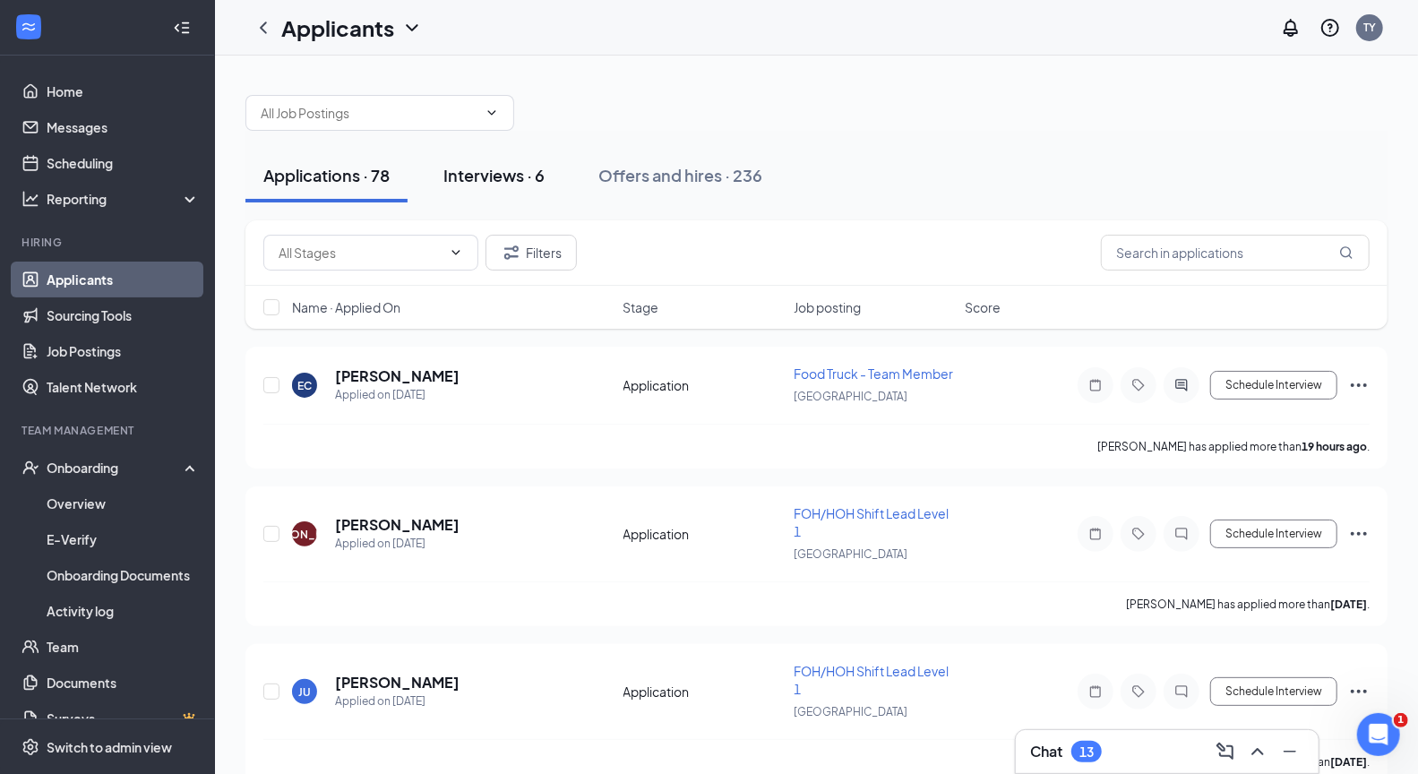
click at [456, 175] on div "Interviews · 6" at bounding box center [493, 175] width 101 height 22
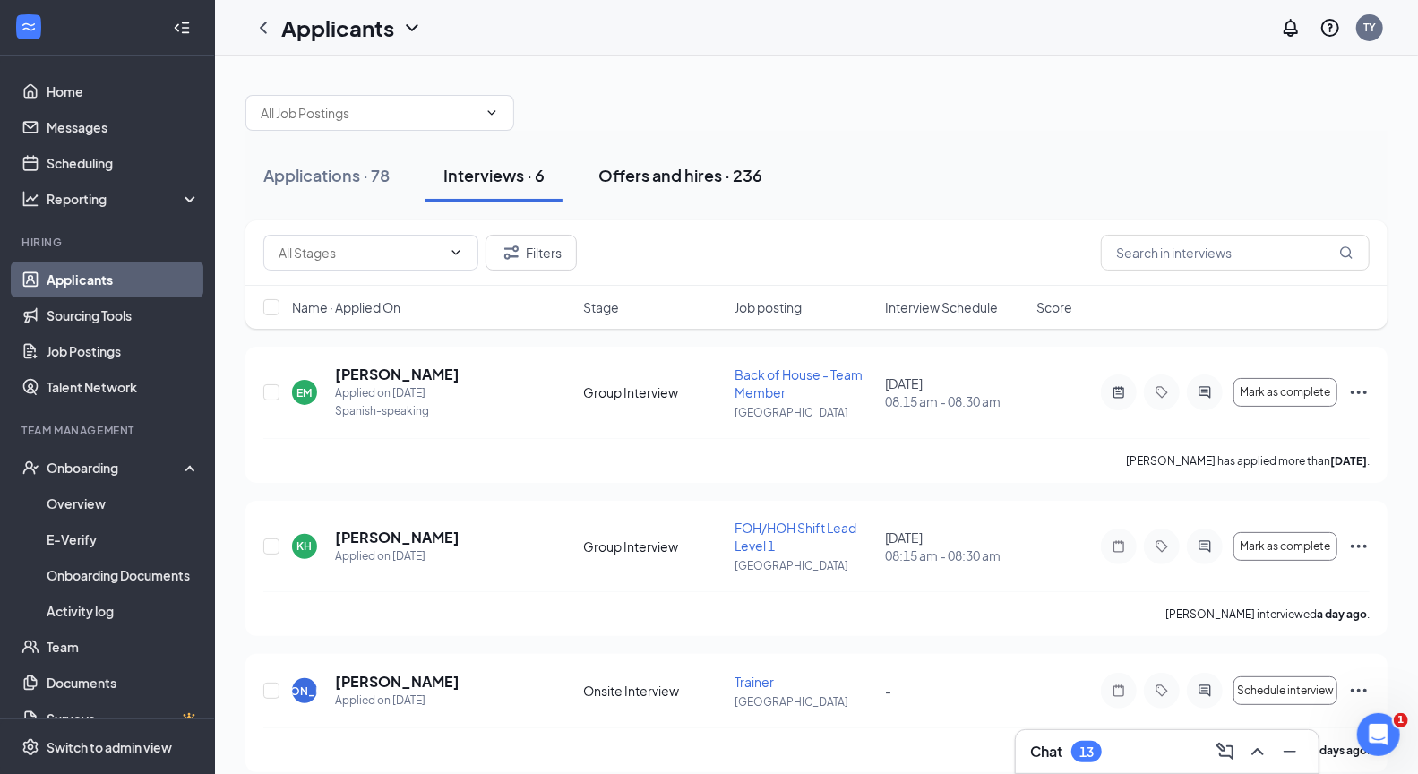
click at [675, 175] on div "Offers and hires · 236" at bounding box center [680, 175] width 164 height 22
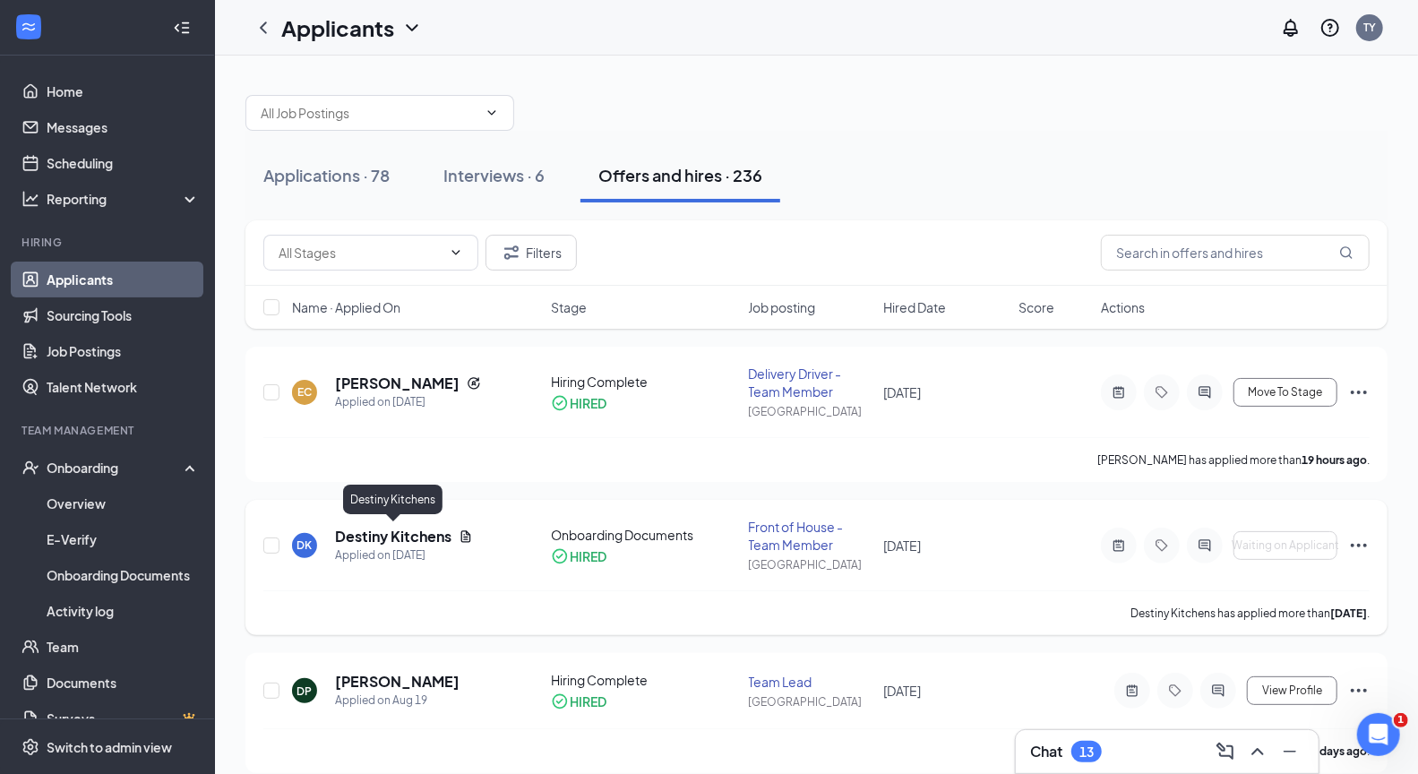
click at [417, 536] on h5 "Destiny Kitchens" at bounding box center [393, 537] width 116 height 20
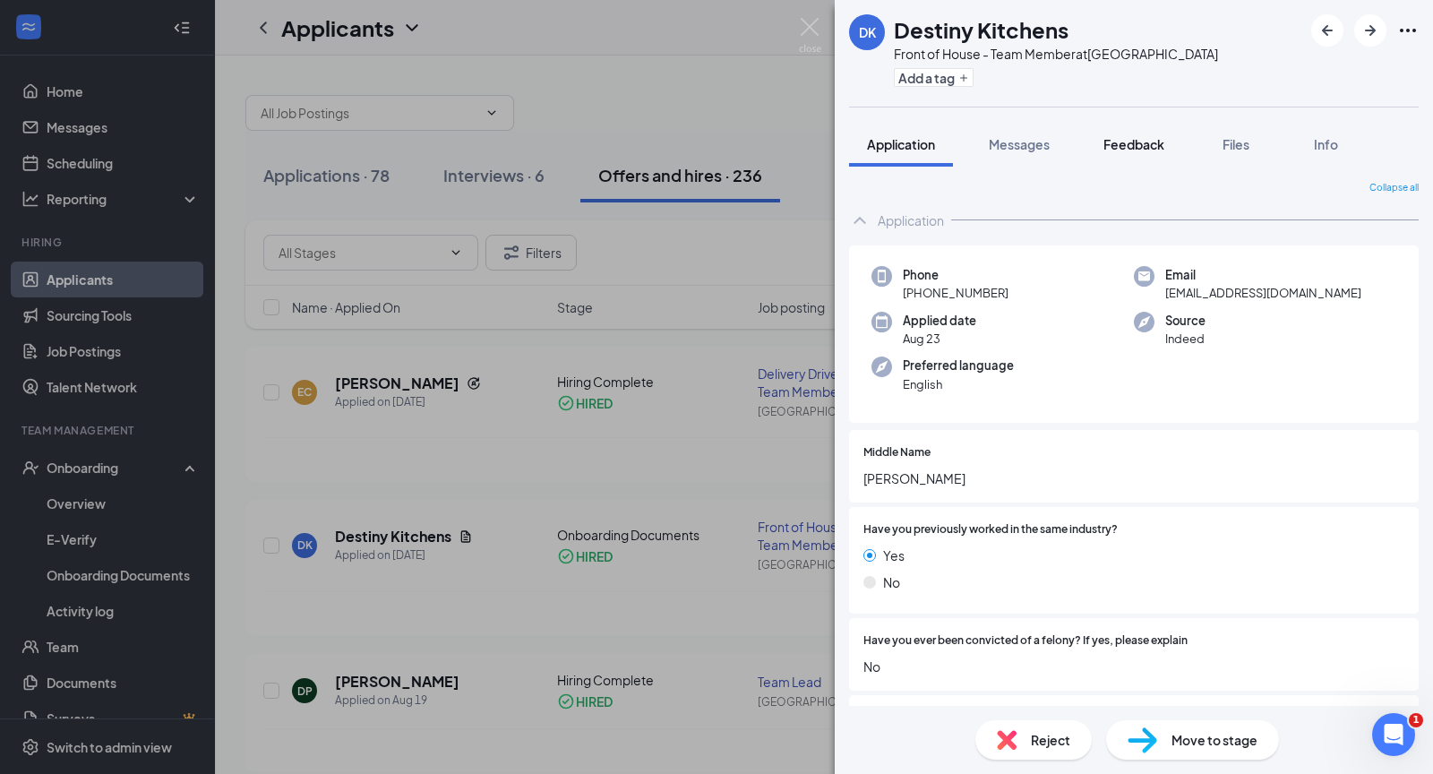
click at [1142, 144] on span "Feedback" at bounding box center [1134, 144] width 61 height 16
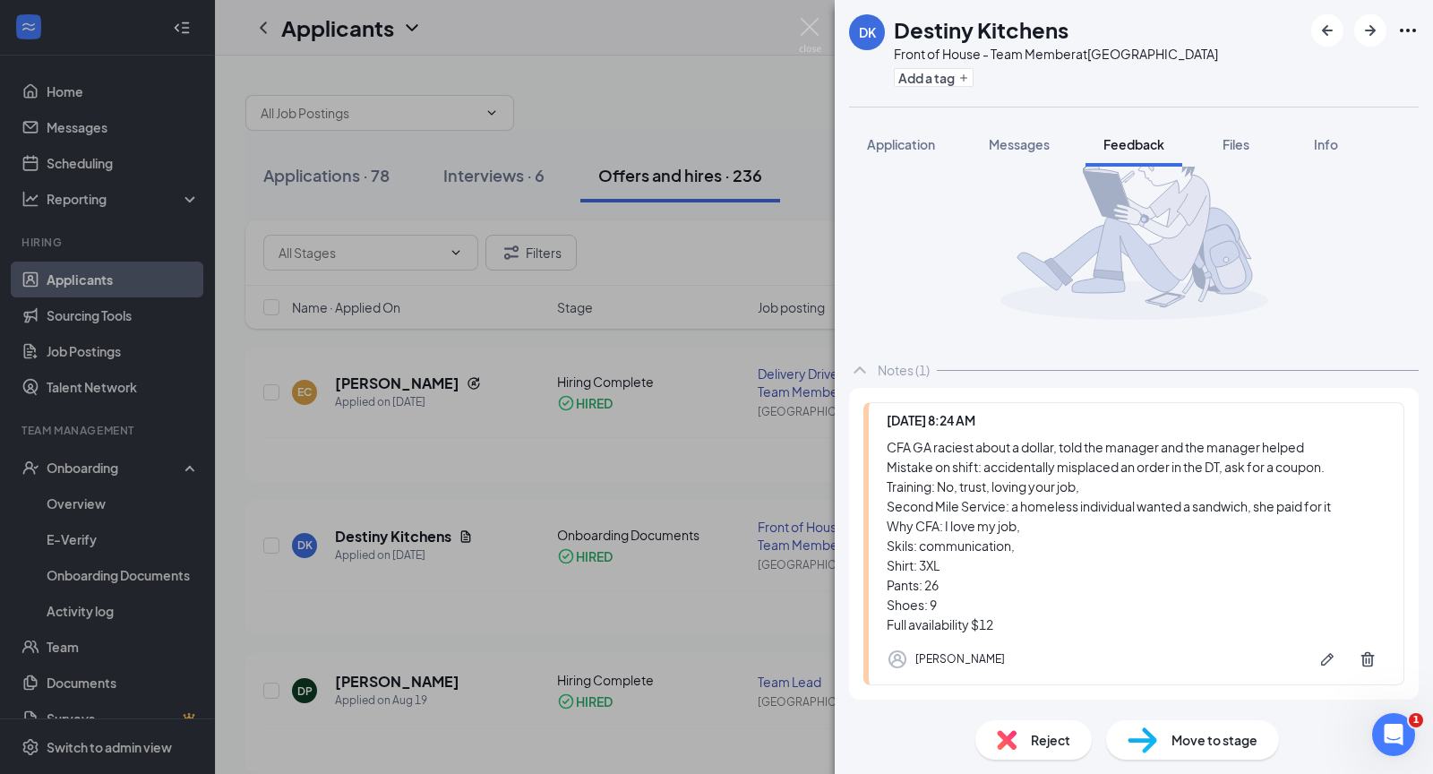
scroll to position [86, 0]
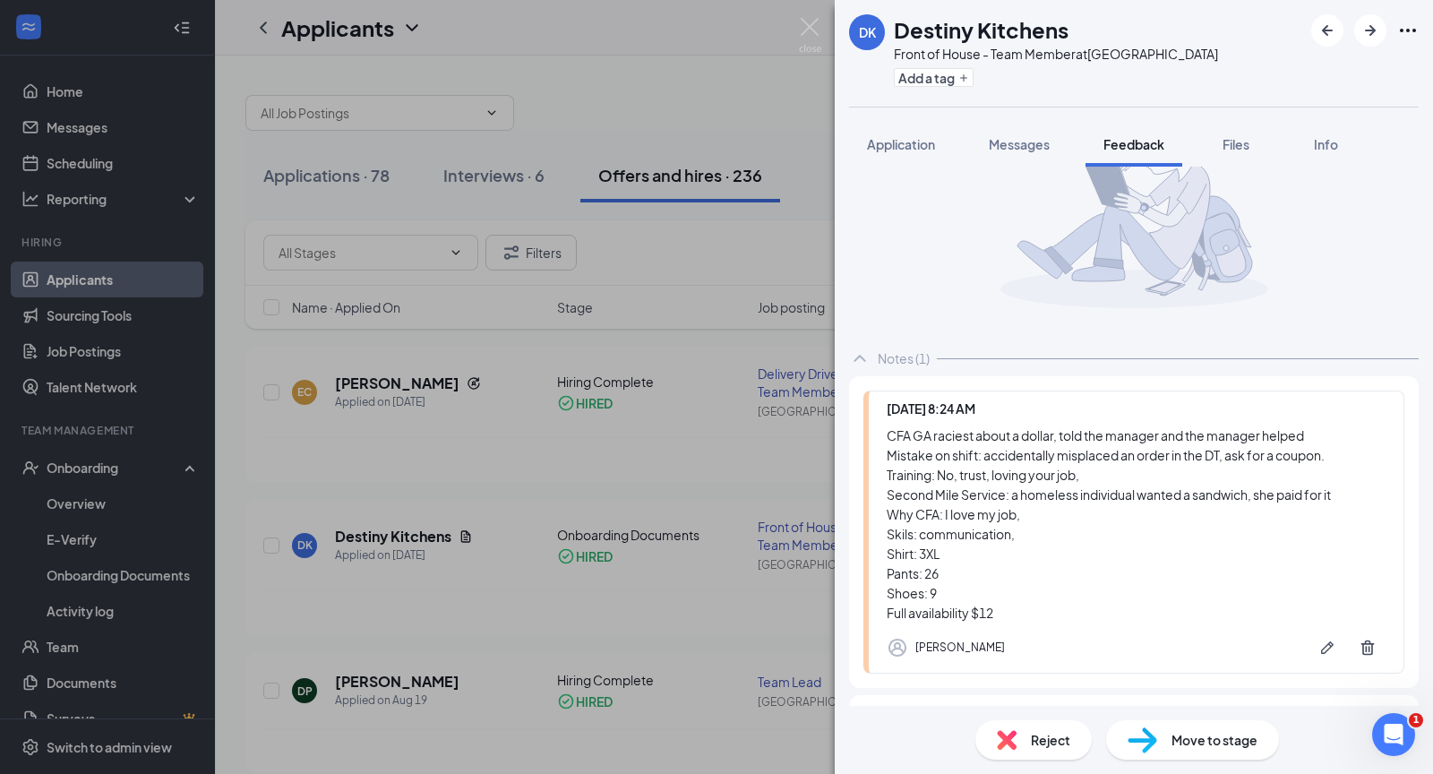
click at [720, 254] on div "DK Destiny Kitchens Front of House - Team Member at [GEOGRAPHIC_DATA] Add a tag…" at bounding box center [716, 387] width 1433 height 774
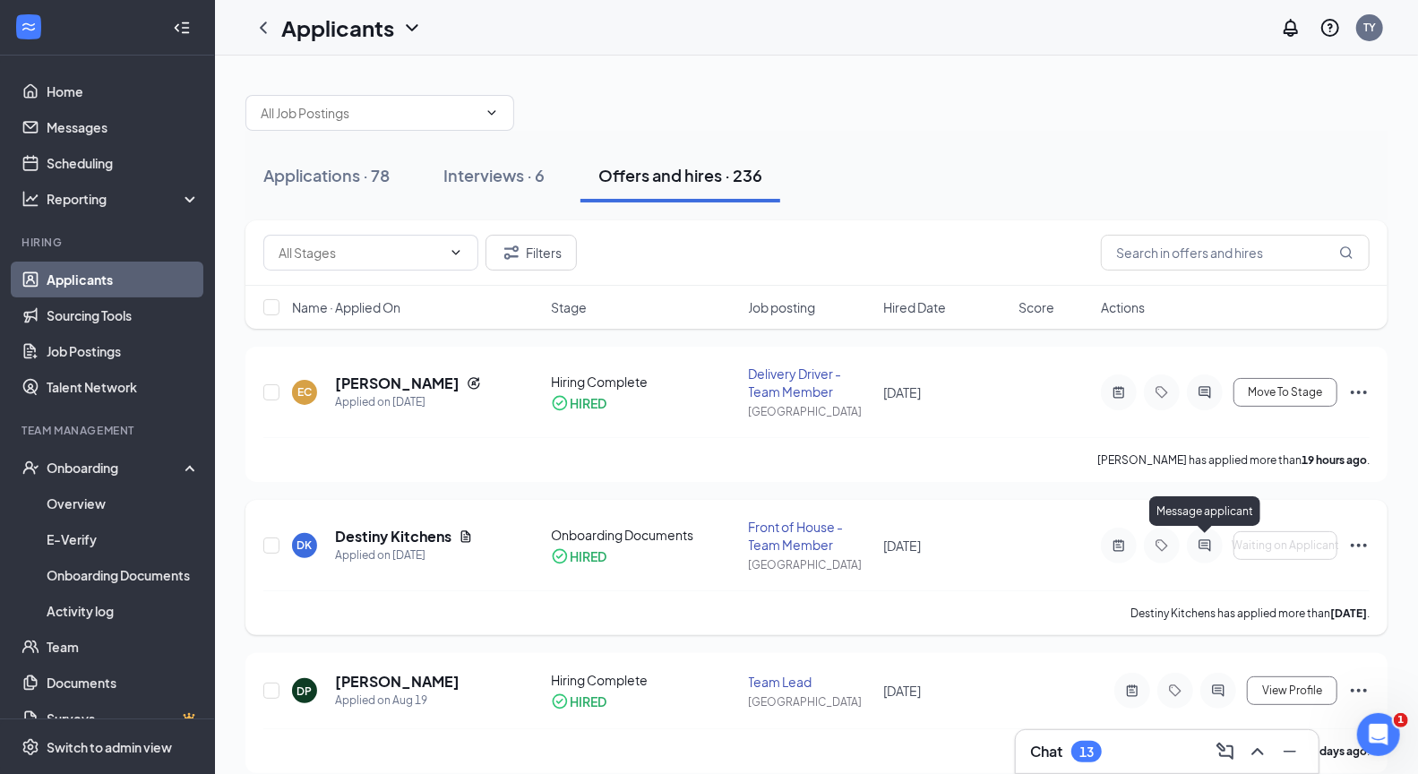
click at [1206, 543] on icon "ActiveChat" at bounding box center [1205, 545] width 12 height 12
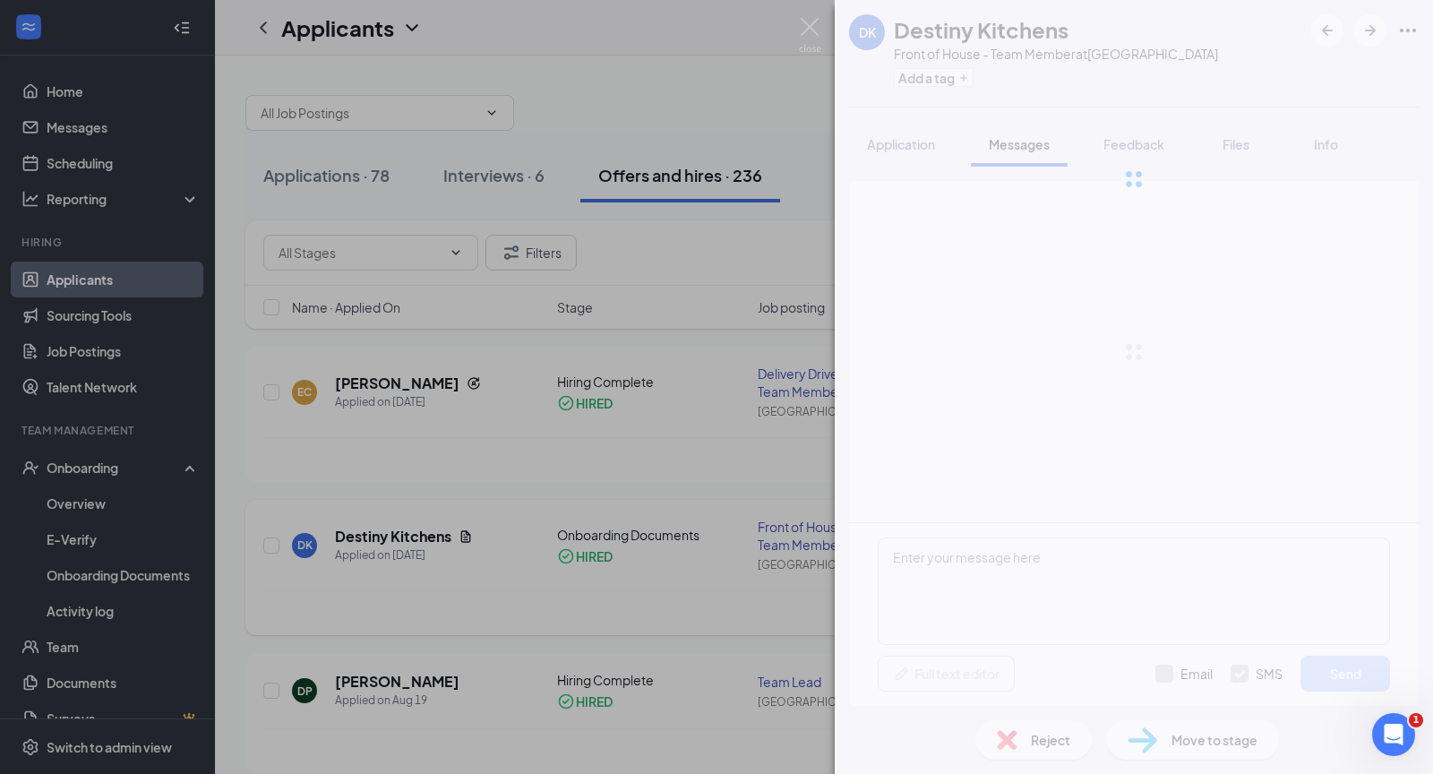
click at [1206, 543] on div "DK Destiny Kitchens Front of House - Team Member at [GEOGRAPHIC_DATA] Add a tag…" at bounding box center [1134, 387] width 598 height 774
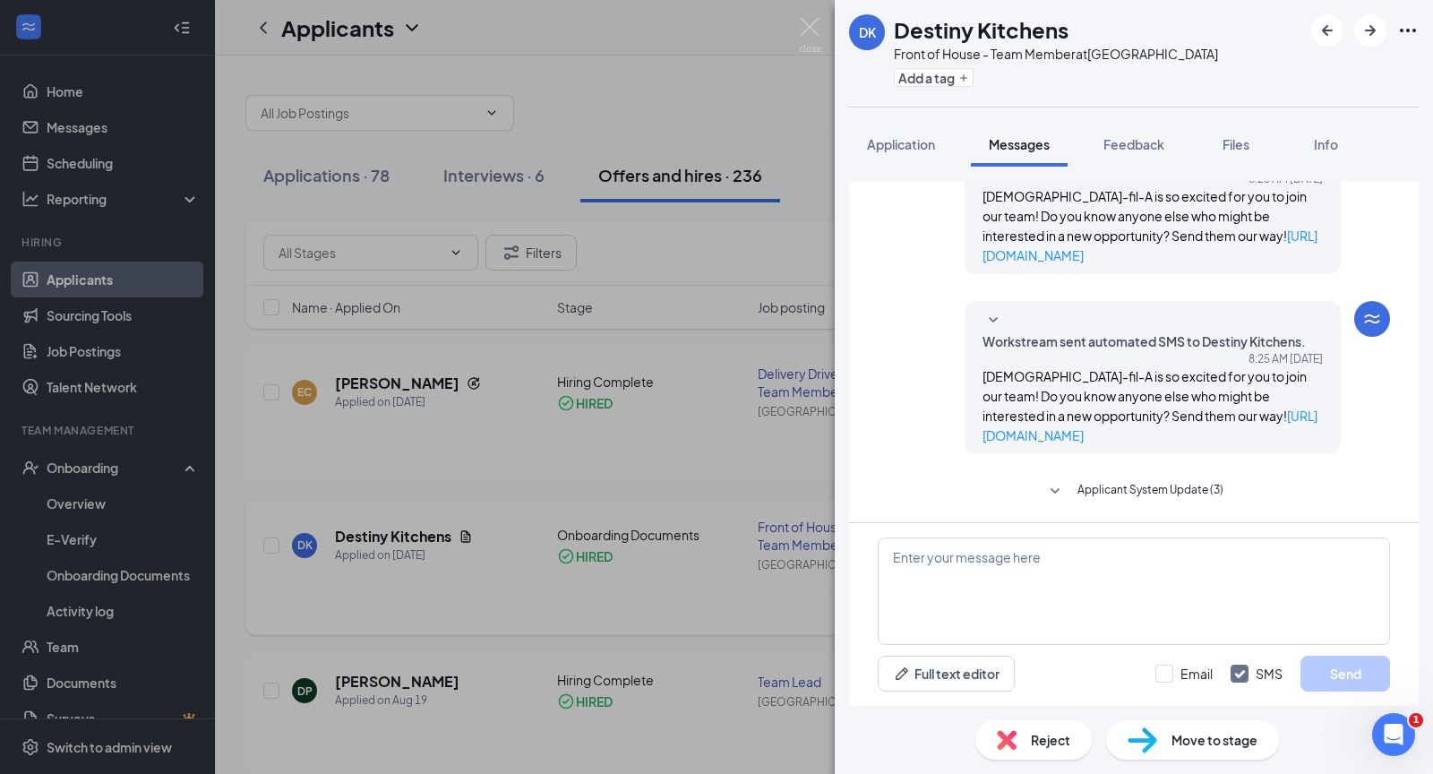
scroll to position [155, 0]
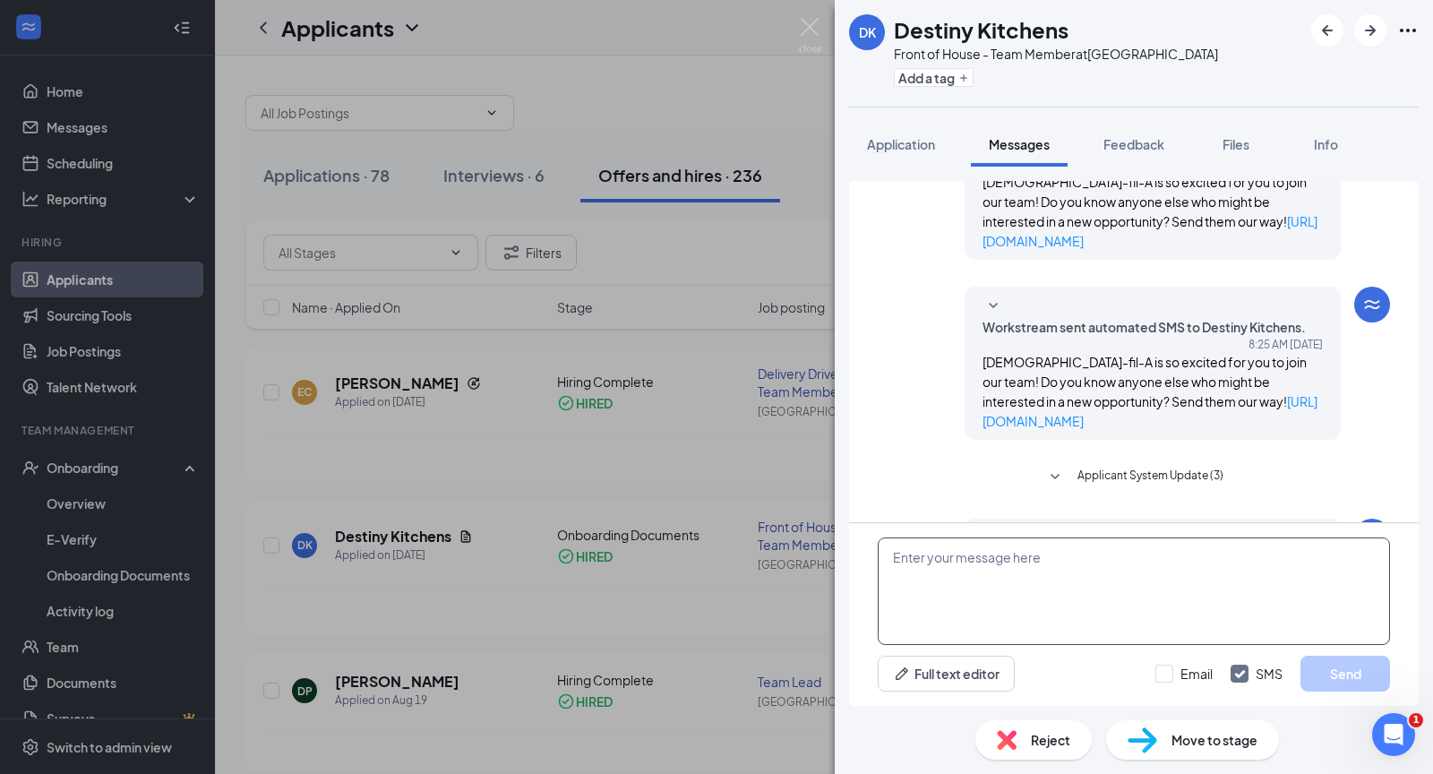
click at [1140, 557] on textarea at bounding box center [1134, 592] width 512 height 108
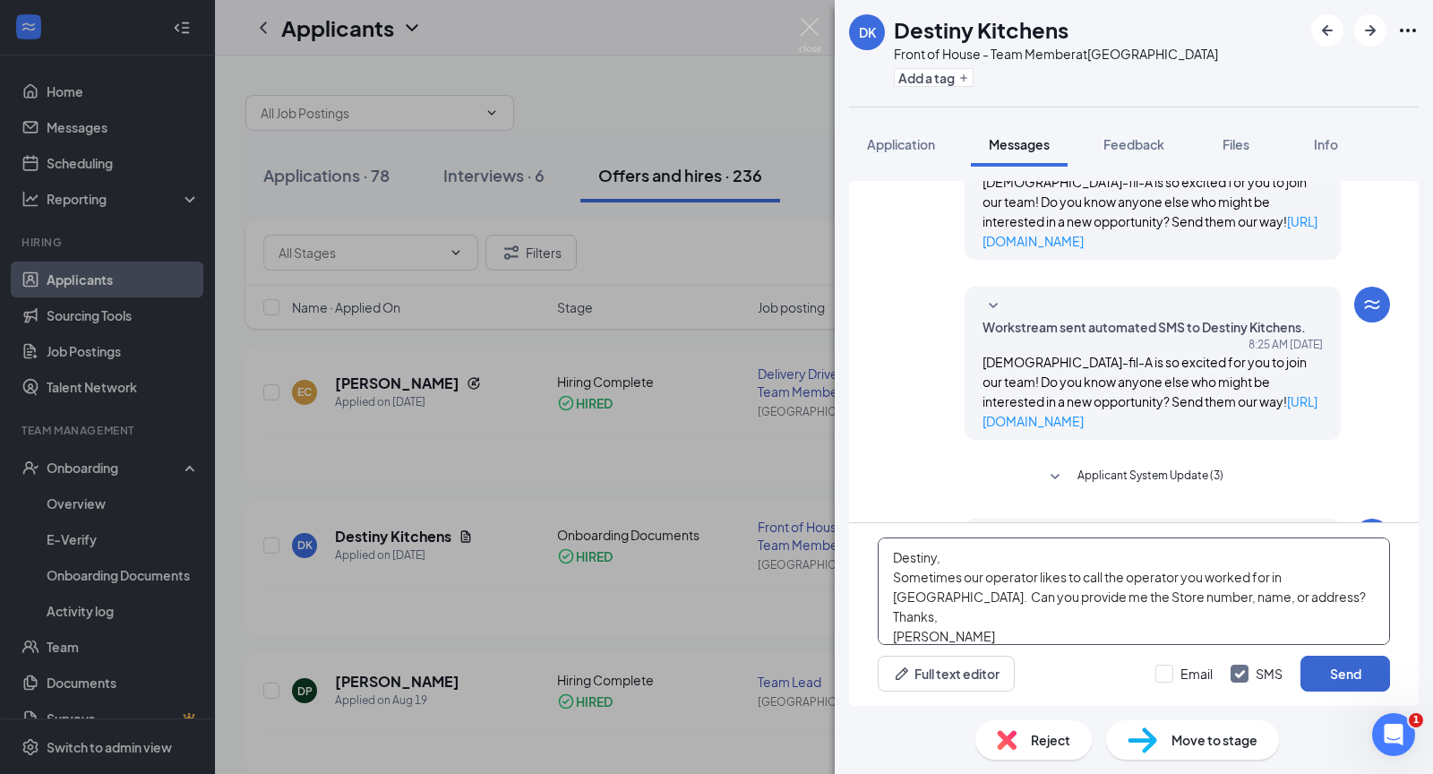
type textarea "Destiny, Sometimes our operator likes to call the operator you worked for in [G…"
click at [1351, 675] on button "Send" at bounding box center [1346, 674] width 90 height 36
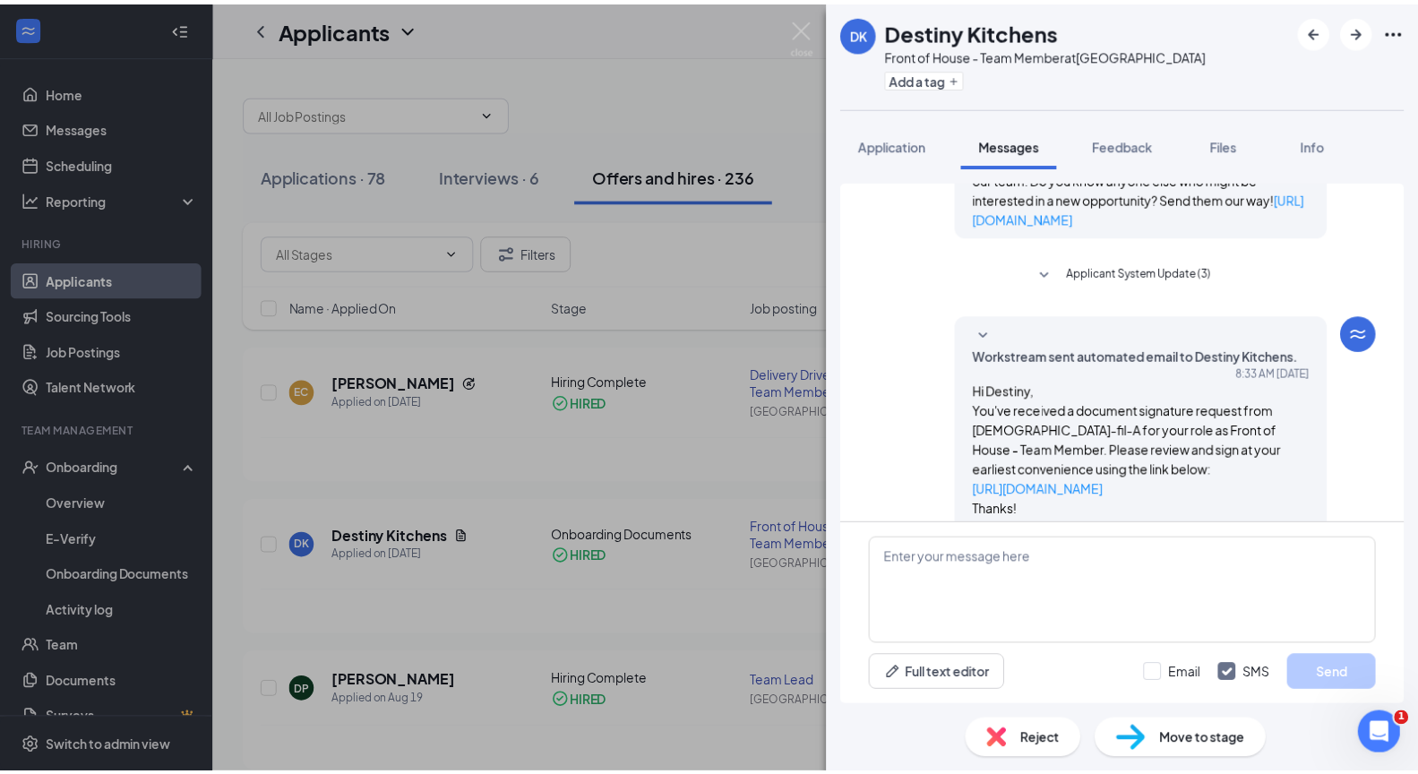
scroll to position [368, 0]
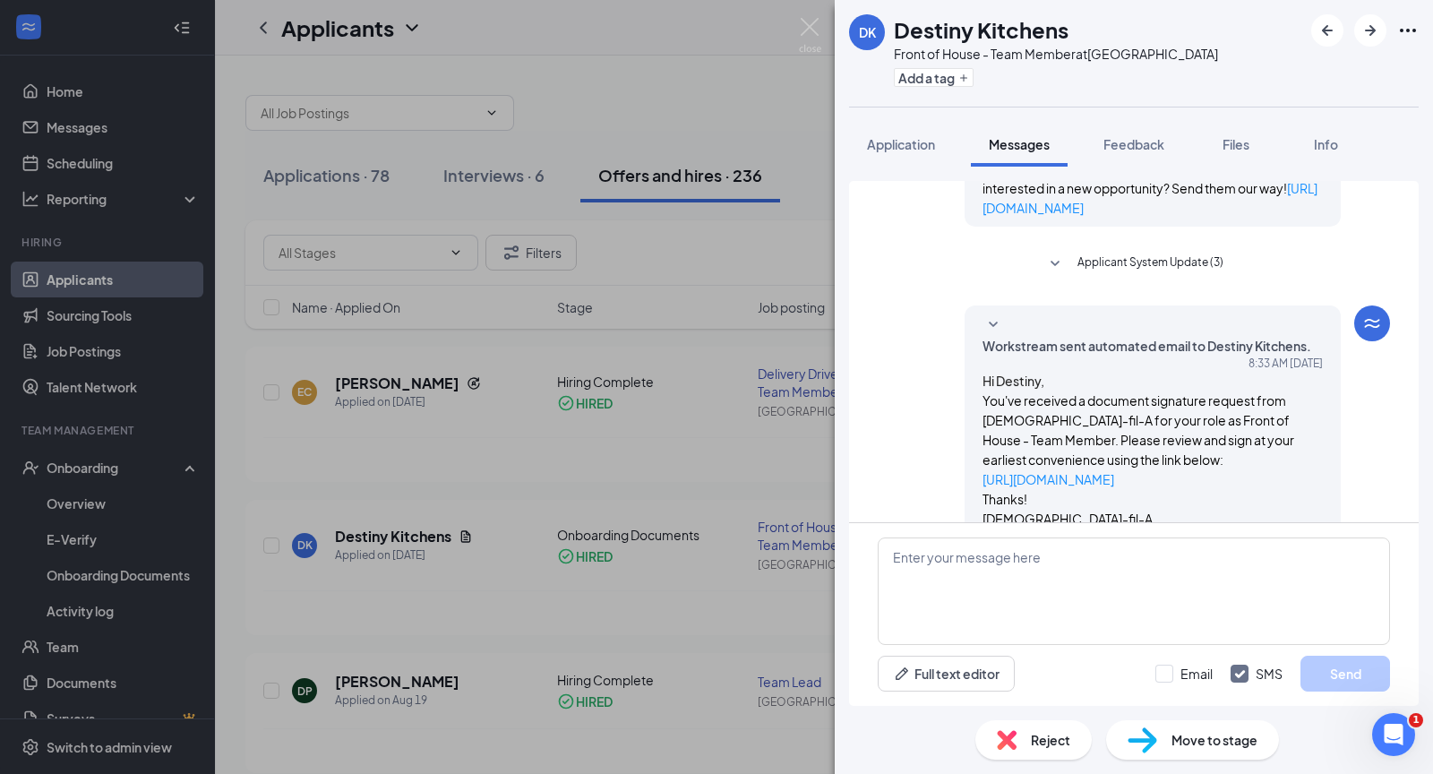
click at [812, 15] on div "DK Destiny Kitchens Front of House - Team Member at [GEOGRAPHIC_DATA] Add a tag…" at bounding box center [716, 387] width 1433 height 774
